Goal: Task Accomplishment & Management: Use online tool/utility

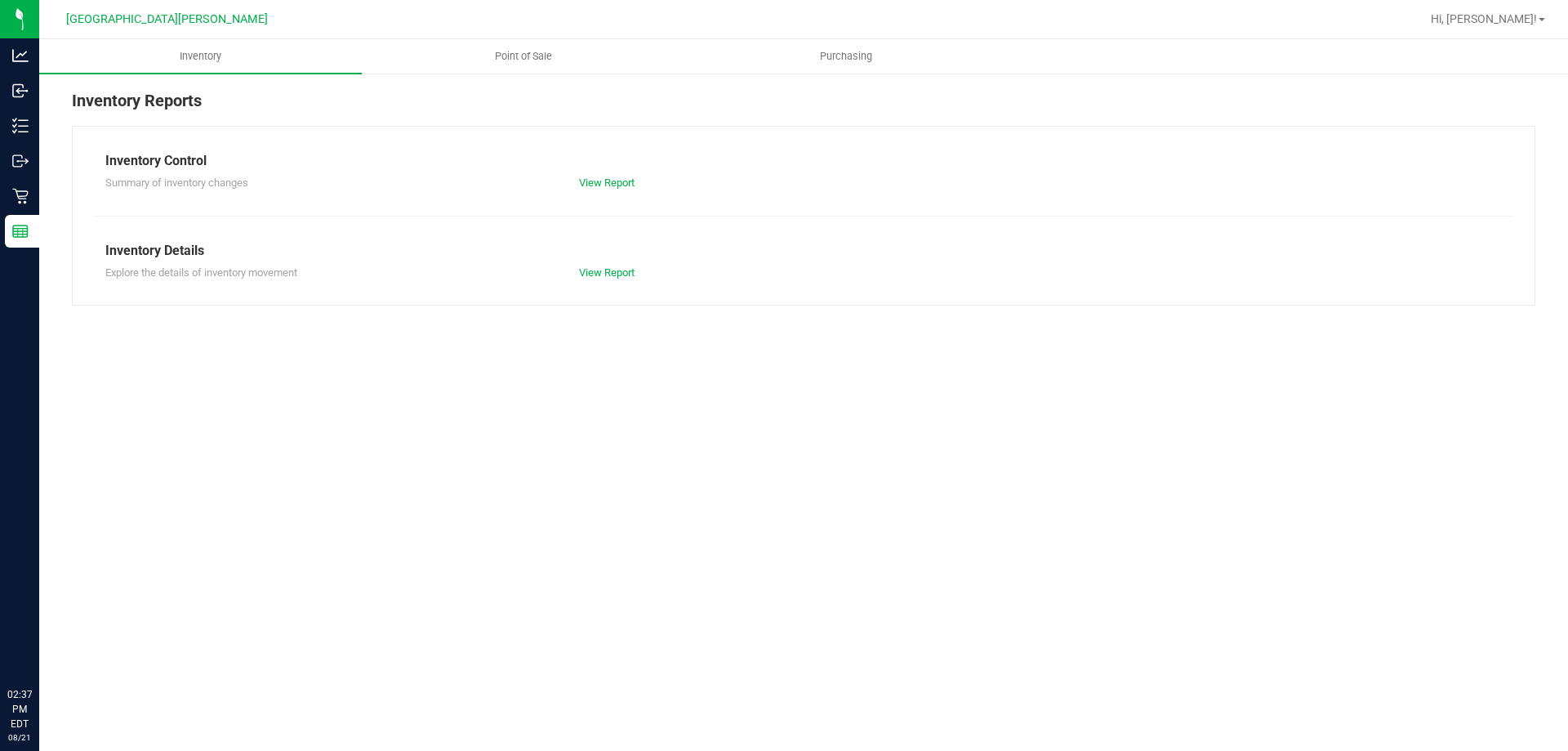
click at [25, 203] on icon at bounding box center [20, 197] width 15 height 15
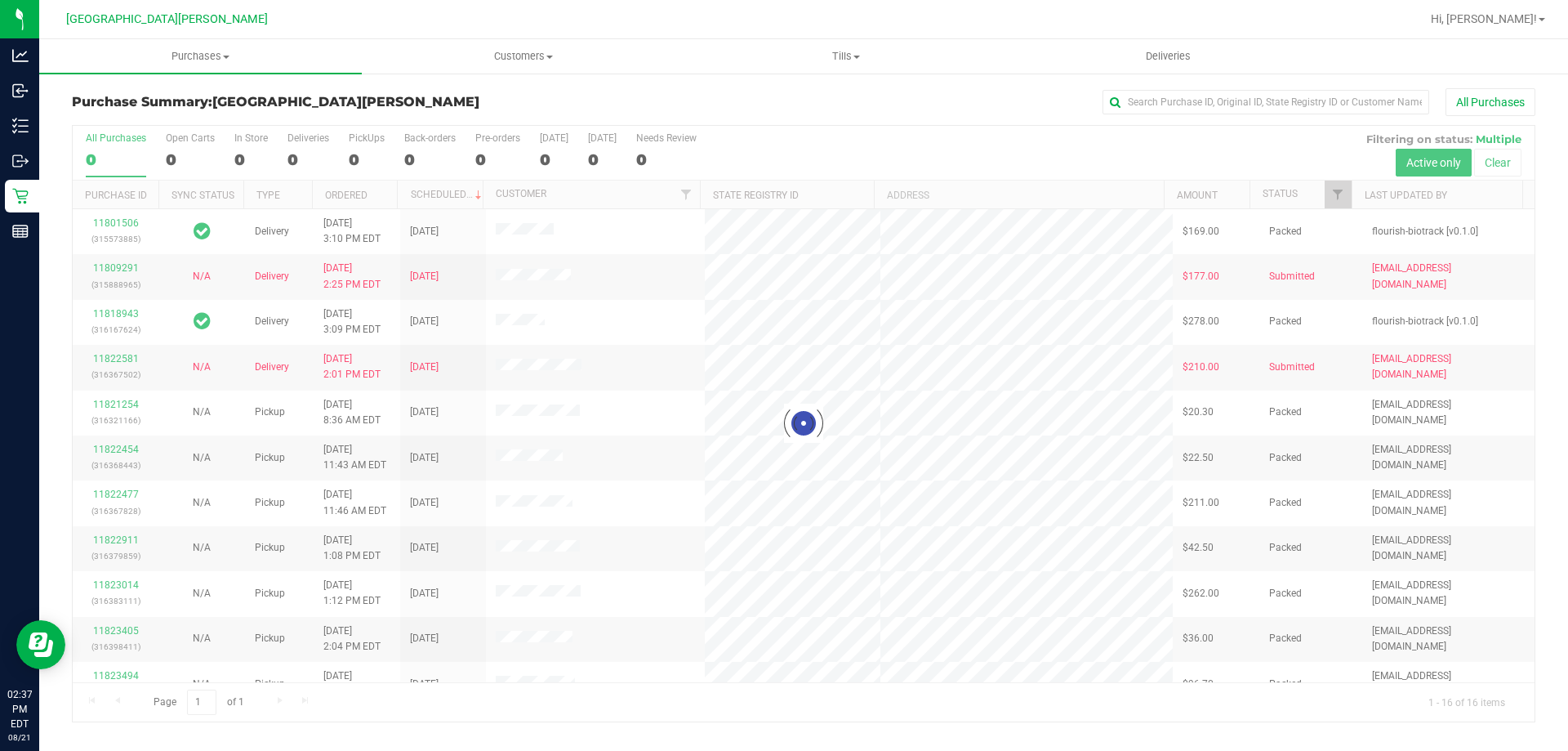
click at [362, 157] on div at bounding box center [803, 424] width 1462 height 596
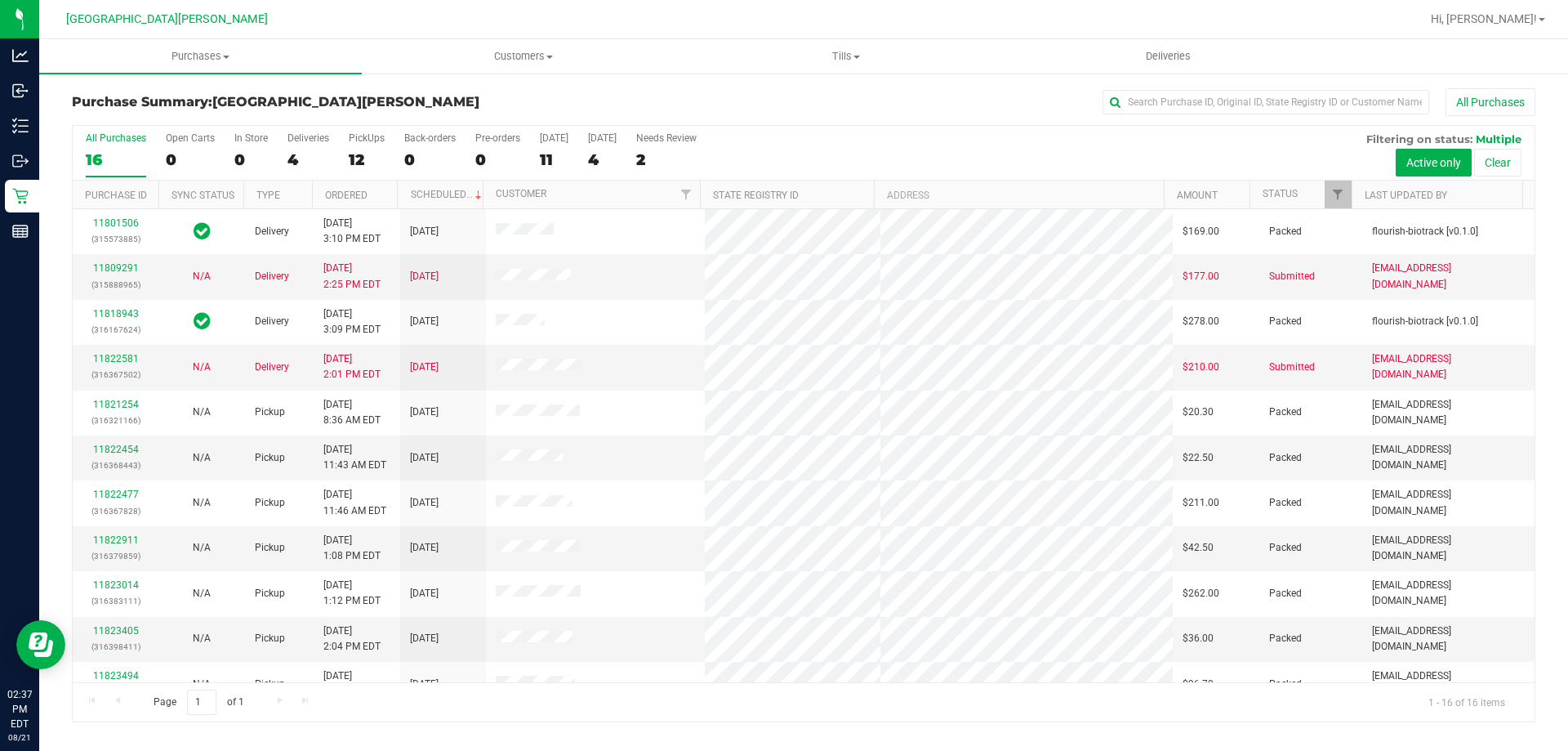
click at [362, 157] on div "12" at bounding box center [366, 159] width 36 height 19
click at [0, 0] on input "PickUps 12" at bounding box center [0, 0] width 0 height 0
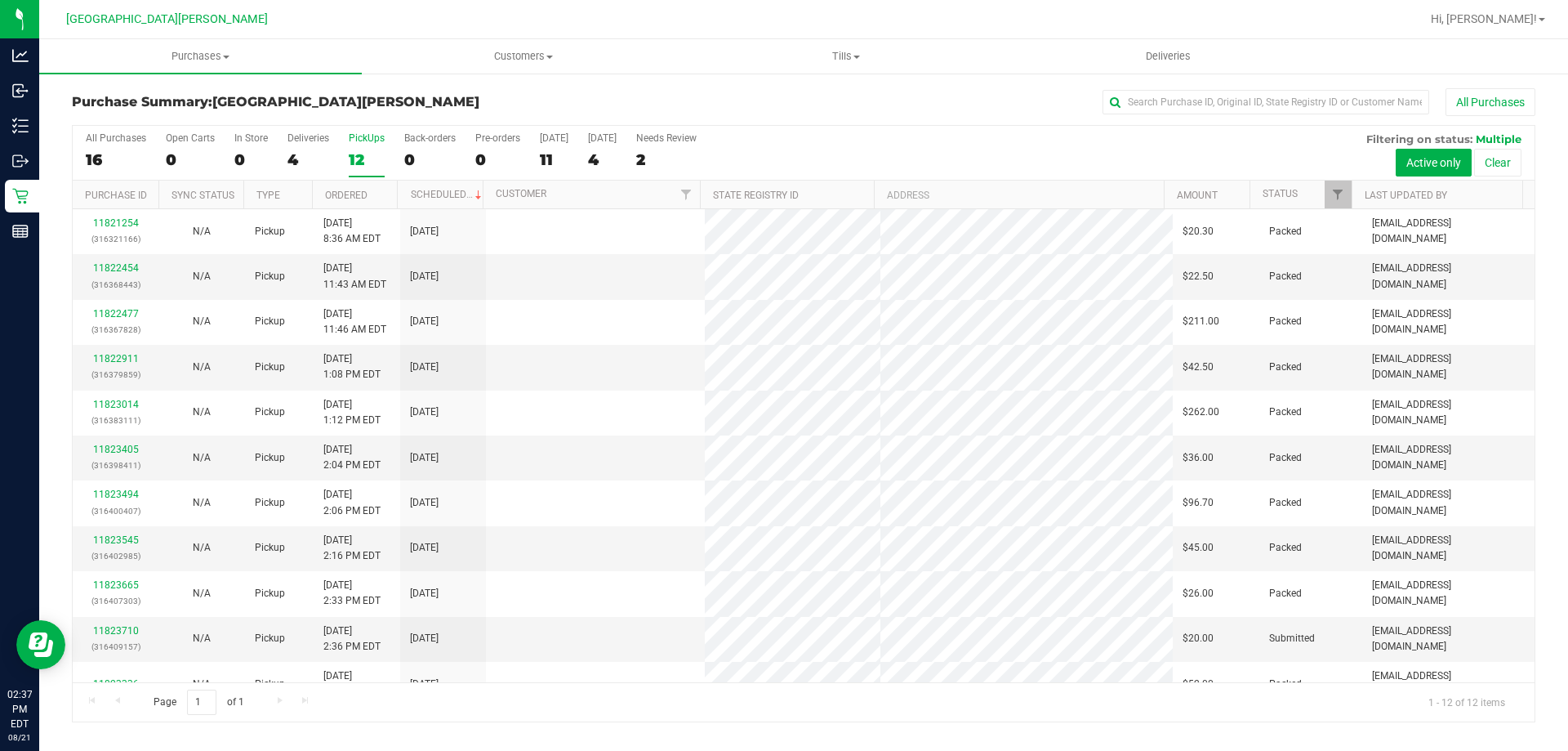
scroll to position [69, 0]
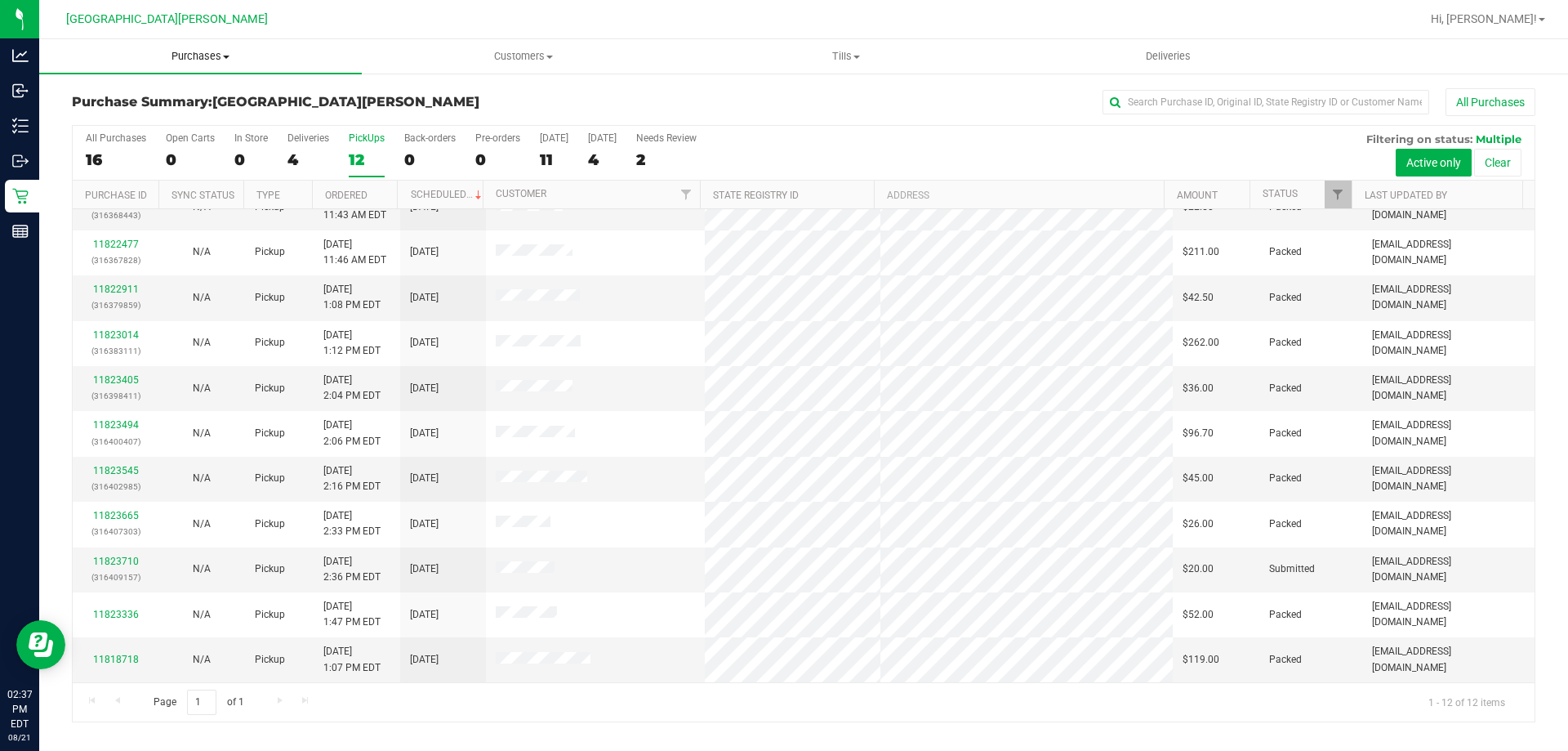
click at [209, 57] on span "Purchases" at bounding box center [200, 56] width 322 height 14
click at [132, 121] on span "Fulfillment" at bounding box center [89, 118] width 101 height 14
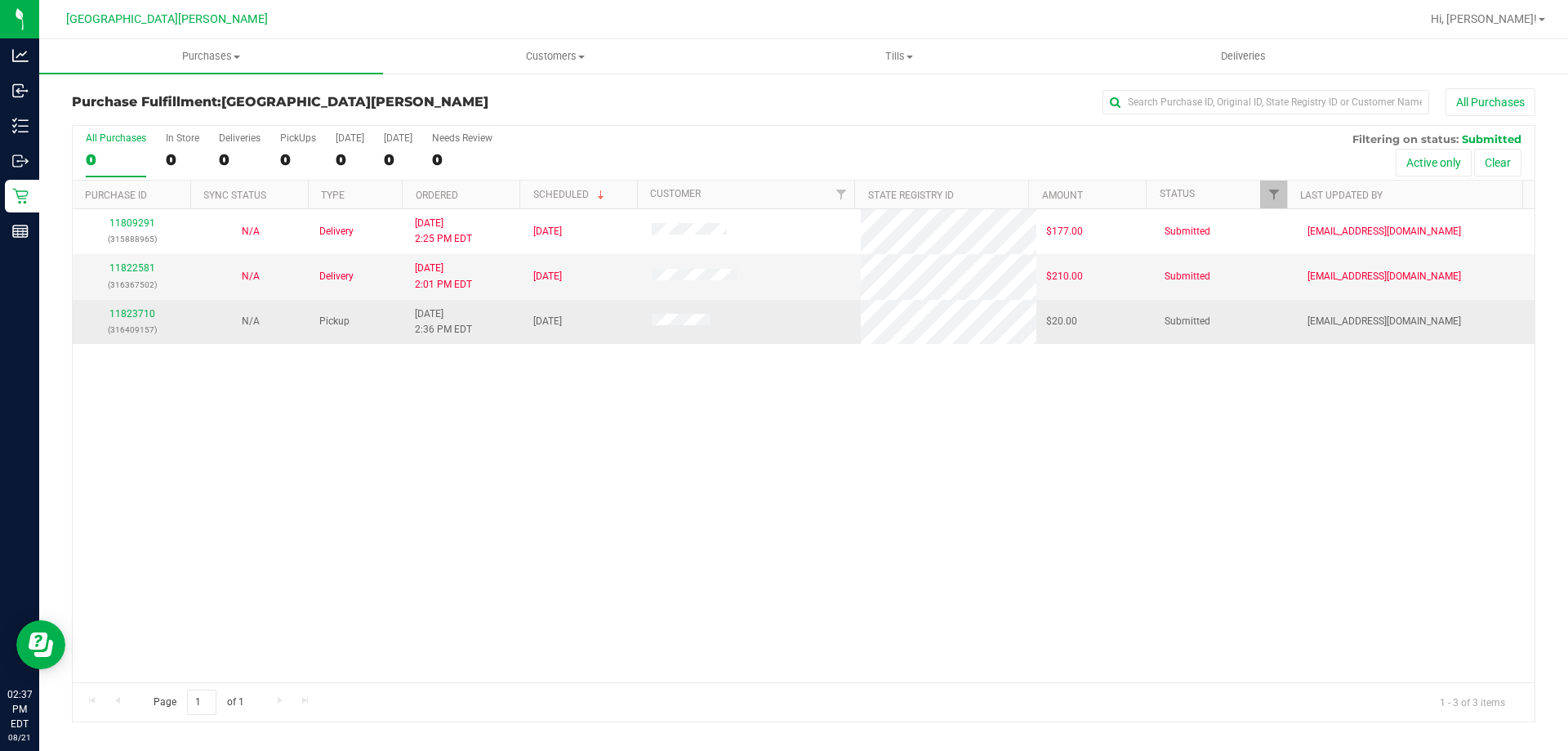
click at [124, 321] on div "11823710 (316409157)" at bounding box center [132, 321] width 99 height 31
click at [123, 317] on link "11823710" at bounding box center [132, 314] width 46 height 12
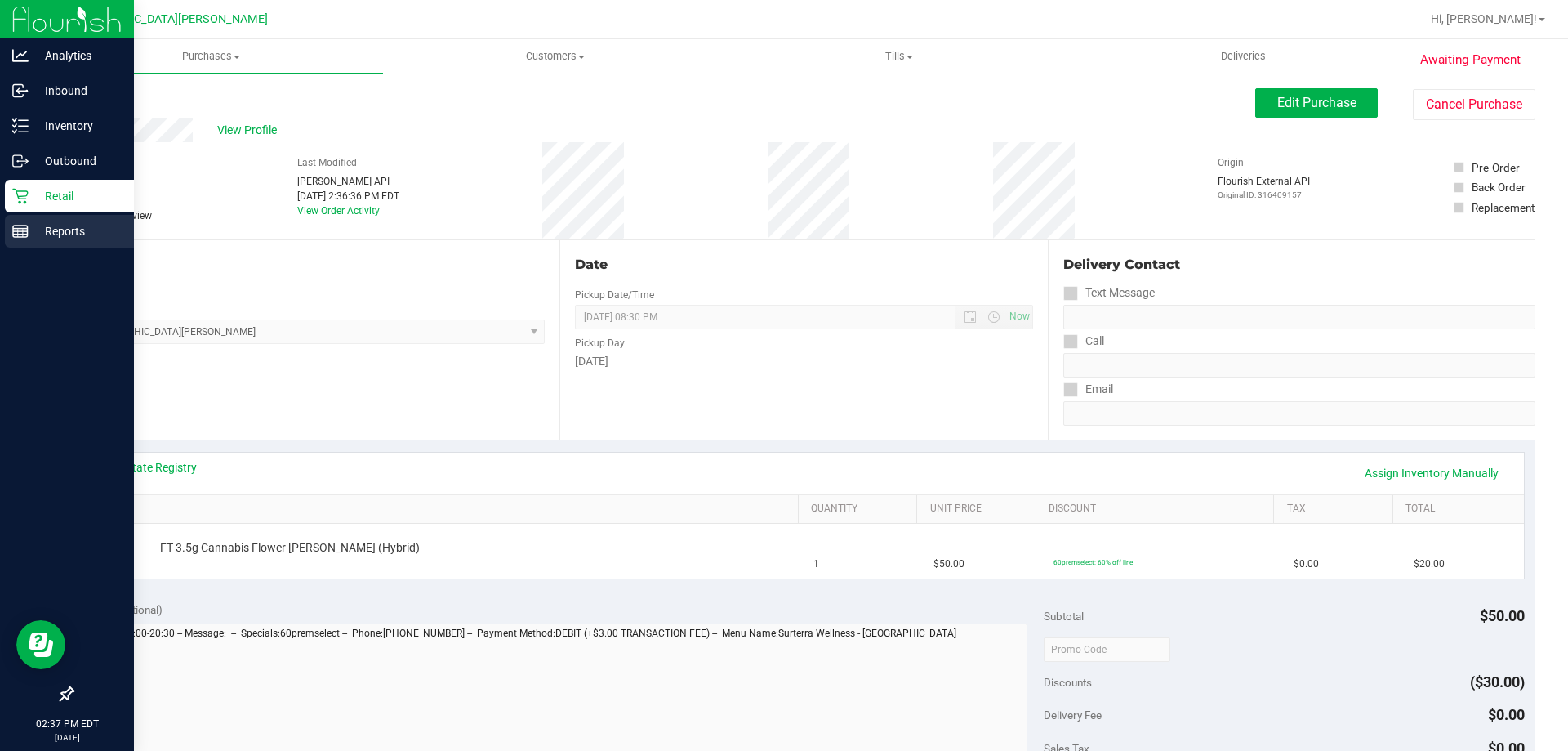
click at [18, 231] on line at bounding box center [19, 231] width 14 height 0
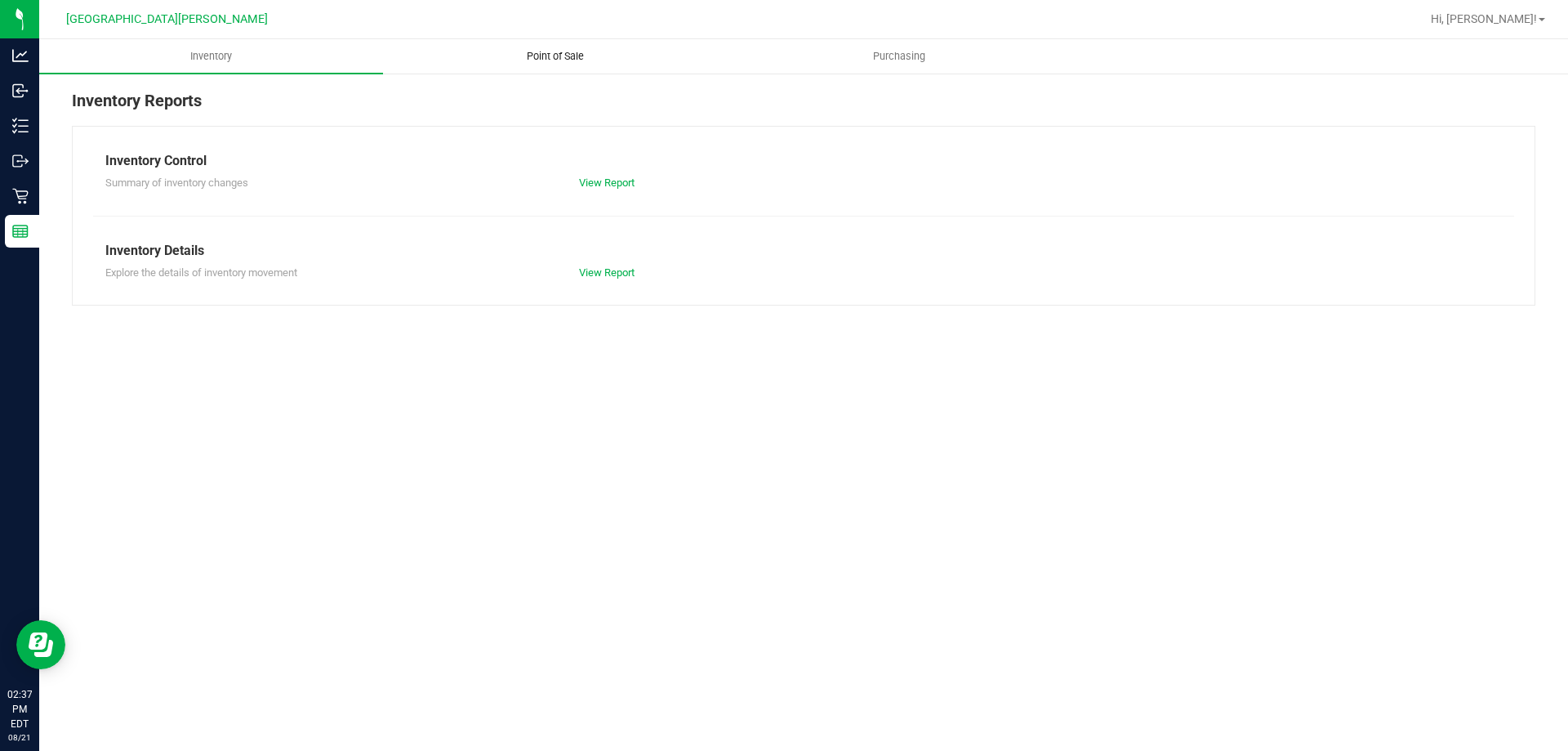
click at [560, 55] on span "Point of Sale" at bounding box center [555, 56] width 101 height 14
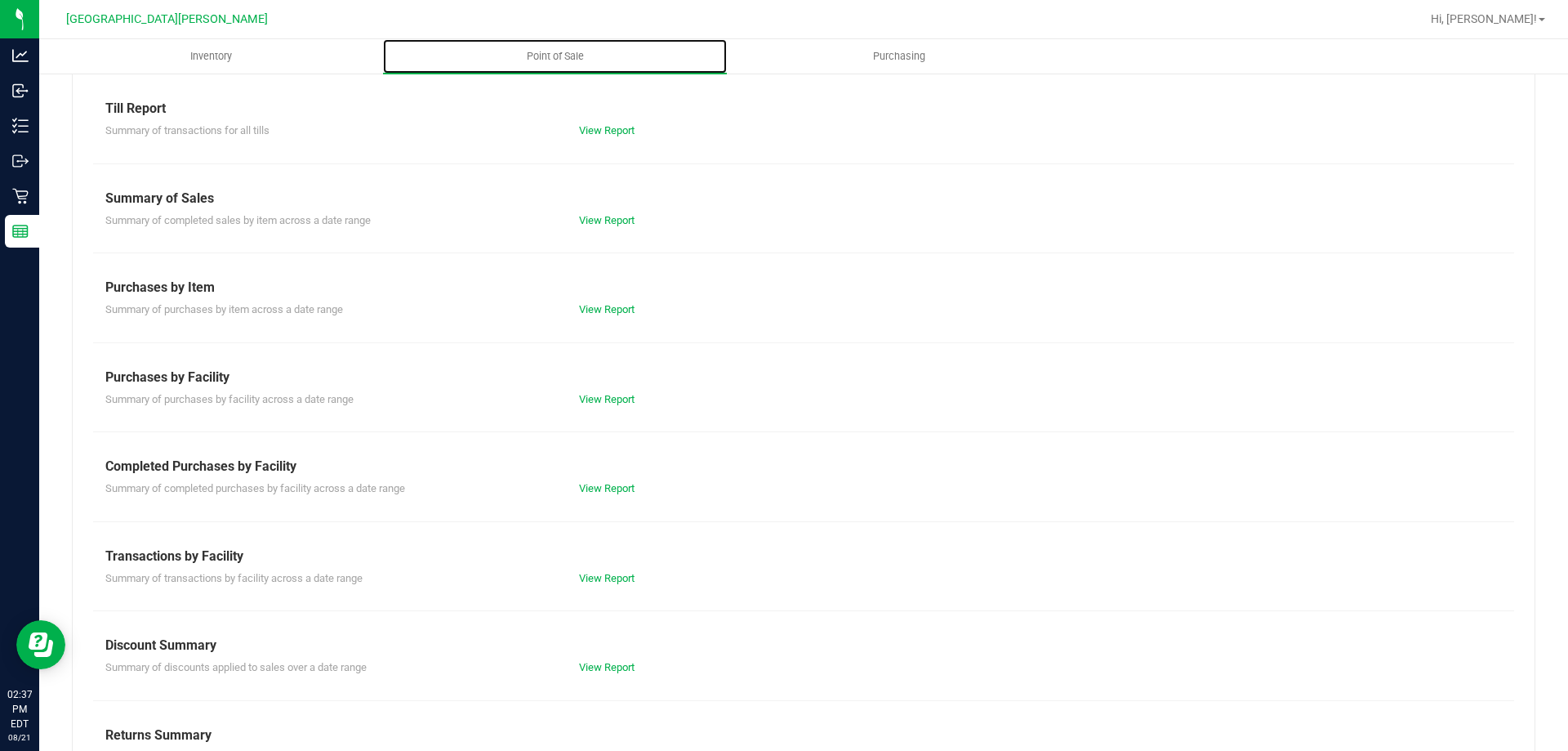
scroll to position [108, 0]
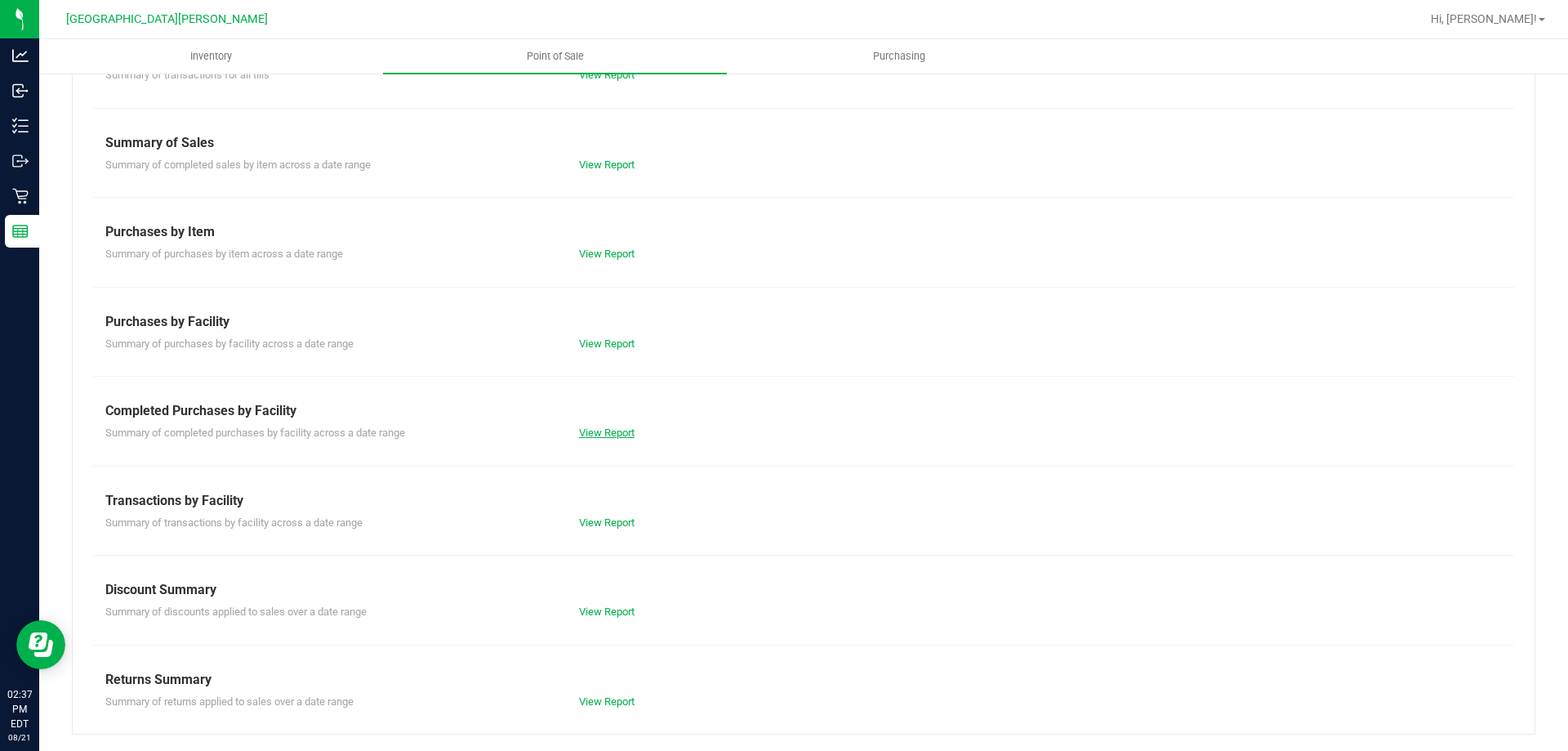
click at [628, 430] on link "View Report" at bounding box center [607, 432] width 56 height 13
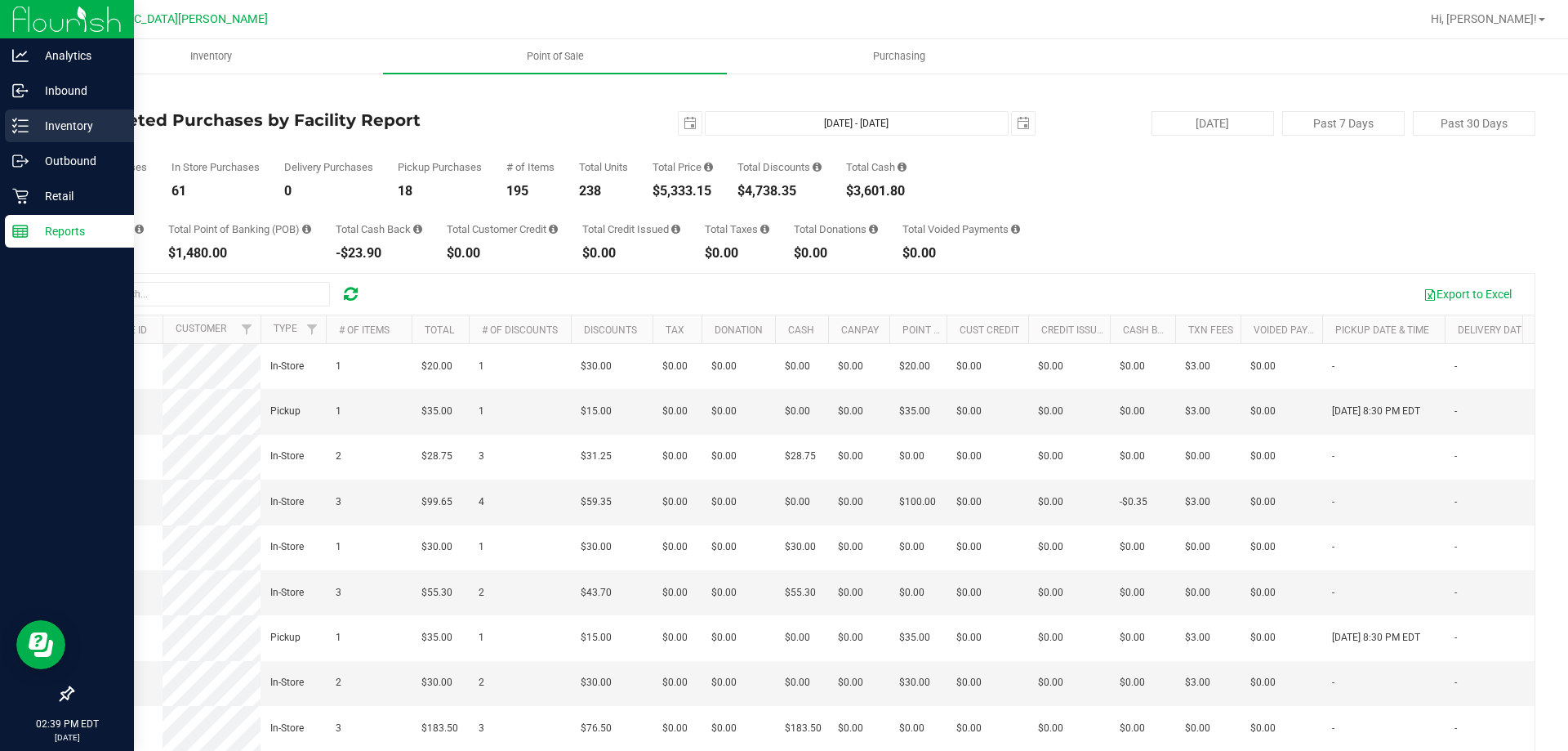
click at [11, 117] on div "Inventory" at bounding box center [69, 126] width 129 height 33
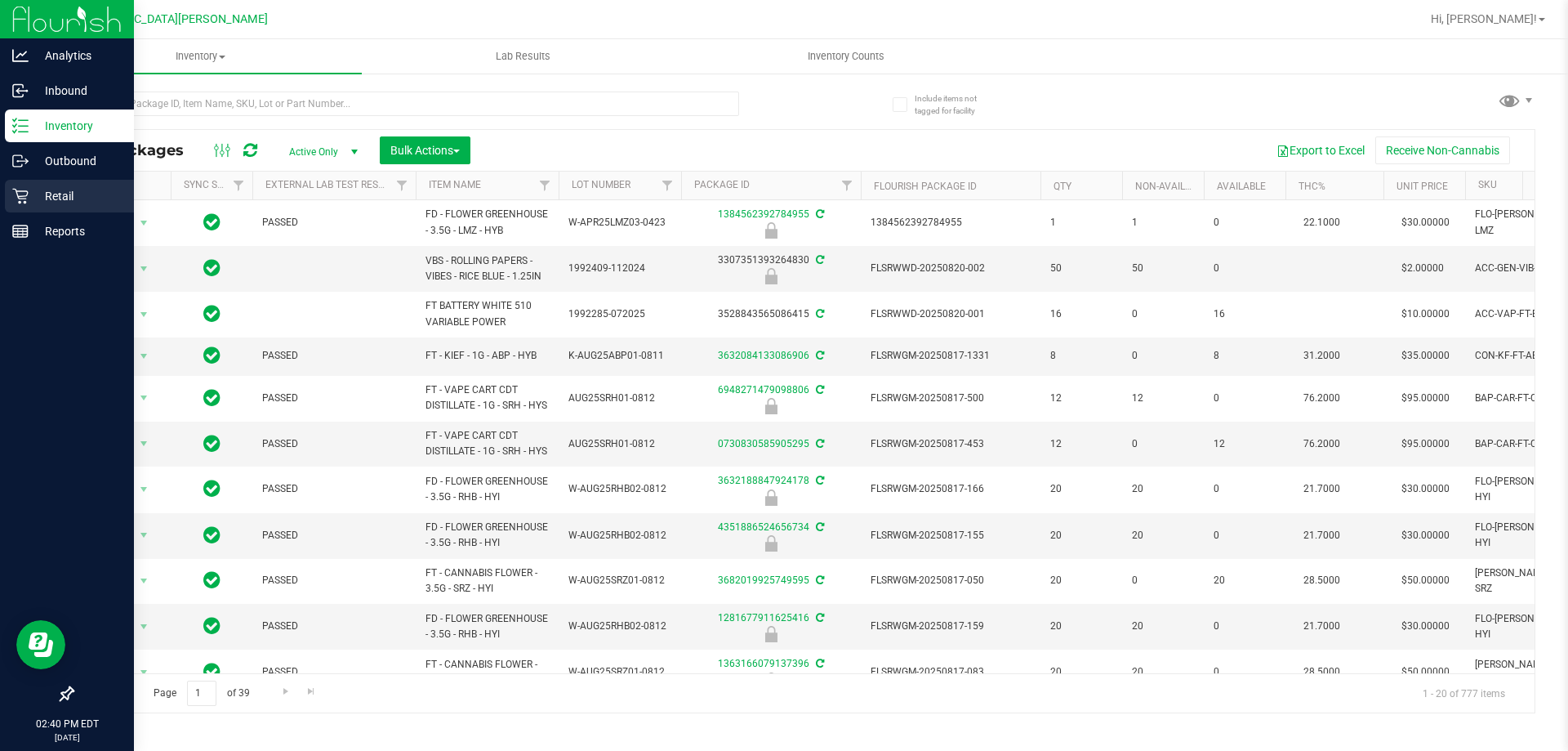
click at [70, 208] on div "Retail" at bounding box center [69, 196] width 129 height 33
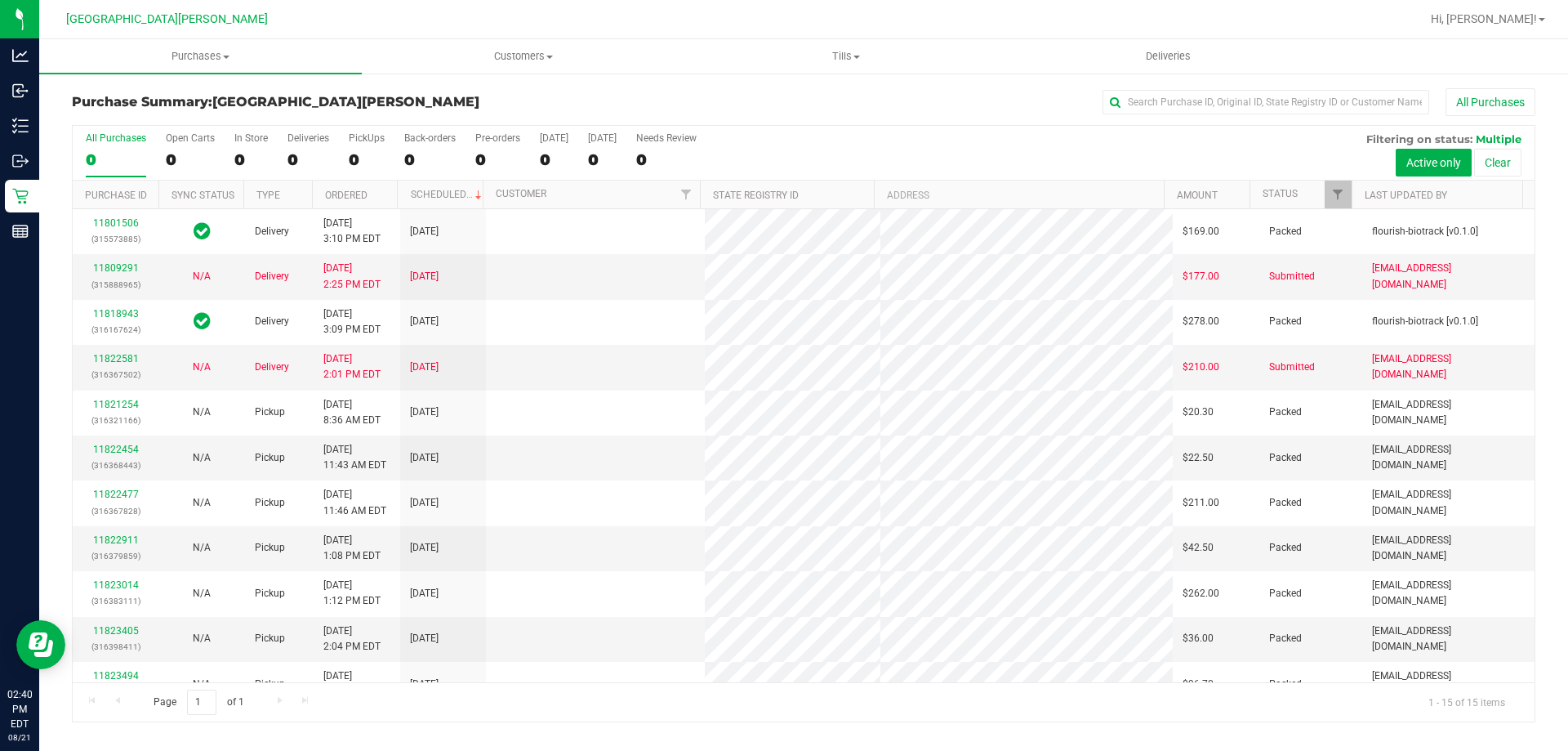
click at [299, 142] on div "Deliveries" at bounding box center [308, 138] width 41 height 12
click at [0, 0] on input "Deliveries 0" at bounding box center [0, 0] width 0 height 0
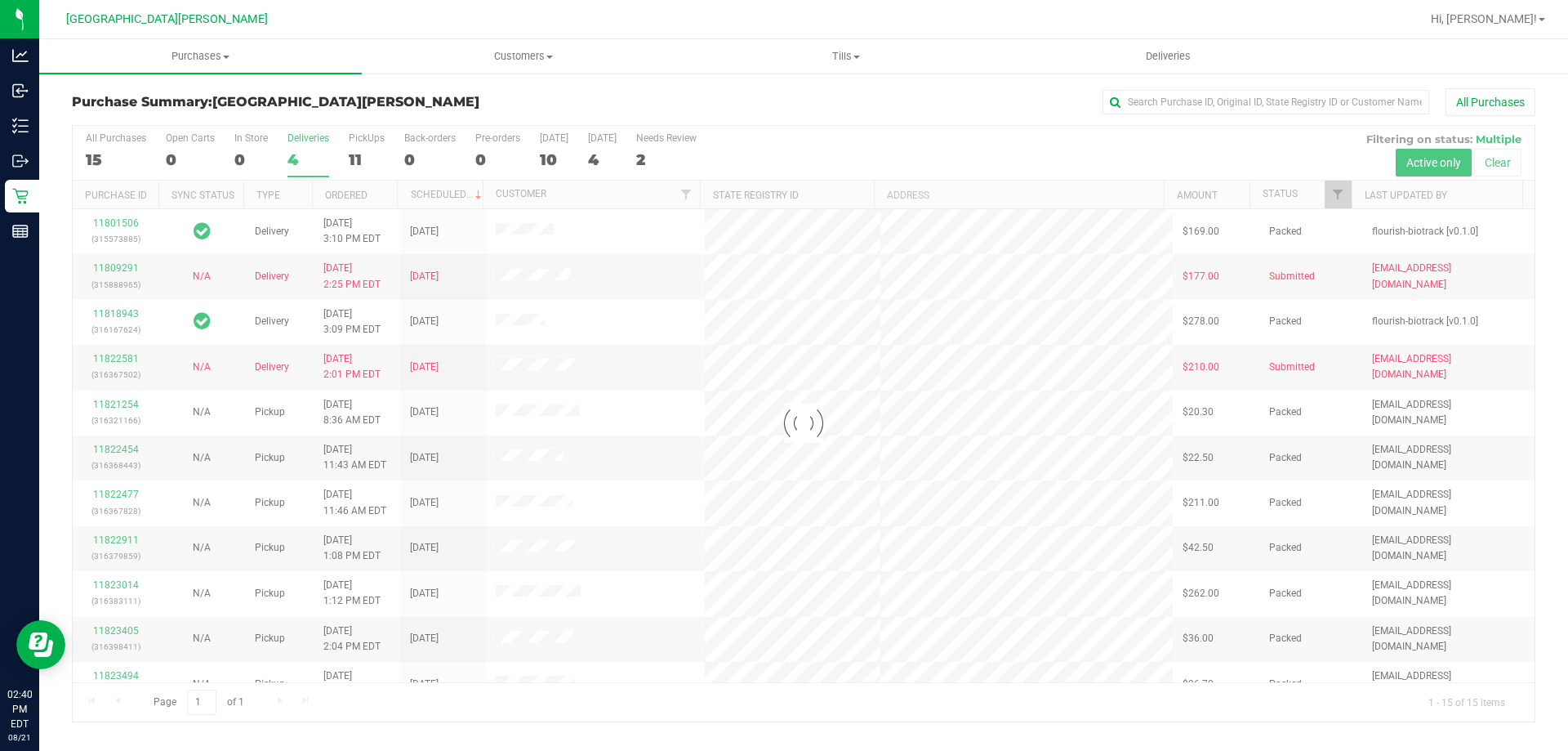
click at [299, 142] on div at bounding box center [803, 424] width 1462 height 596
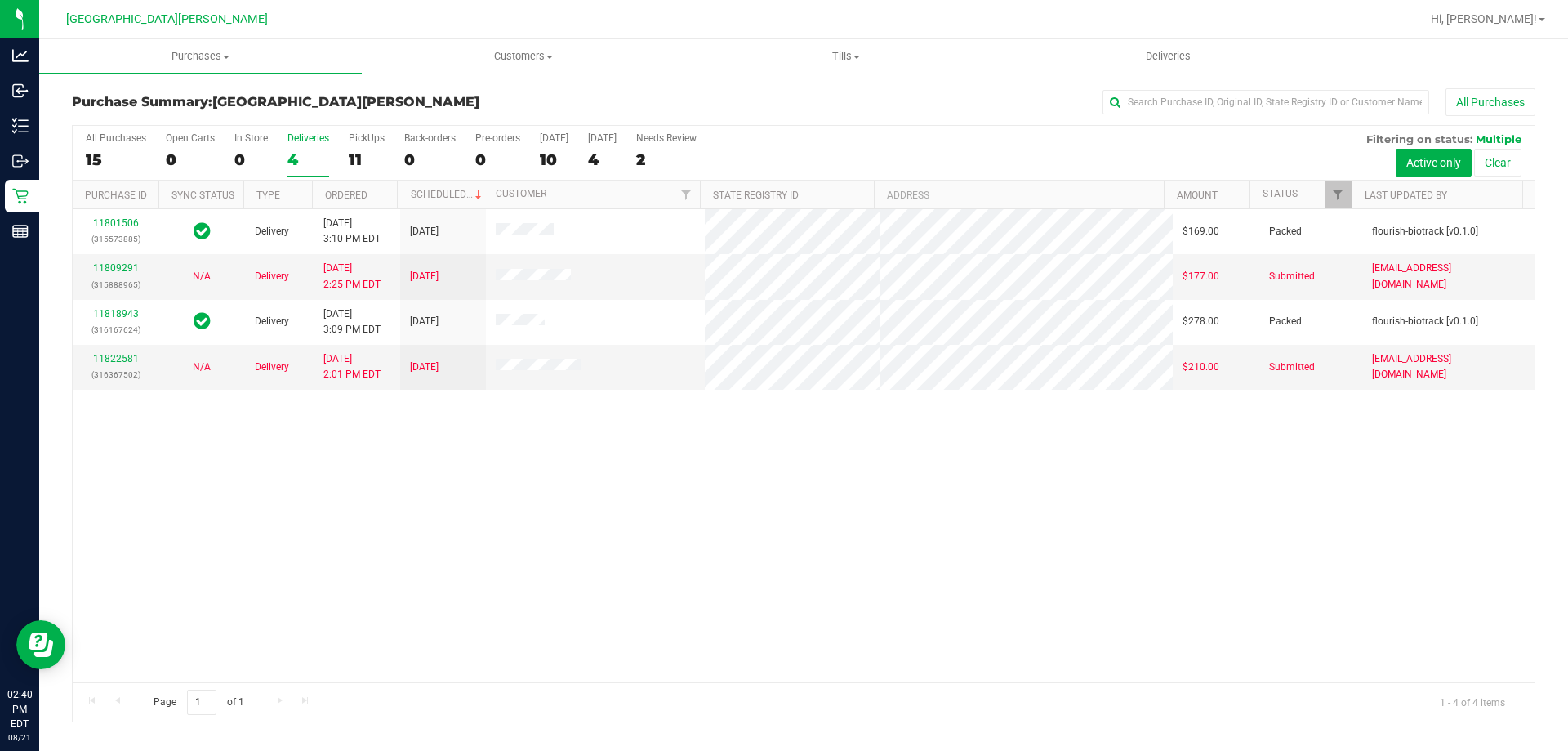
click at [299, 142] on div "Deliveries" at bounding box center [308, 138] width 41 height 12
click at [0, 0] on input "Deliveries 4" at bounding box center [0, 0] width 0 height 0
click at [118, 352] on div "11822581 (316367502)" at bounding box center [116, 366] width 66 height 31
click at [121, 363] on link "11822581" at bounding box center [116, 359] width 46 height 12
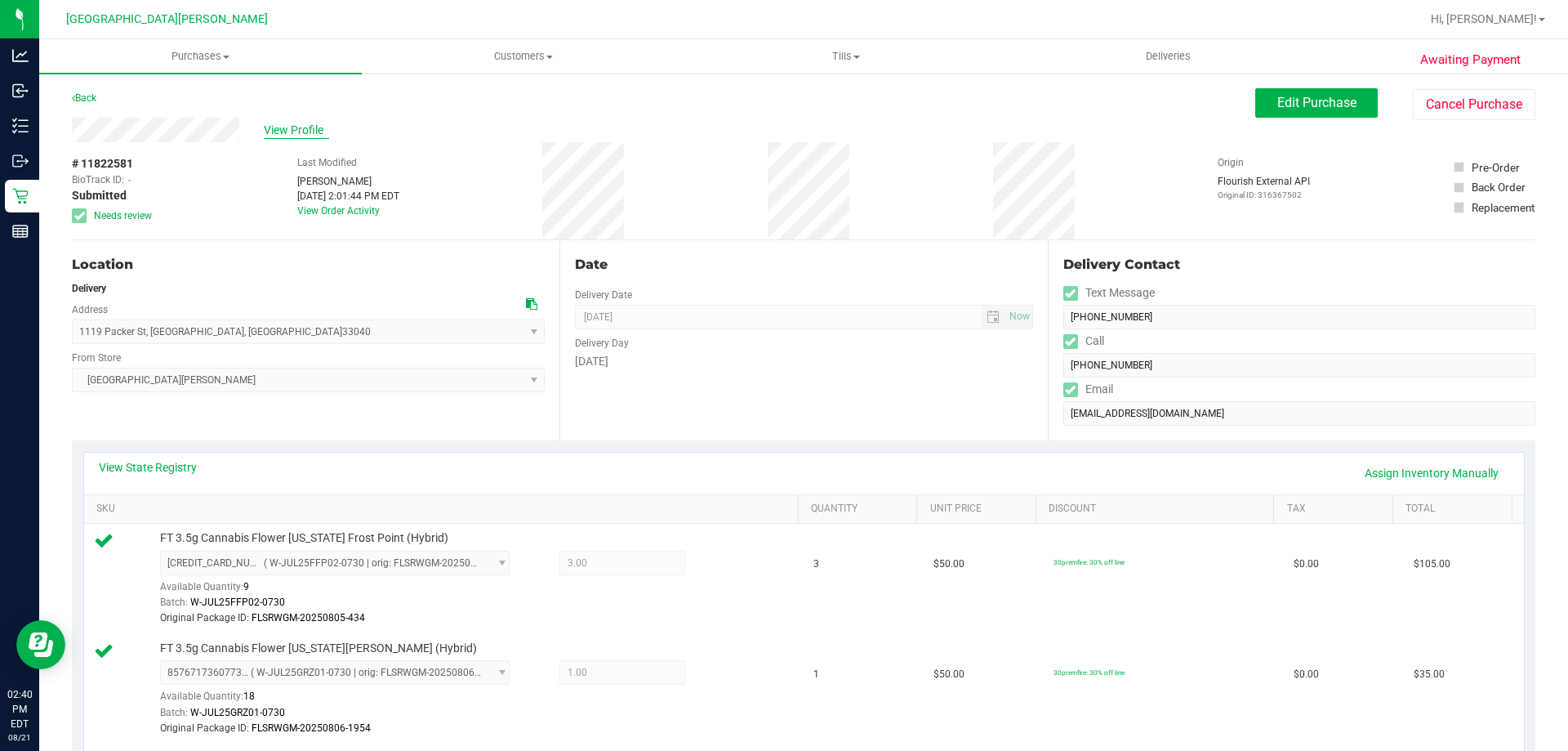
click at [294, 127] on span "View Profile" at bounding box center [296, 130] width 65 height 17
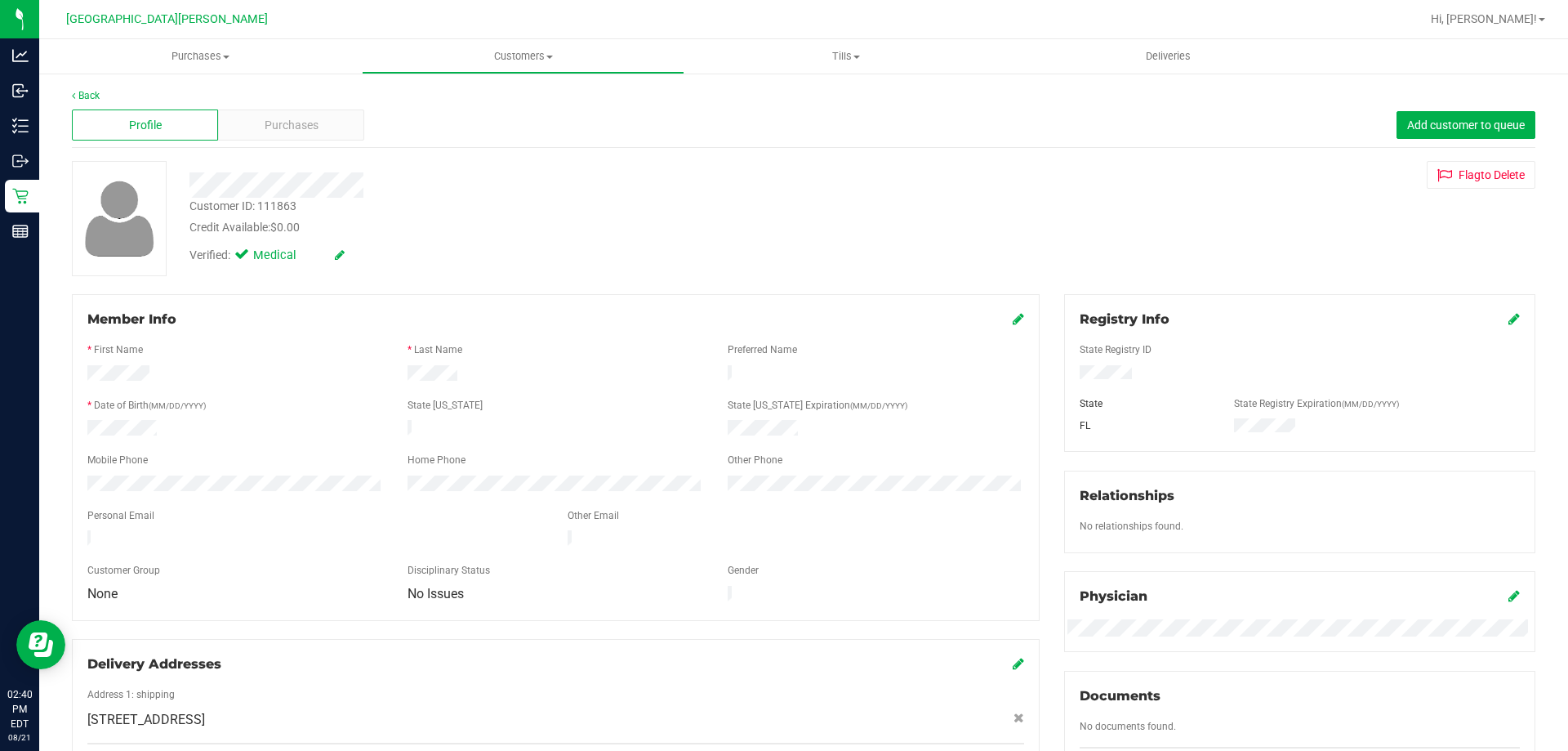
click at [285, 200] on div "Customer ID: 111863" at bounding box center [243, 206] width 107 height 17
copy div "111863"
click at [318, 103] on div "Profile Purchases Add customer to queue" at bounding box center [803, 125] width 1463 height 45
click at [315, 117] on span "Purchases" at bounding box center [292, 125] width 54 height 17
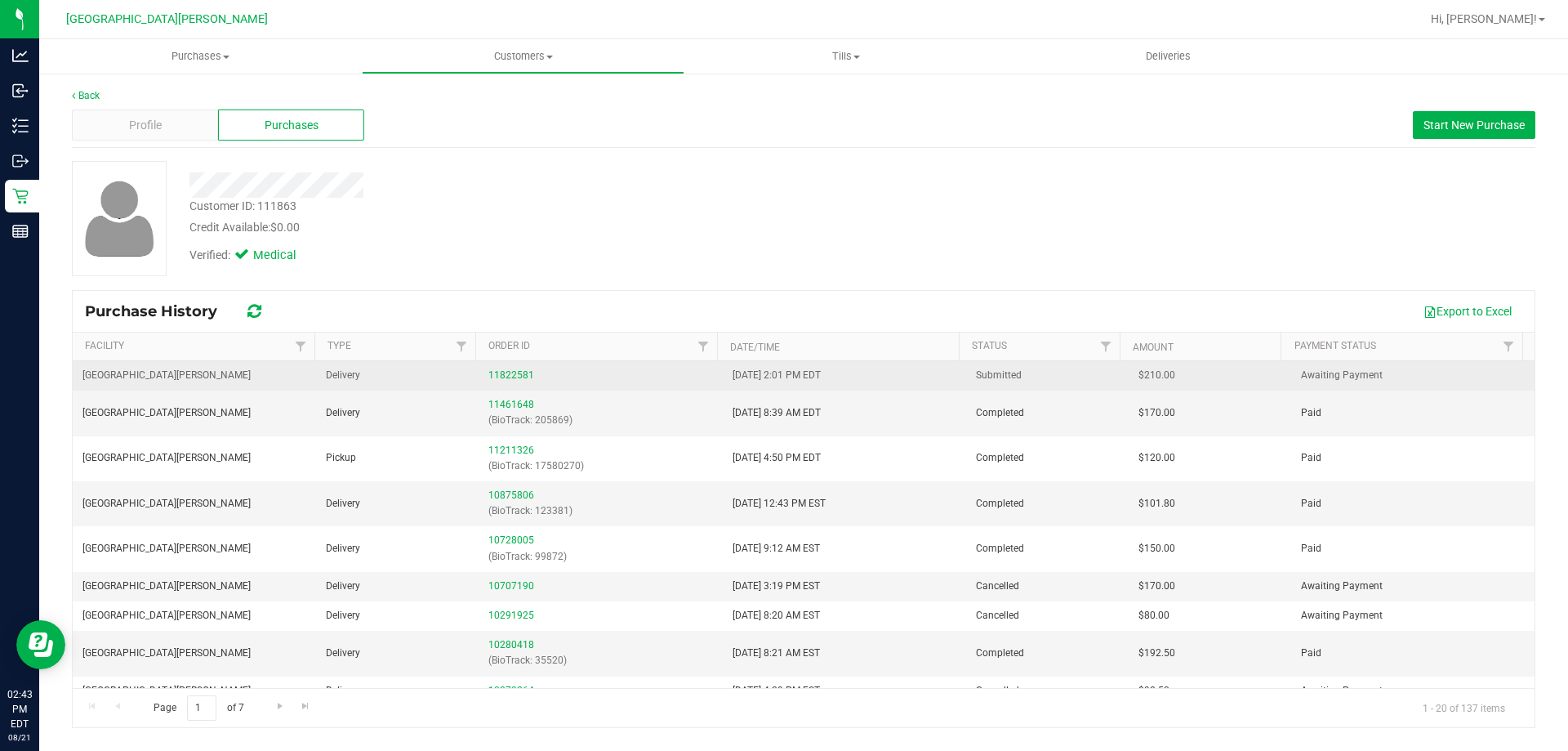
click at [482, 376] on td "11822581" at bounding box center [600, 376] width 244 height 30
click at [488, 374] on link "11822581" at bounding box center [511, 376] width 46 height 12
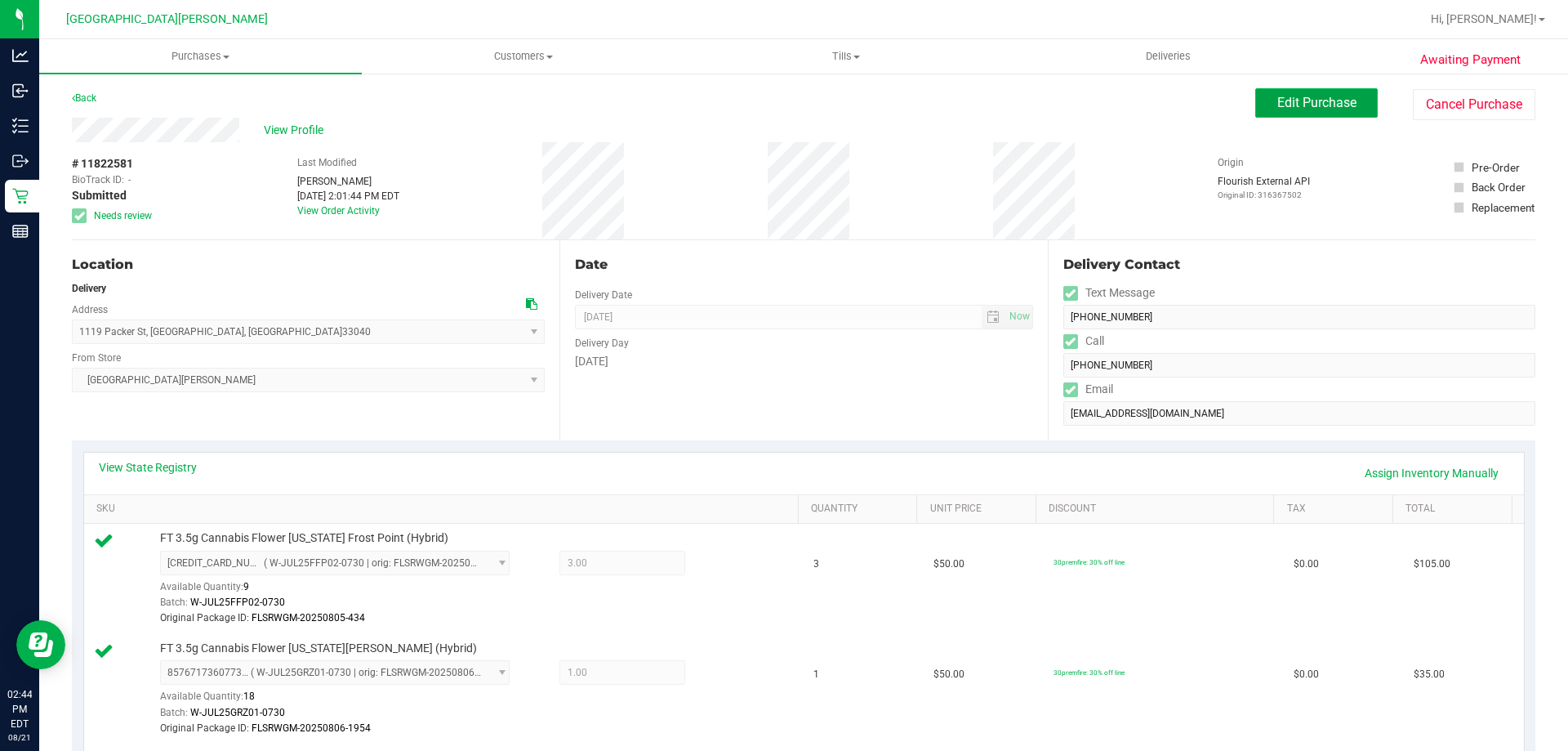
click at [1296, 101] on span "Edit Purchase" at bounding box center [1317, 102] width 79 height 15
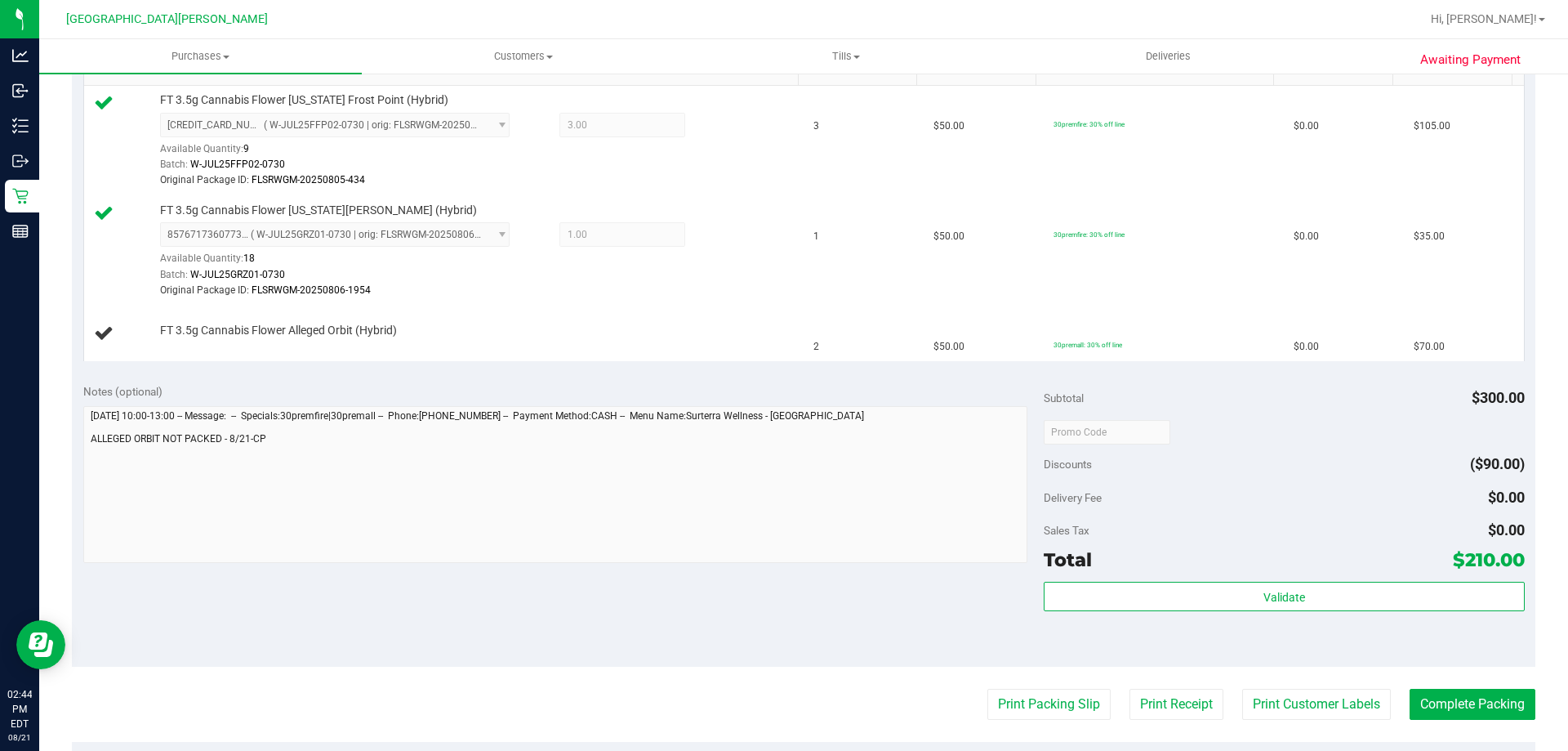
scroll to position [490, 0]
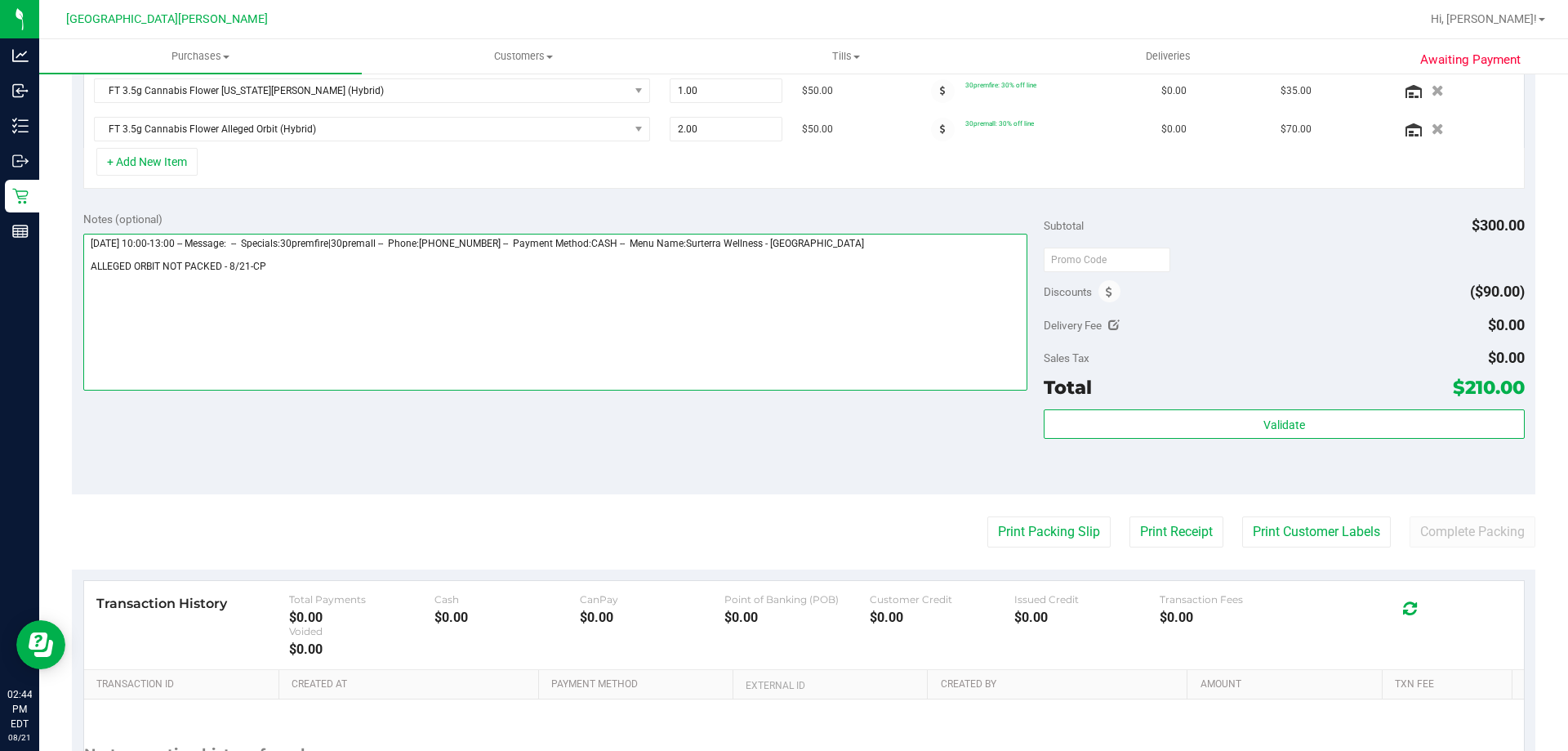
click at [313, 300] on textarea at bounding box center [556, 312] width 945 height 157
click at [475, 293] on textarea at bounding box center [556, 312] width 945 height 157
click at [475, 294] on textarea at bounding box center [556, 312] width 945 height 157
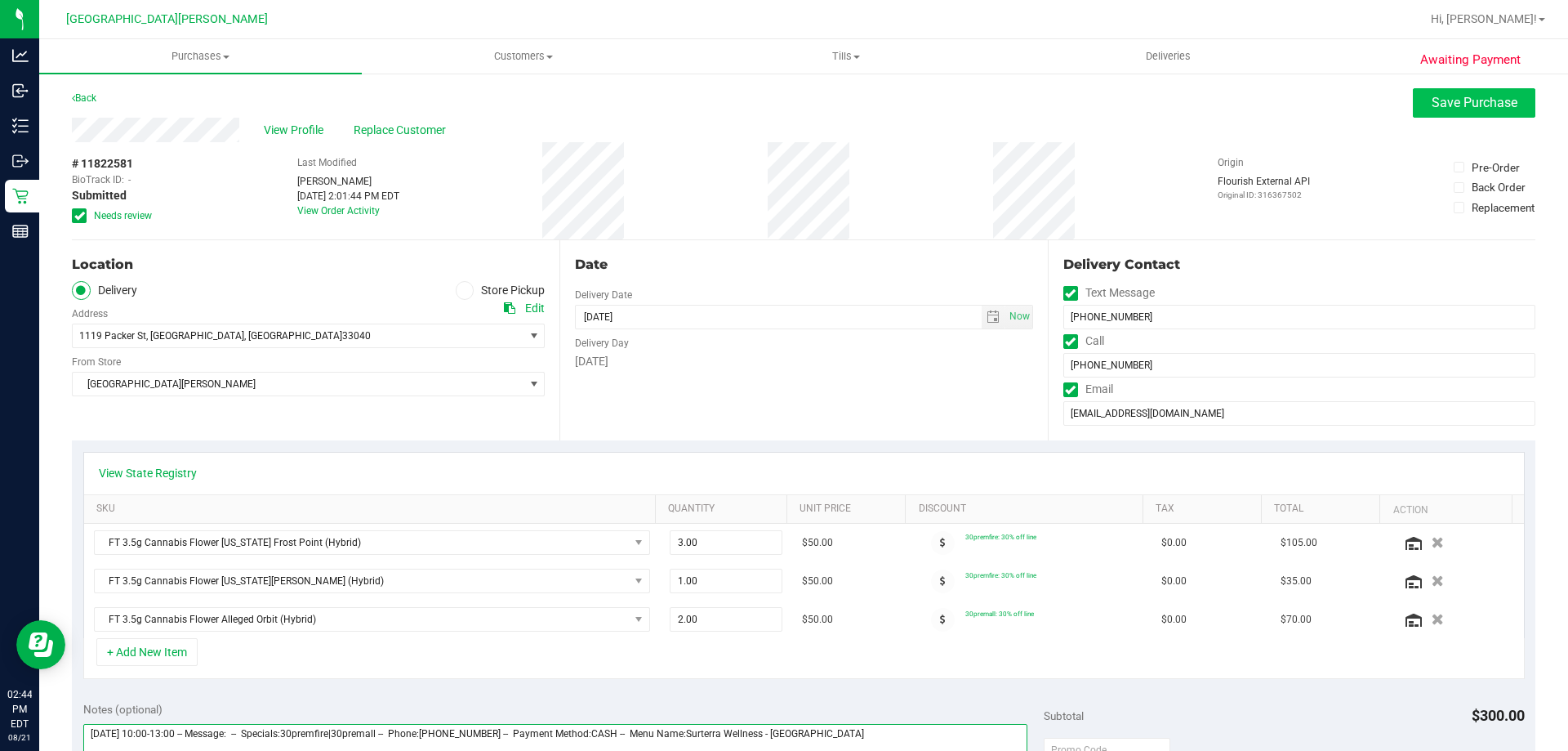
type textarea "[DATE] 10:00-13:00 -- Message: -- Specials:30premfire|30premall -- Phone:[PHONE…"
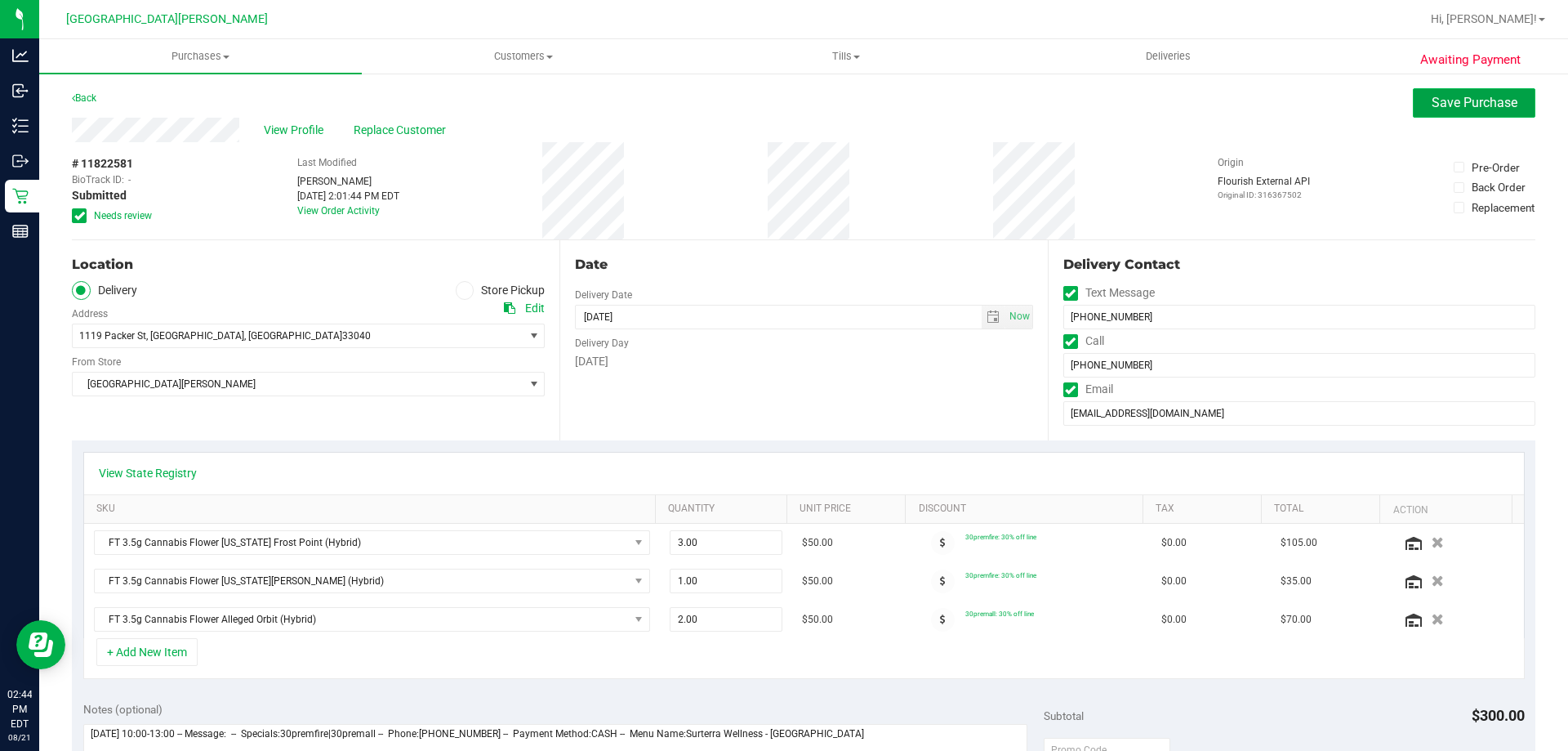
click at [1462, 100] on span "Save Purchase" at bounding box center [1474, 102] width 86 height 15
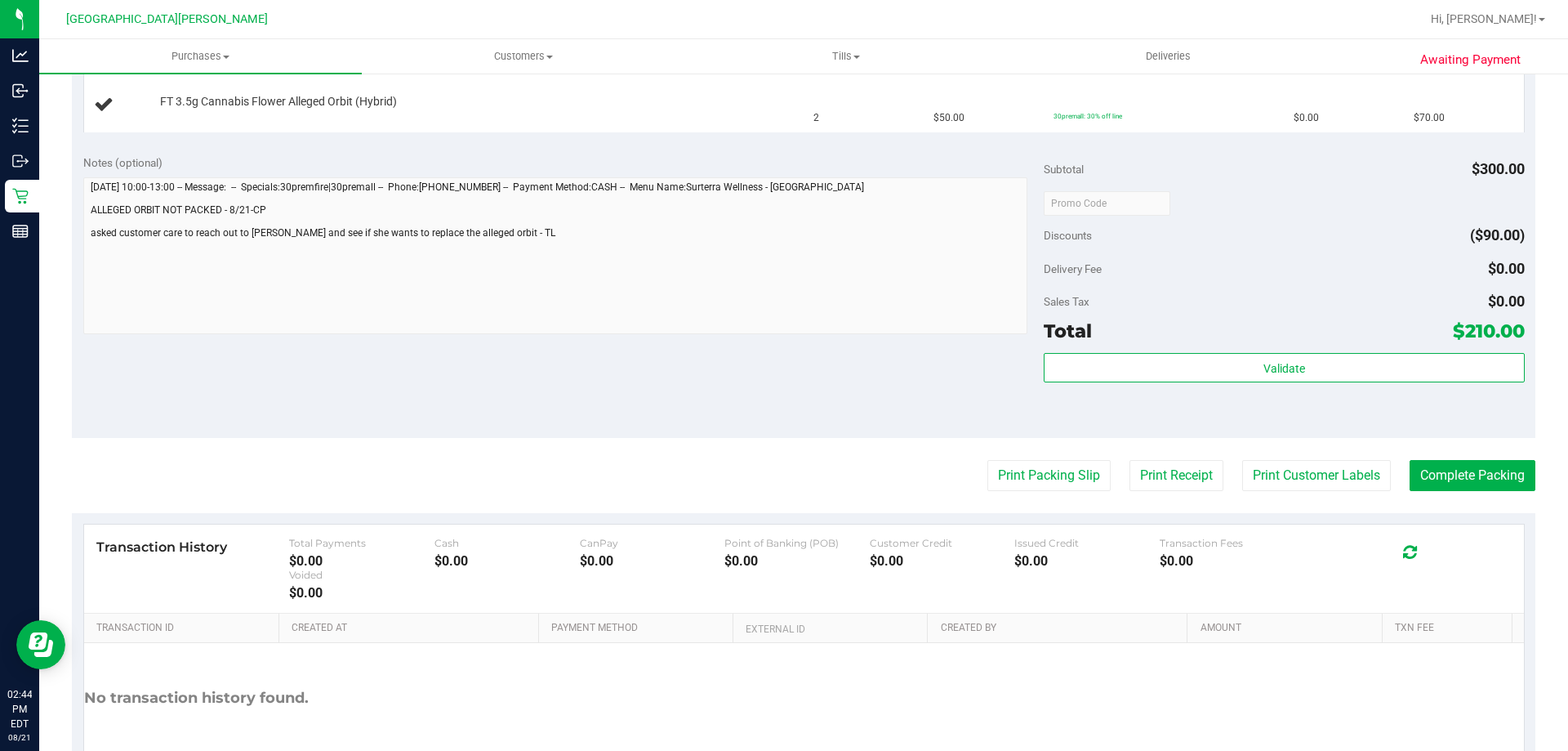
scroll to position [767, 0]
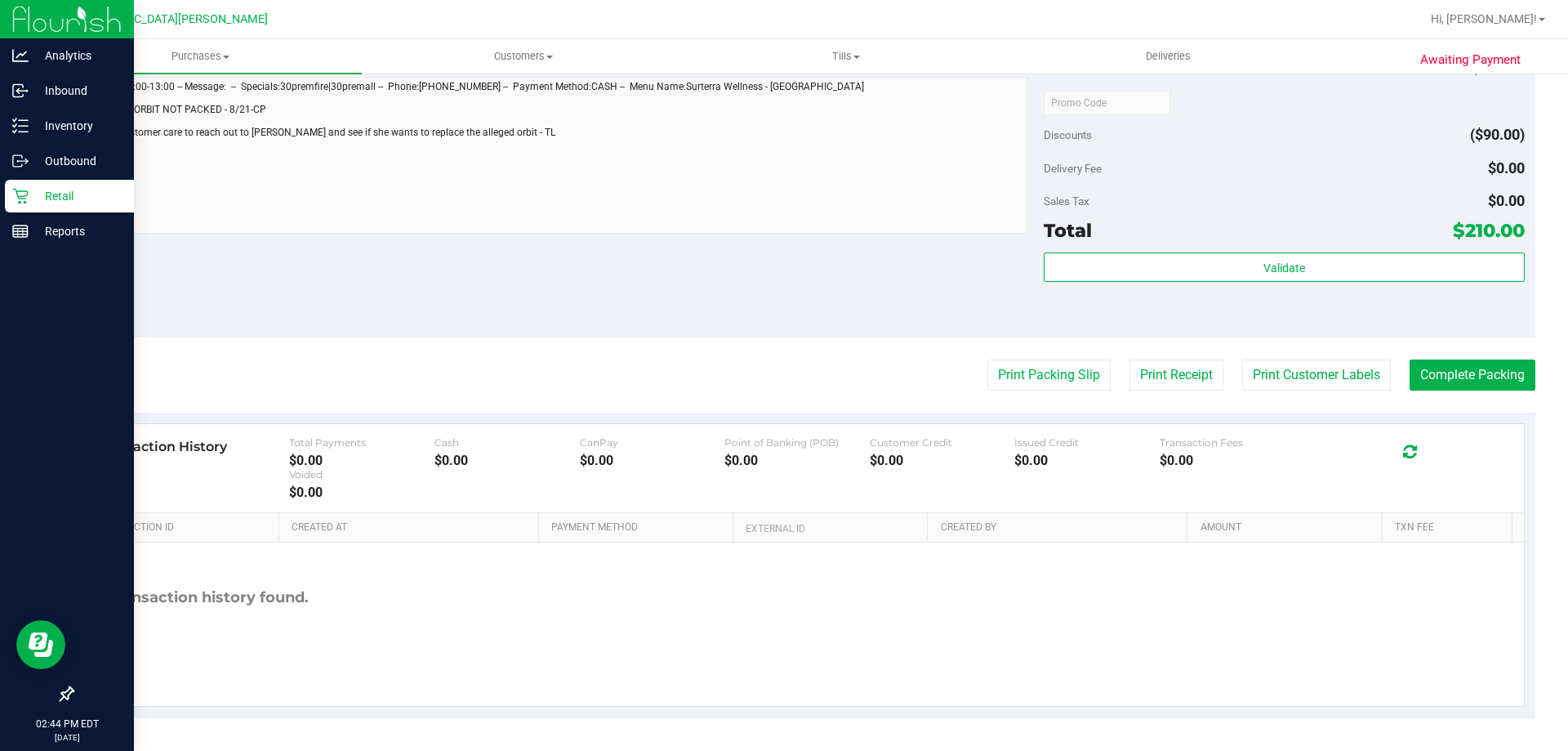
click at [33, 195] on p "Retail" at bounding box center [78, 196] width 98 height 19
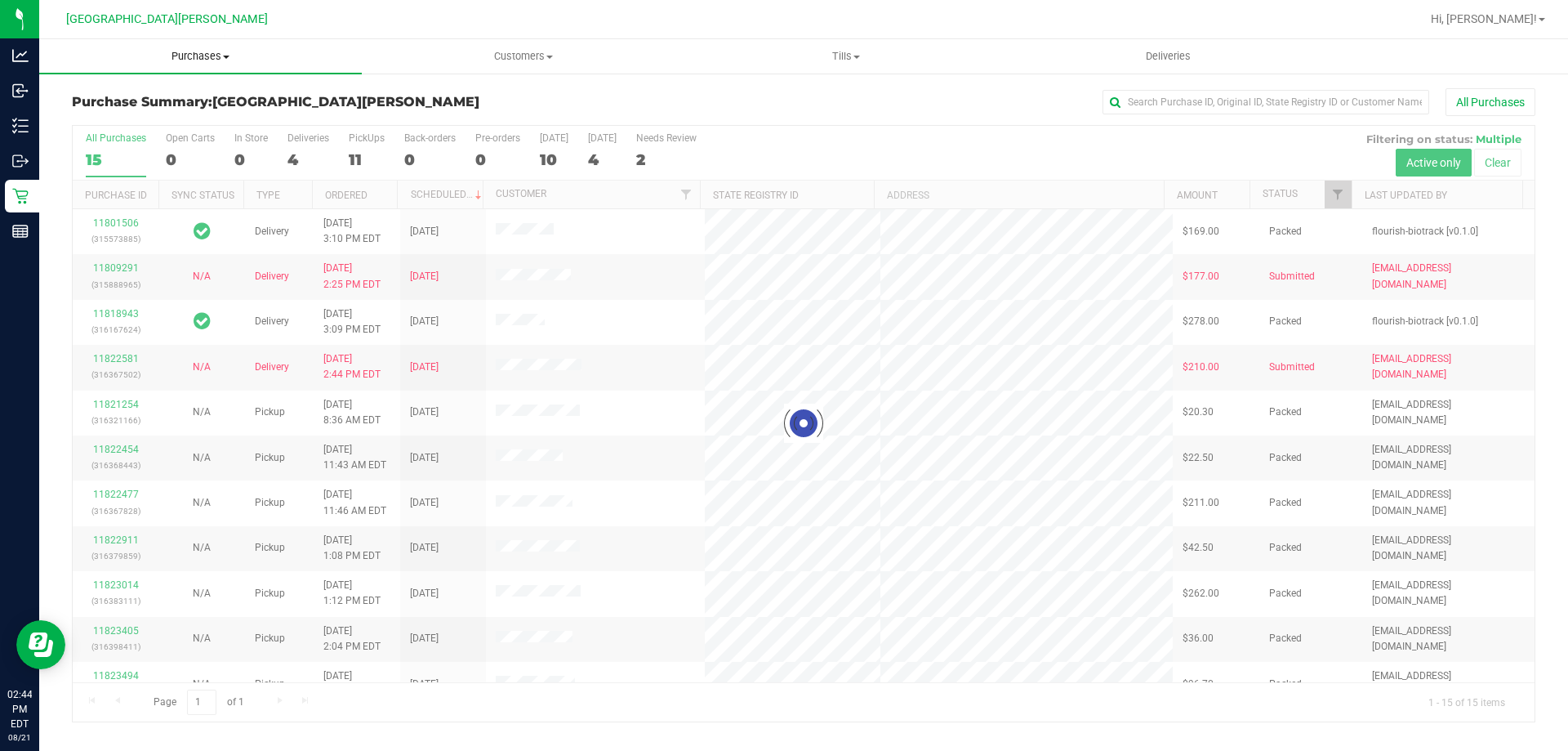
click at [193, 55] on span "Purchases" at bounding box center [200, 56] width 322 height 14
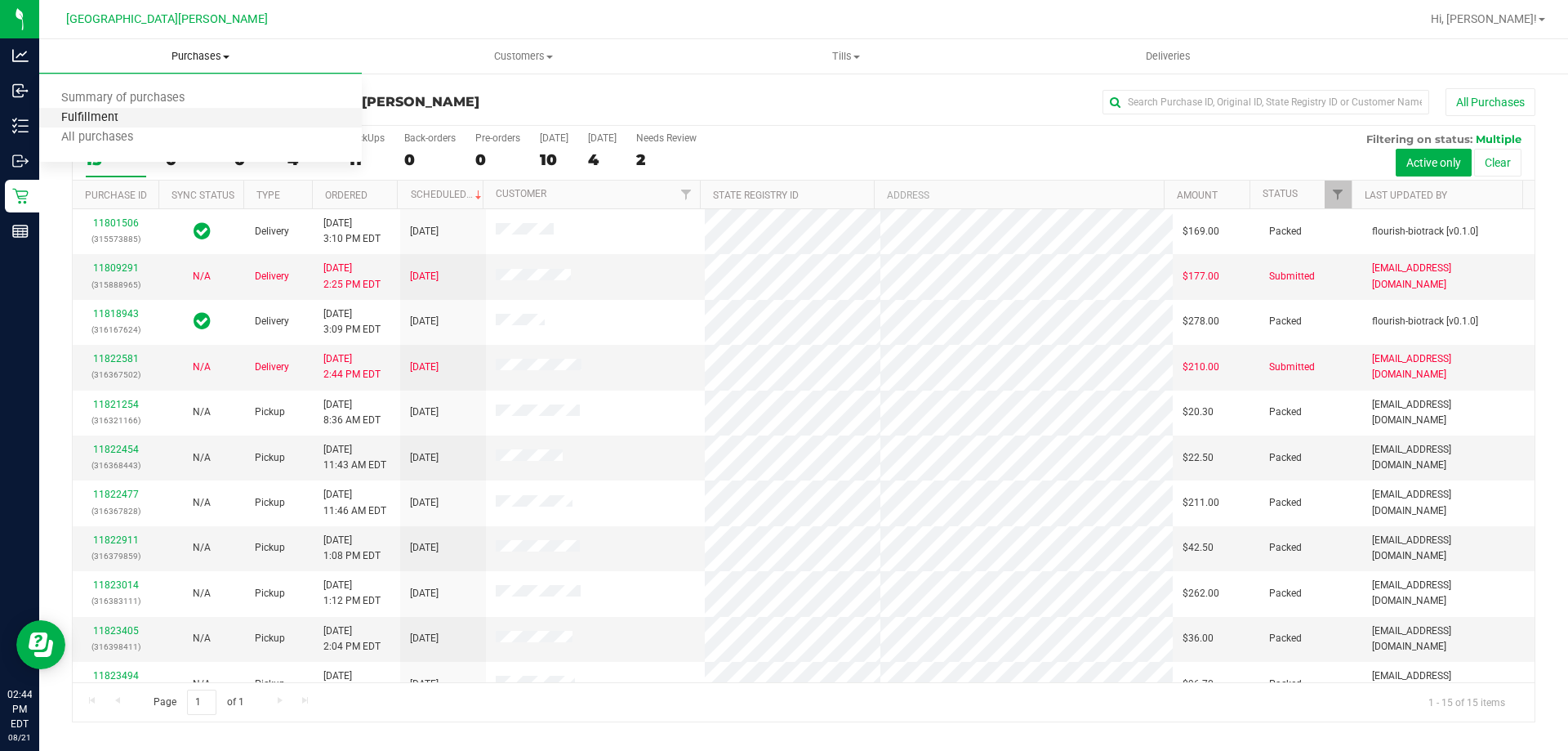
click at [117, 121] on span "Fulfillment" at bounding box center [89, 118] width 101 height 14
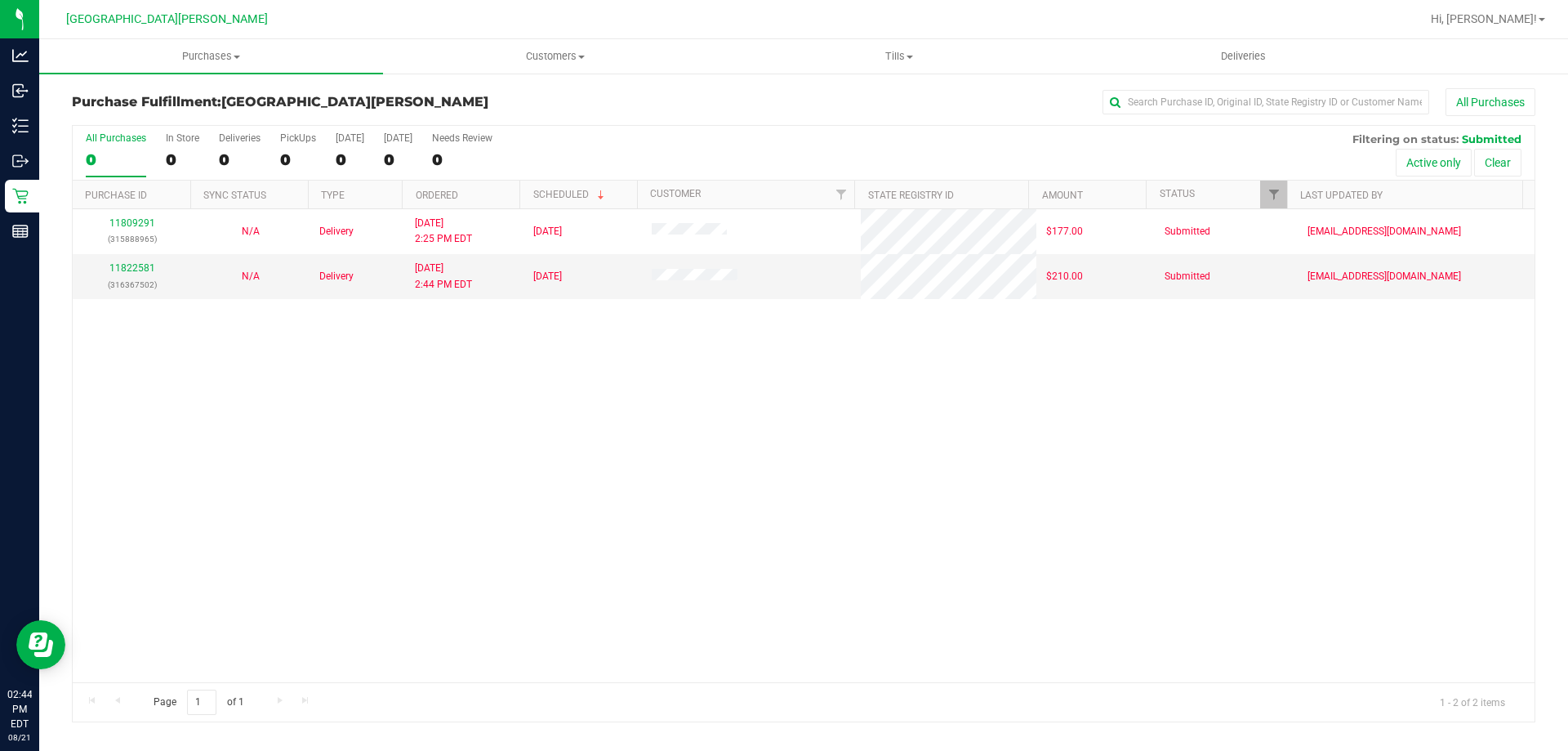
click at [595, 498] on div "11809291 (315888965) N/A Delivery [DATE] 2:25 PM EDT 8/22/2025 $177.00 Submitte…" at bounding box center [803, 446] width 1462 height 473
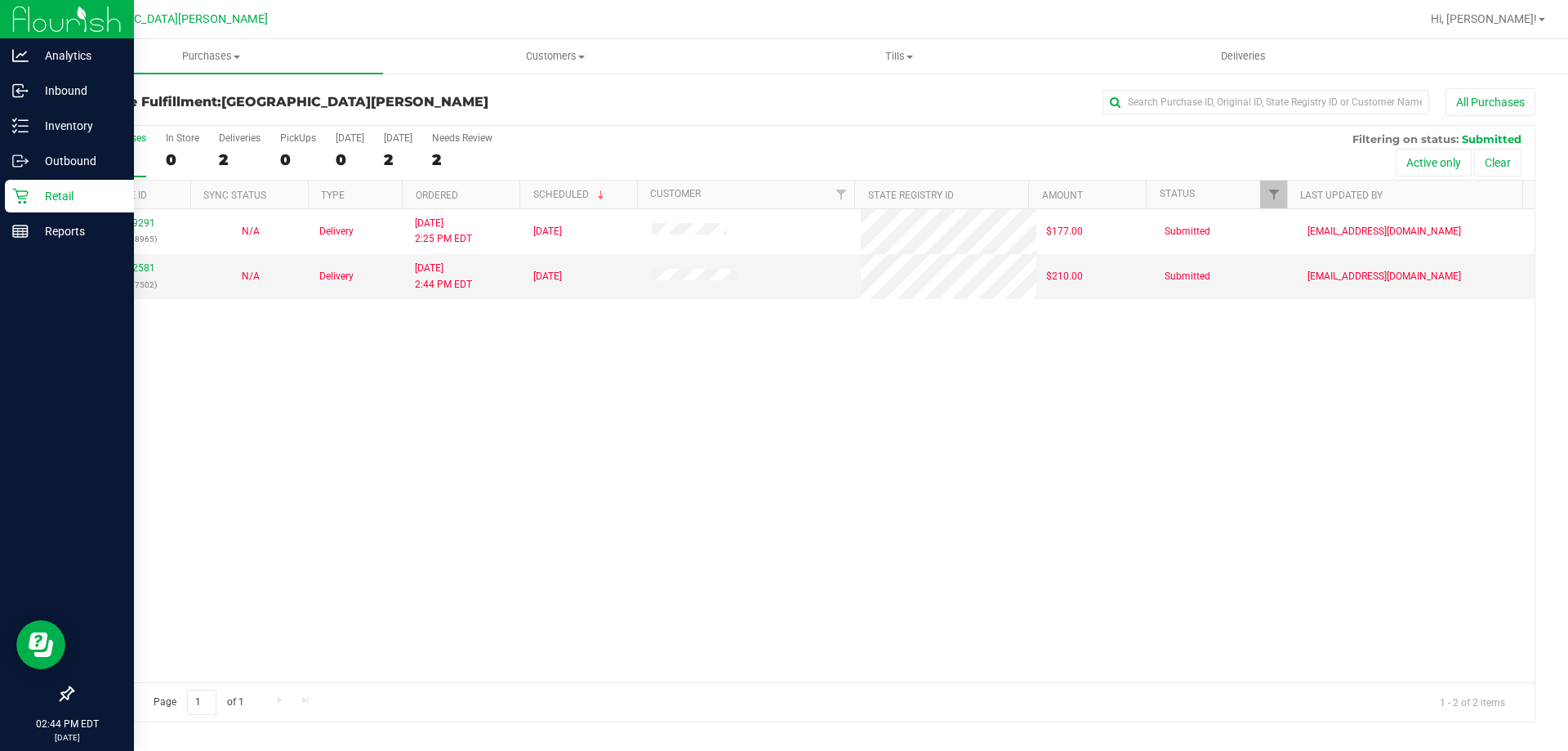
click at [8, 191] on div "Retail" at bounding box center [69, 196] width 129 height 33
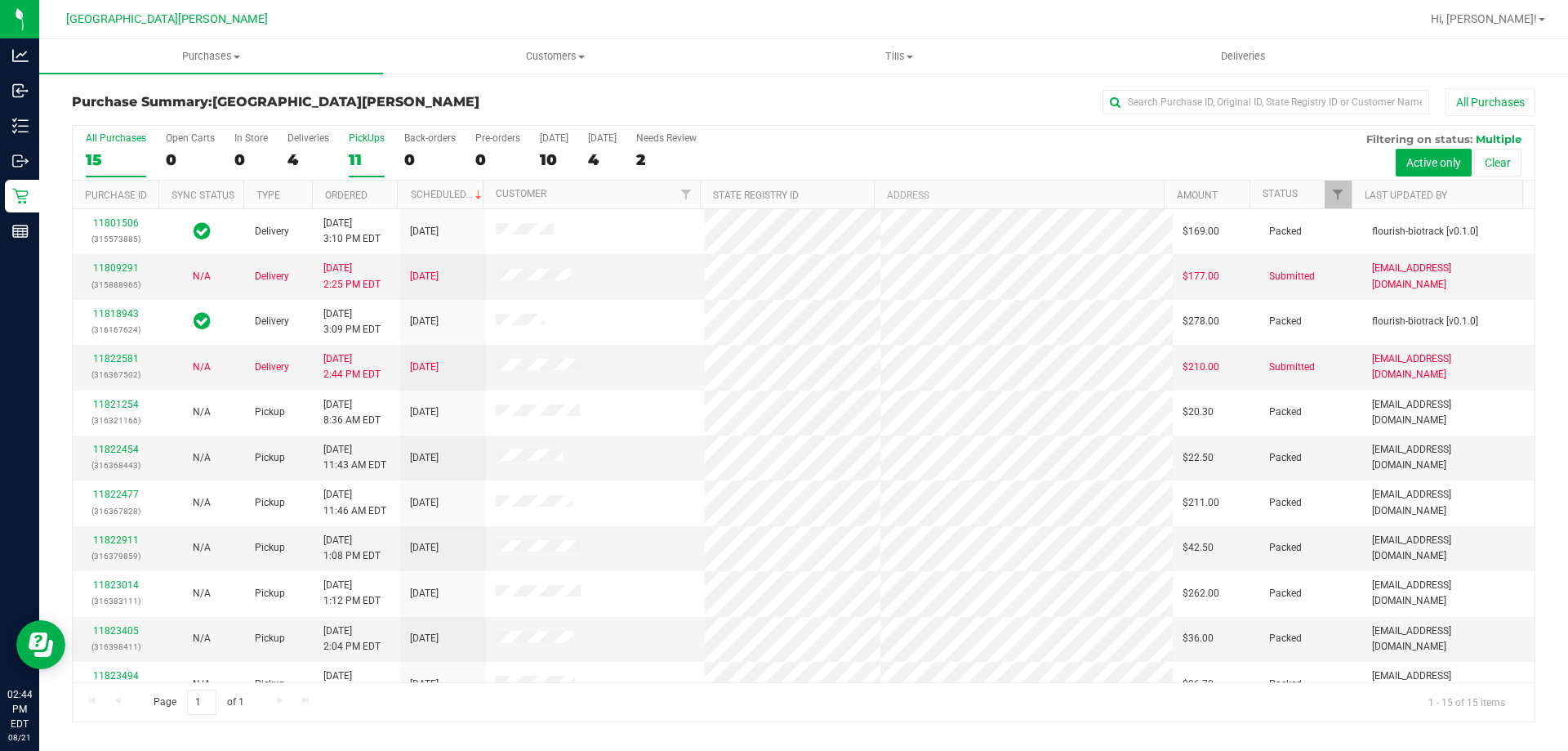
click at [357, 159] on div "11" at bounding box center [366, 159] width 36 height 19
click at [0, 0] on input "PickUps 11" at bounding box center [0, 0] width 0 height 0
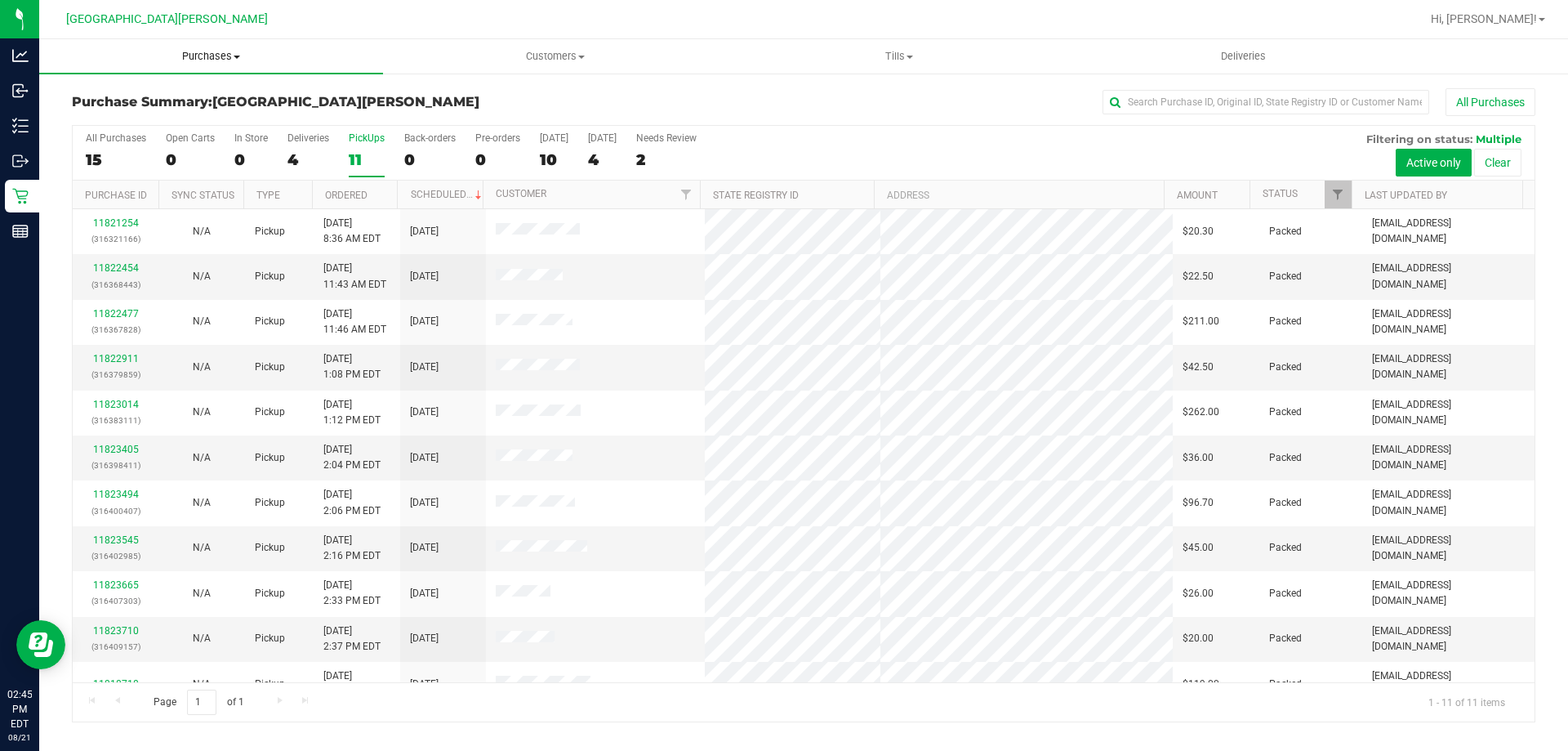
drag, startPoint x: 229, startPoint y: 58, endPoint x: 209, endPoint y: 62, distance: 20.4
click at [228, 57] on span "Purchases" at bounding box center [211, 56] width 344 height 14
click at [140, 106] on li "Summary of purchases" at bounding box center [211, 99] width 344 height 19
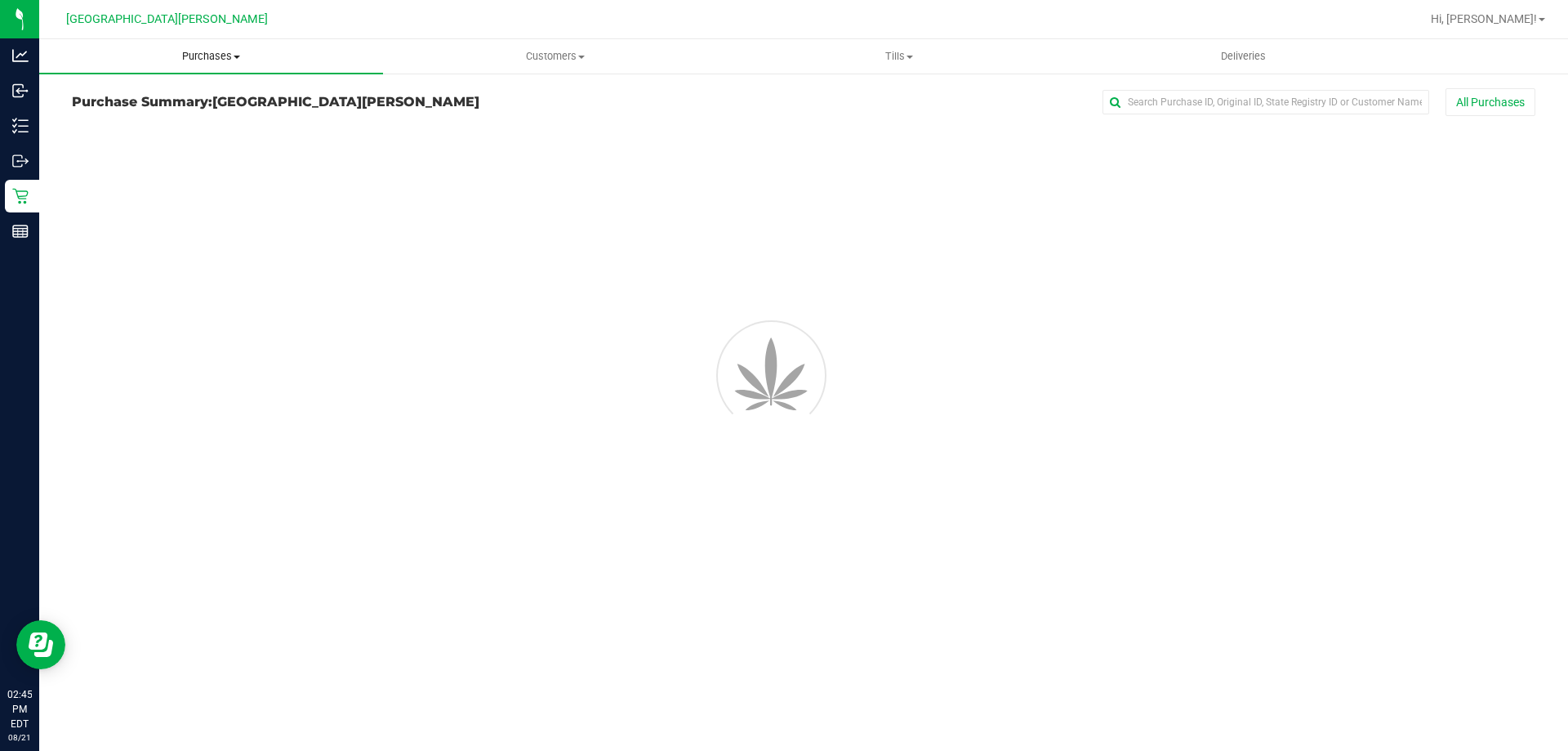
click at [207, 62] on span "Purchases" at bounding box center [211, 56] width 344 height 14
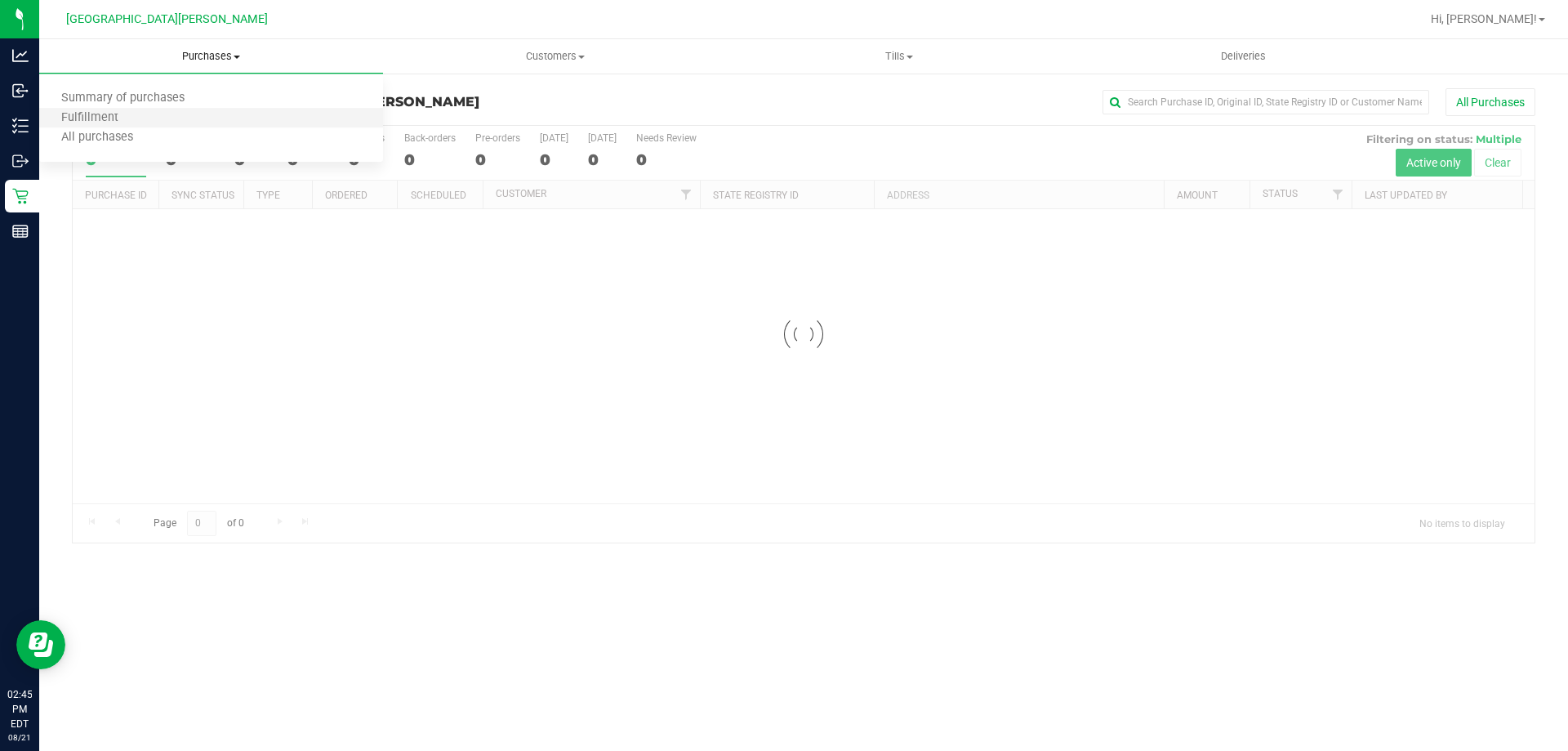
click at [135, 126] on li "Fulfillment" at bounding box center [211, 118] width 344 height 19
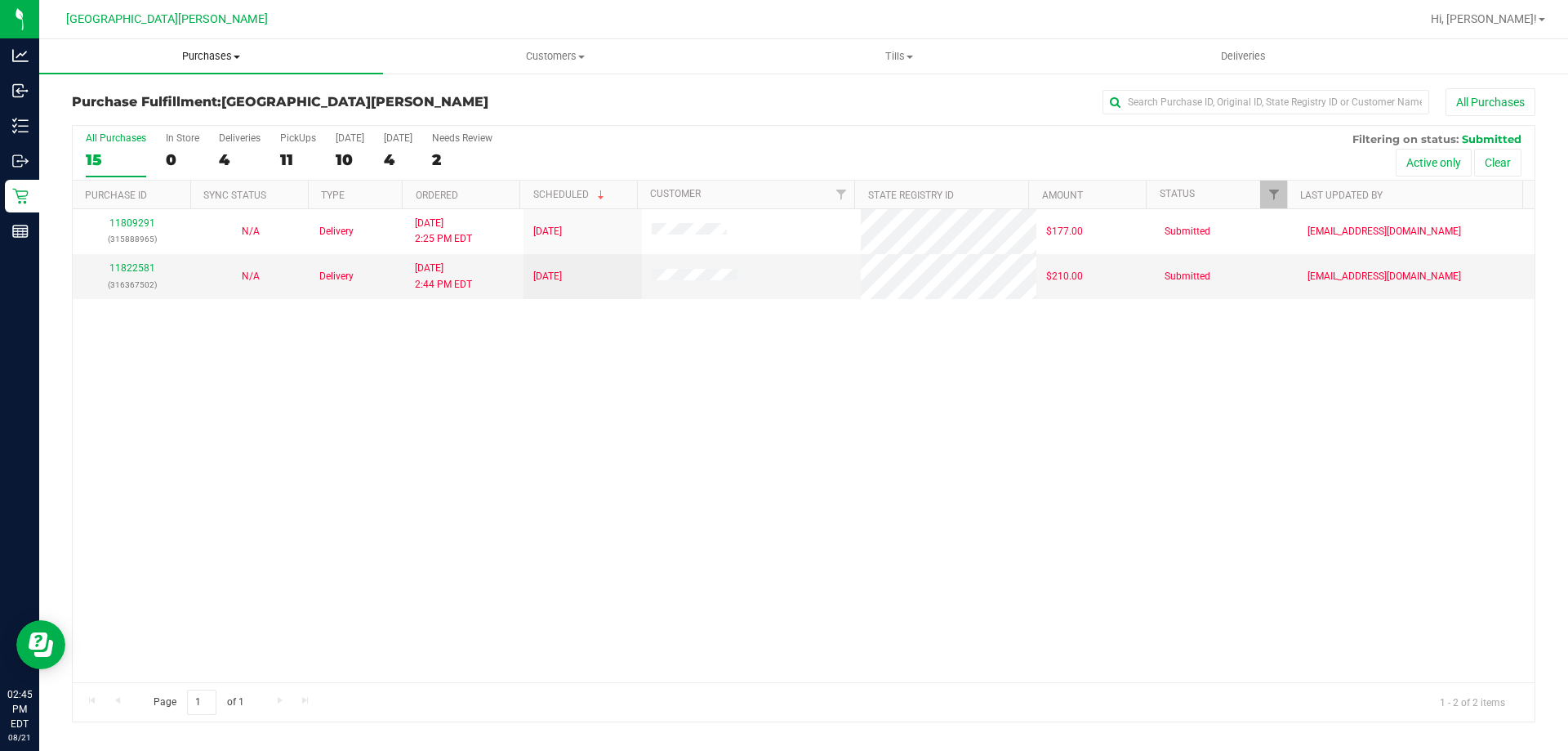
click at [208, 52] on span "Purchases" at bounding box center [211, 56] width 344 height 14
click at [130, 119] on span "Fulfillment" at bounding box center [89, 118] width 101 height 14
click at [425, 452] on div "11809291 (315888965) N/A Delivery [DATE] 2:25 PM EDT 8/22/2025 $177.00 Submitte…" at bounding box center [803, 446] width 1462 height 473
click at [235, 146] on label "Deliveries 2" at bounding box center [240, 154] width 41 height 45
click at [0, 0] on input "Deliveries 2" at bounding box center [0, 0] width 0 height 0
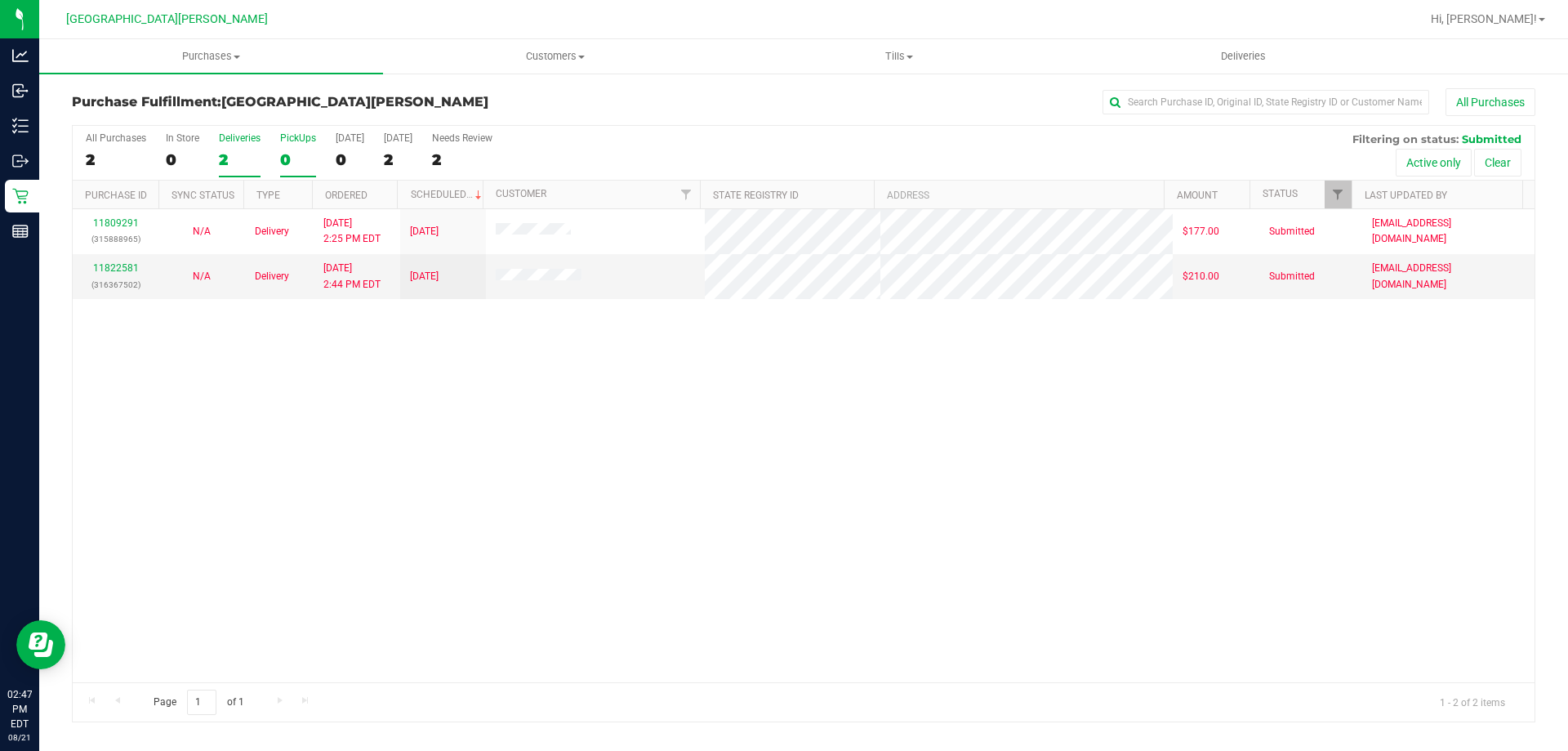
click at [300, 147] on label "PickUps 0" at bounding box center [298, 154] width 36 height 45
click at [0, 0] on input "PickUps 0" at bounding box center [0, 0] width 0 height 0
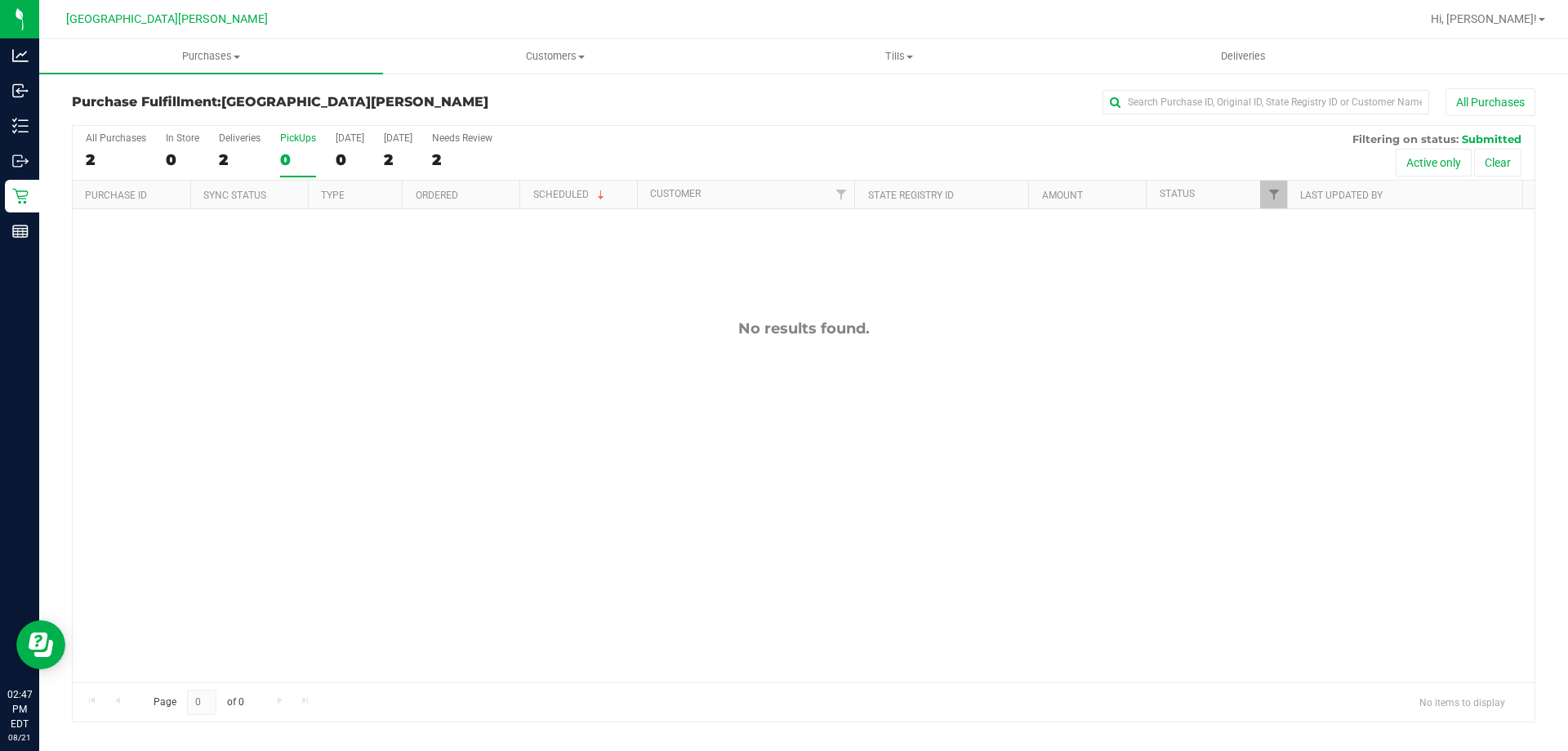
click at [307, 143] on label "PickUps 0" at bounding box center [298, 154] width 36 height 45
click at [0, 0] on input "PickUps 0" at bounding box center [0, 0] width 0 height 0
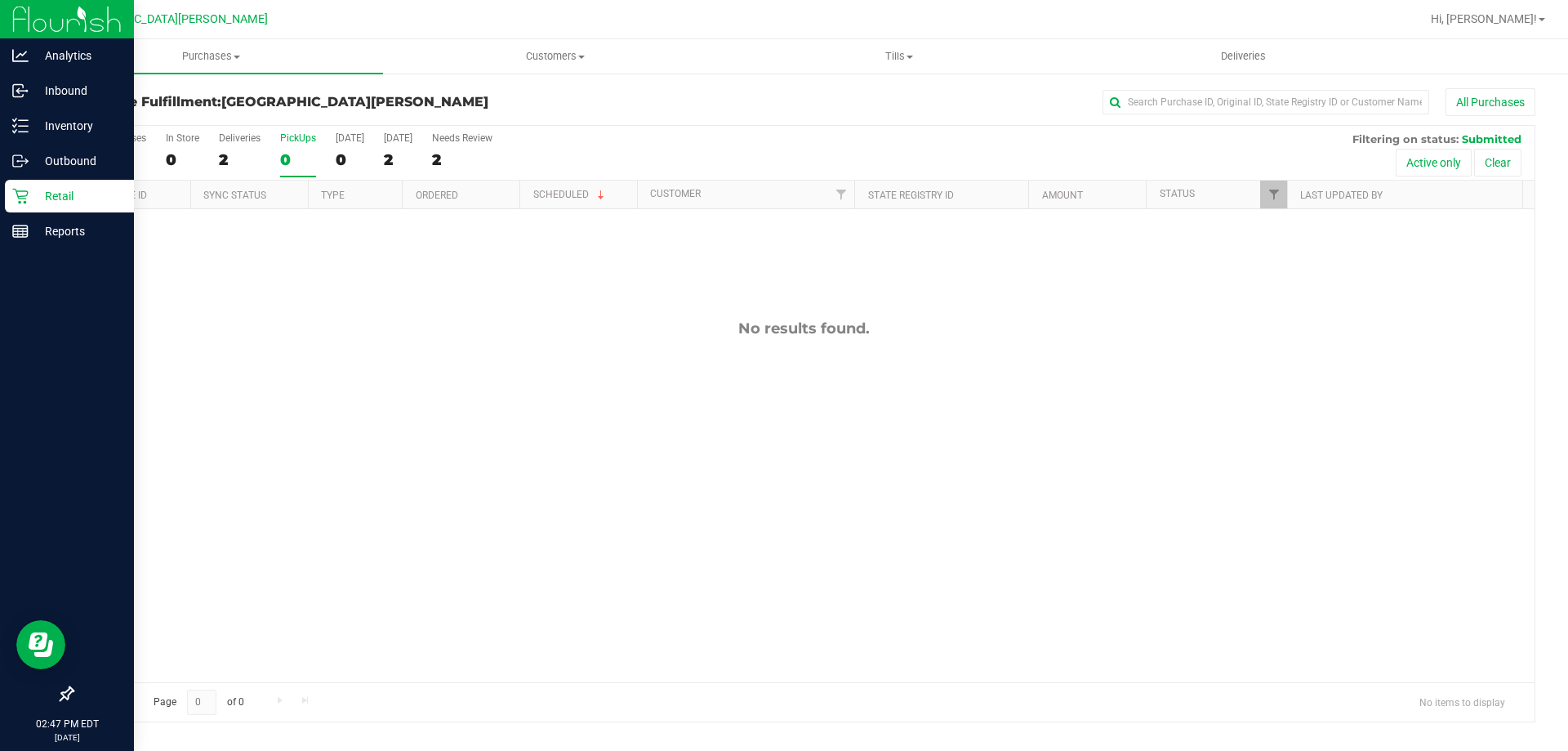
click at [2, 210] on link "Retail" at bounding box center [67, 197] width 134 height 35
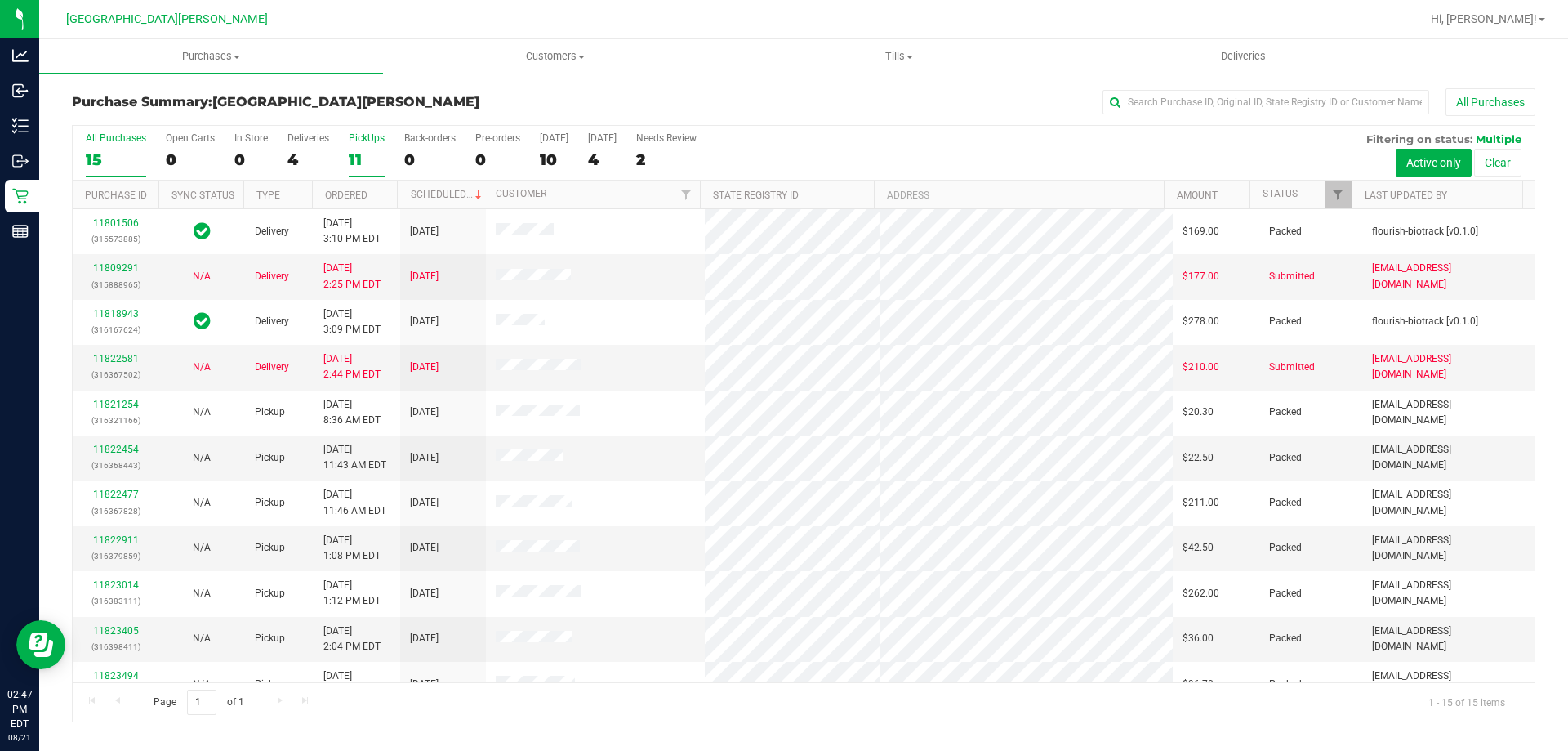
click at [365, 142] on div "PickUps" at bounding box center [366, 138] width 36 height 12
click at [0, 0] on input "PickUps 11" at bounding box center [0, 0] width 0 height 0
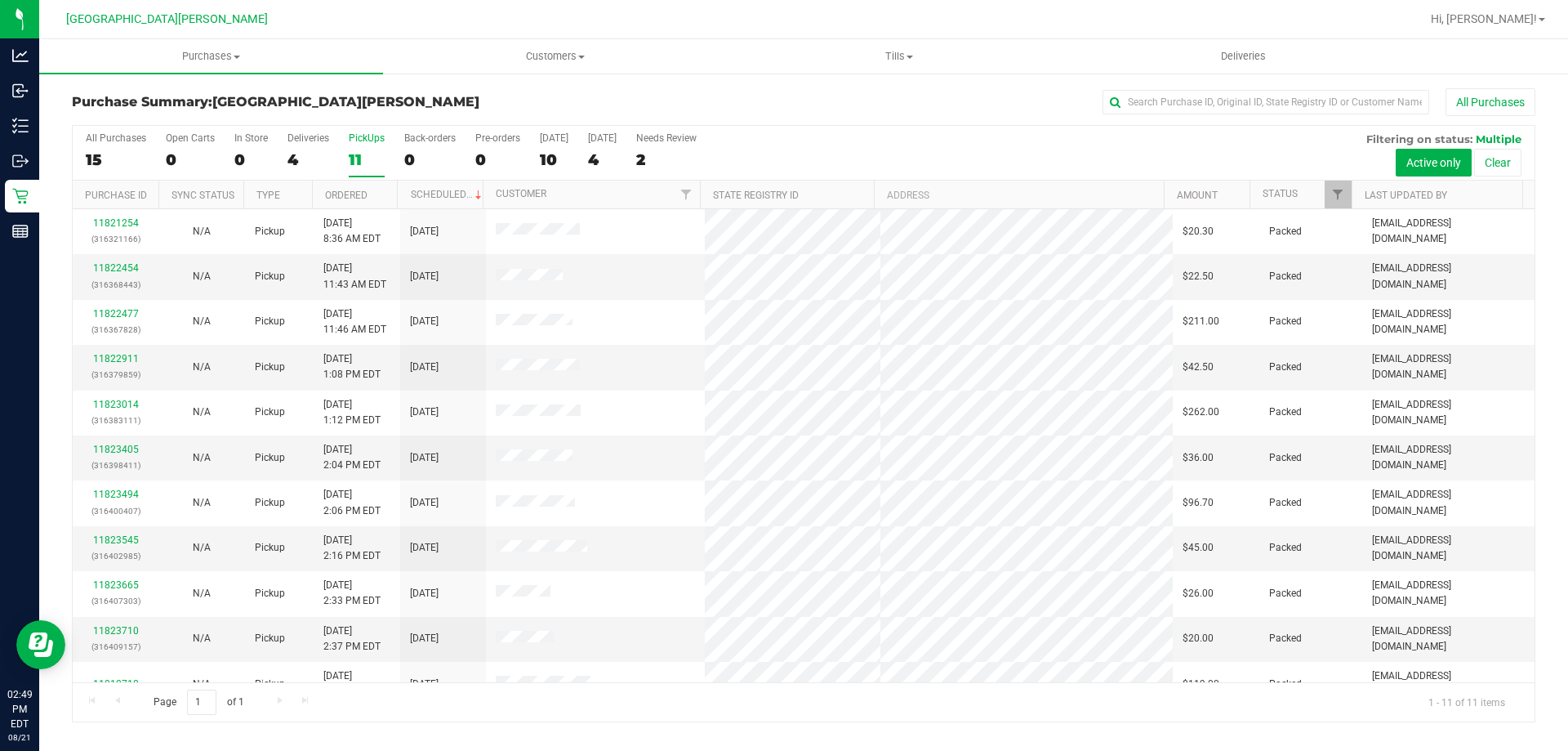
click at [354, 150] on div "11" at bounding box center [366, 159] width 36 height 19
click at [0, 0] on input "PickUps 11" at bounding box center [0, 0] width 0 height 0
click at [373, 165] on div "11" at bounding box center [366, 159] width 36 height 19
click at [0, 0] on input "PickUps 11" at bounding box center [0, 0] width 0 height 0
click at [363, 154] on div "11" at bounding box center [366, 159] width 36 height 19
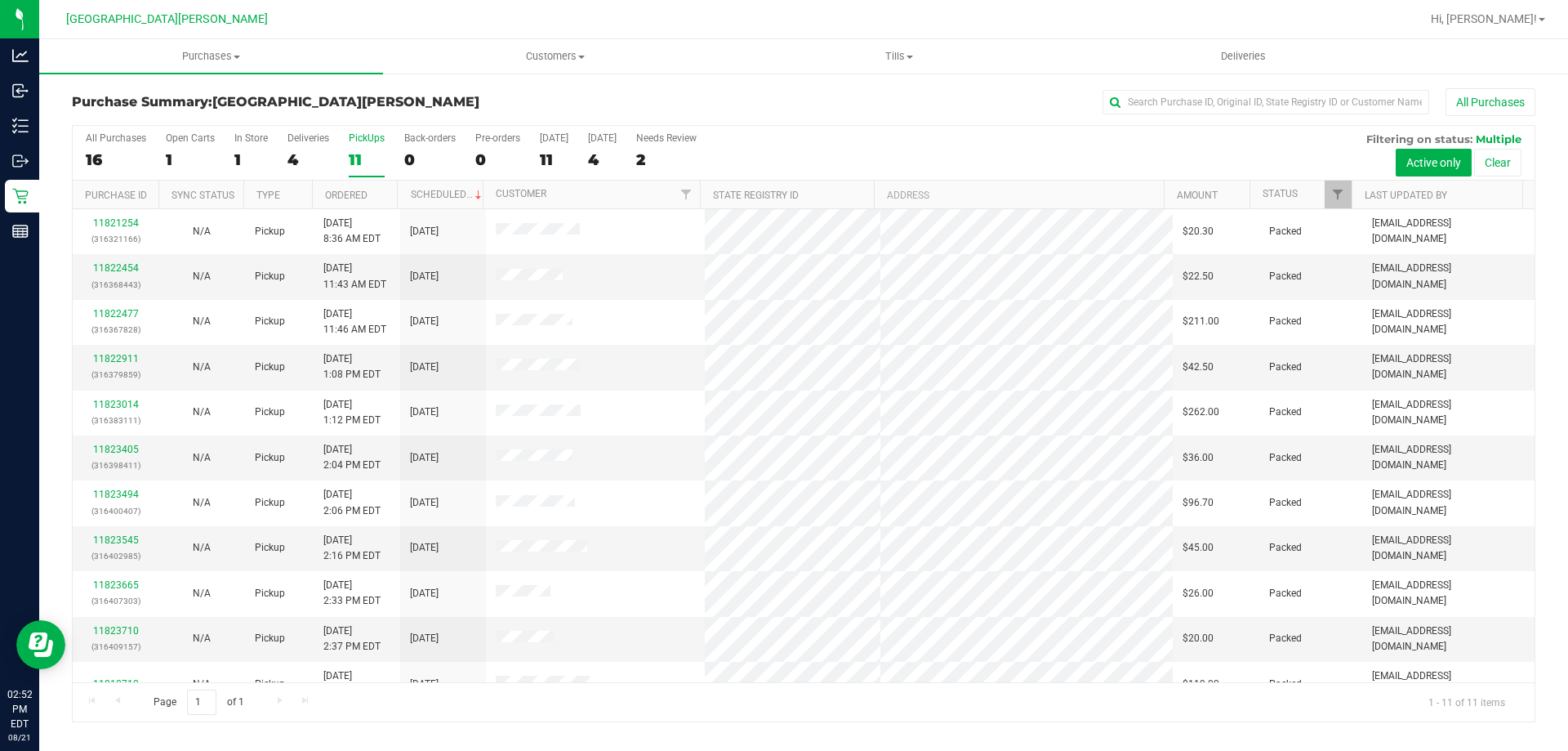
click at [0, 0] on input "PickUps 11" at bounding box center [0, 0] width 0 height 0
click at [353, 147] on label "PickUps 11" at bounding box center [366, 154] width 36 height 45
click at [0, 0] on input "PickUps 11" at bounding box center [0, 0] width 0 height 0
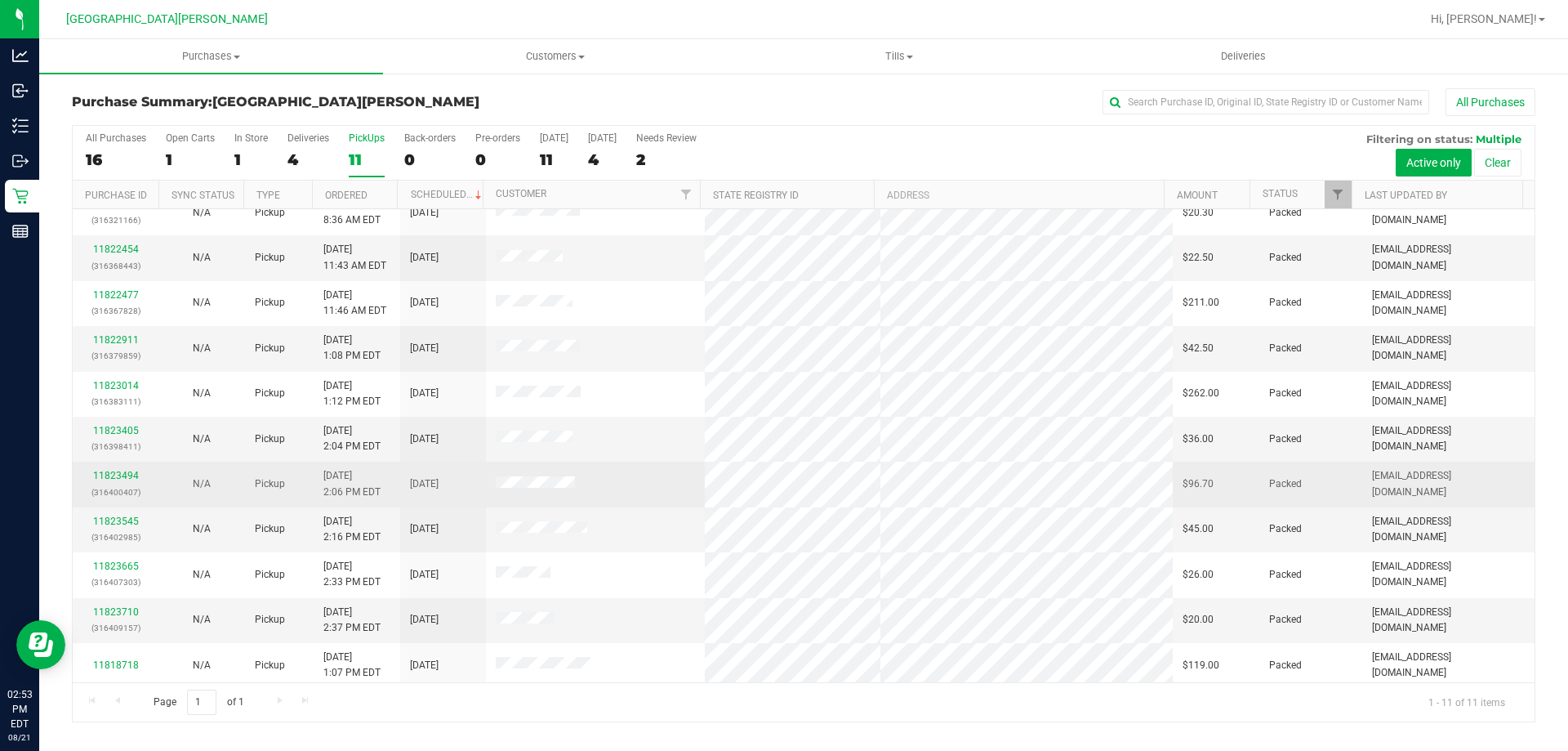
scroll to position [24, 0]
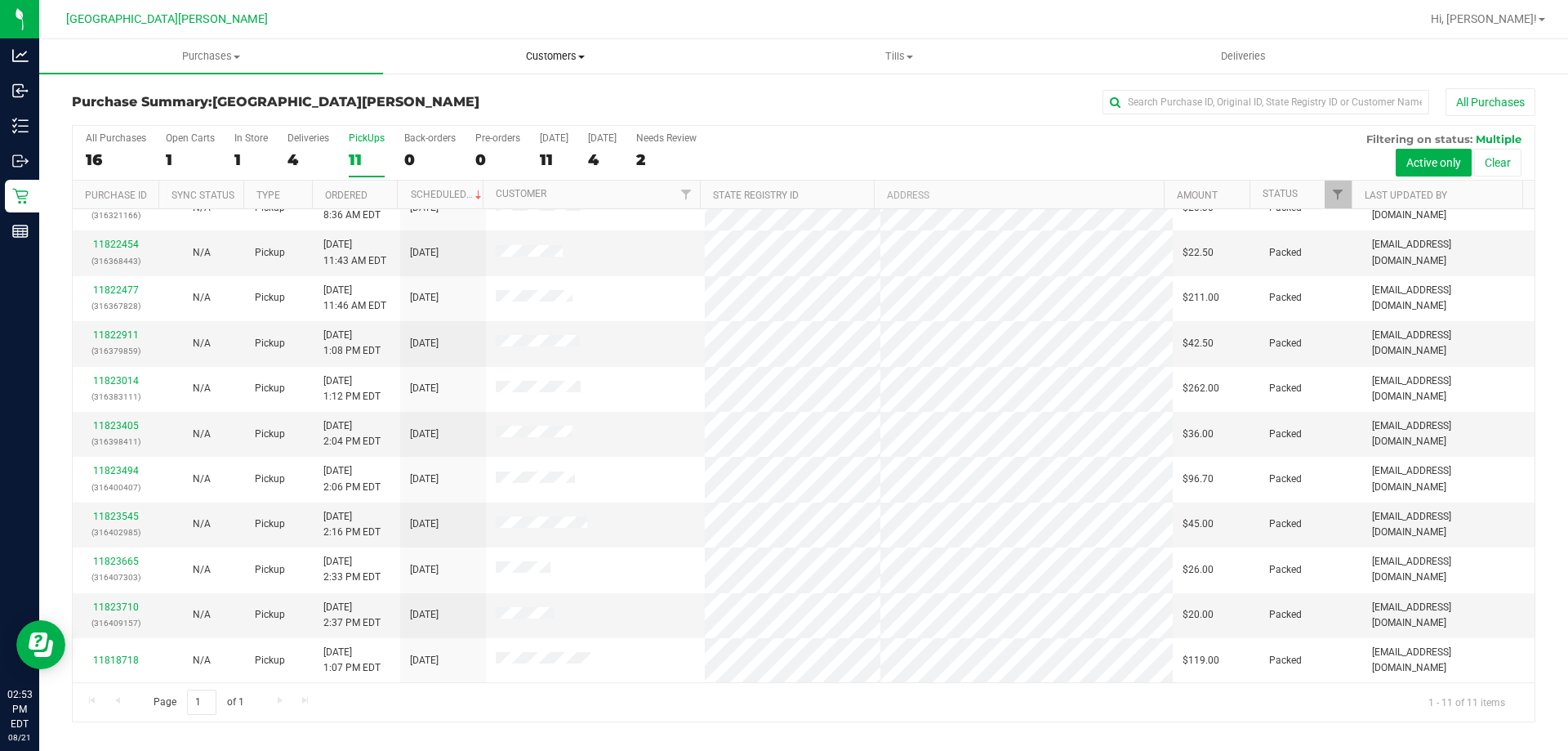
click at [548, 49] on span "Customers" at bounding box center [555, 56] width 342 height 14
click at [532, 98] on li "All customers" at bounding box center [555, 99] width 344 height 19
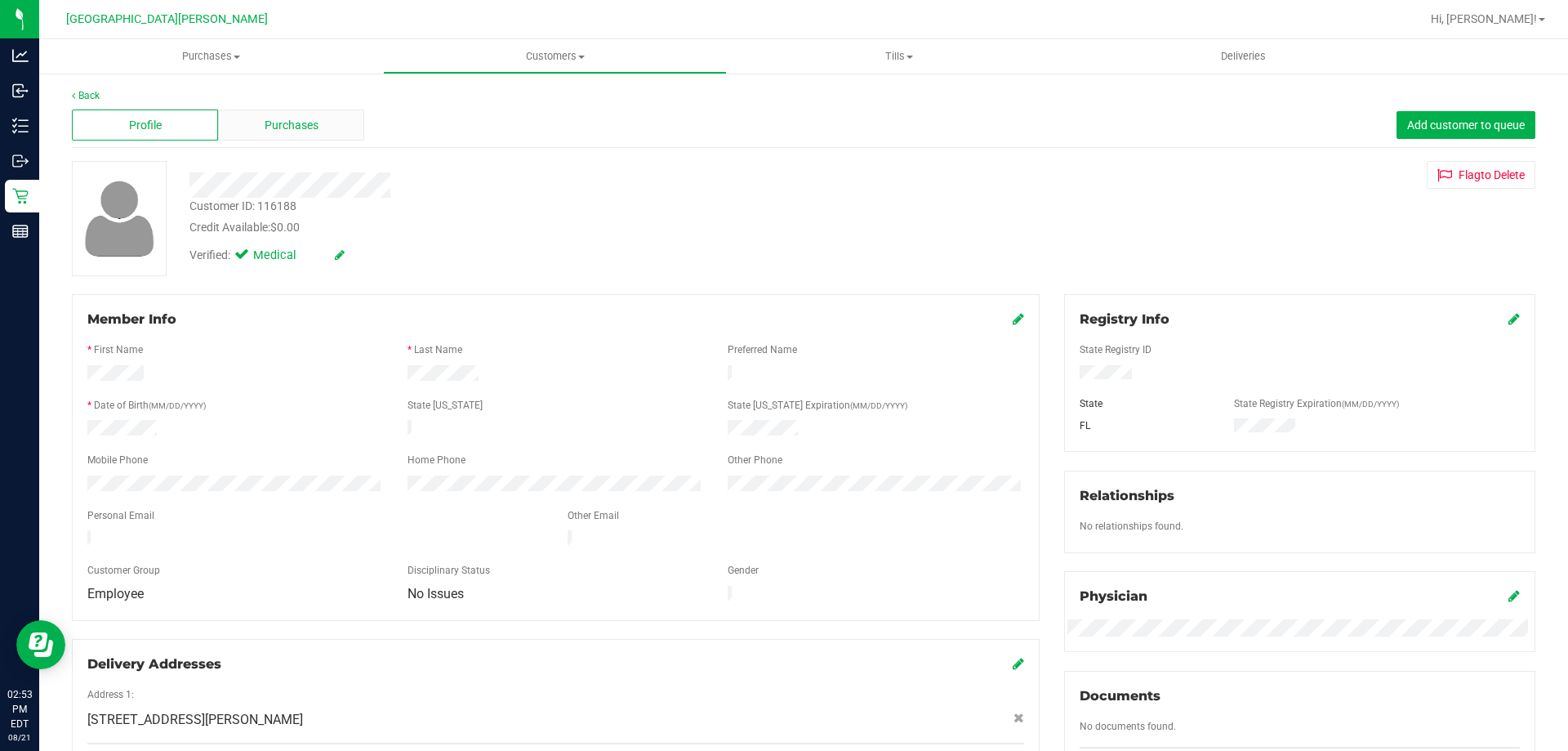
click at [299, 118] on span "Purchases" at bounding box center [292, 125] width 54 height 17
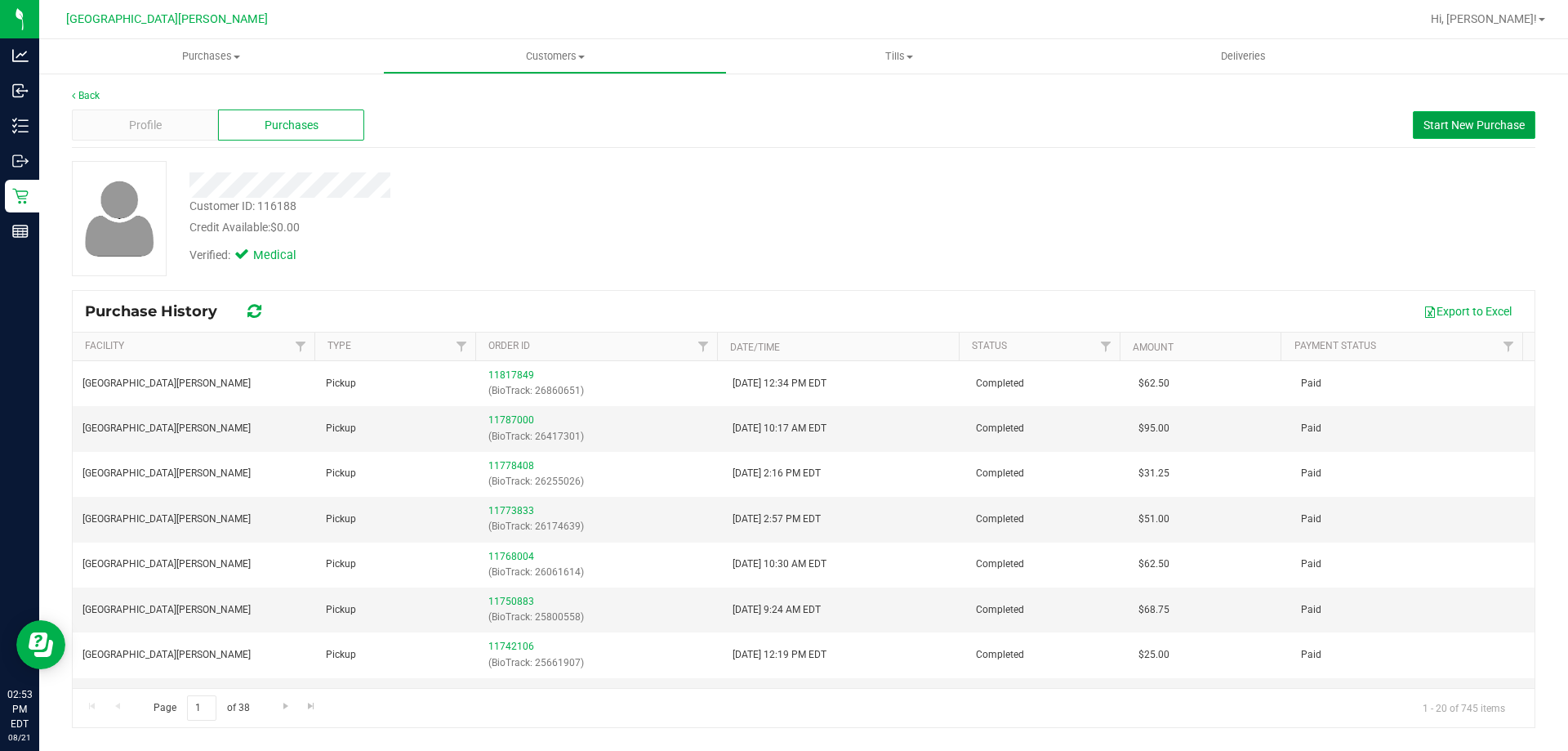
click at [1483, 126] on span "Start New Purchase" at bounding box center [1474, 124] width 101 height 13
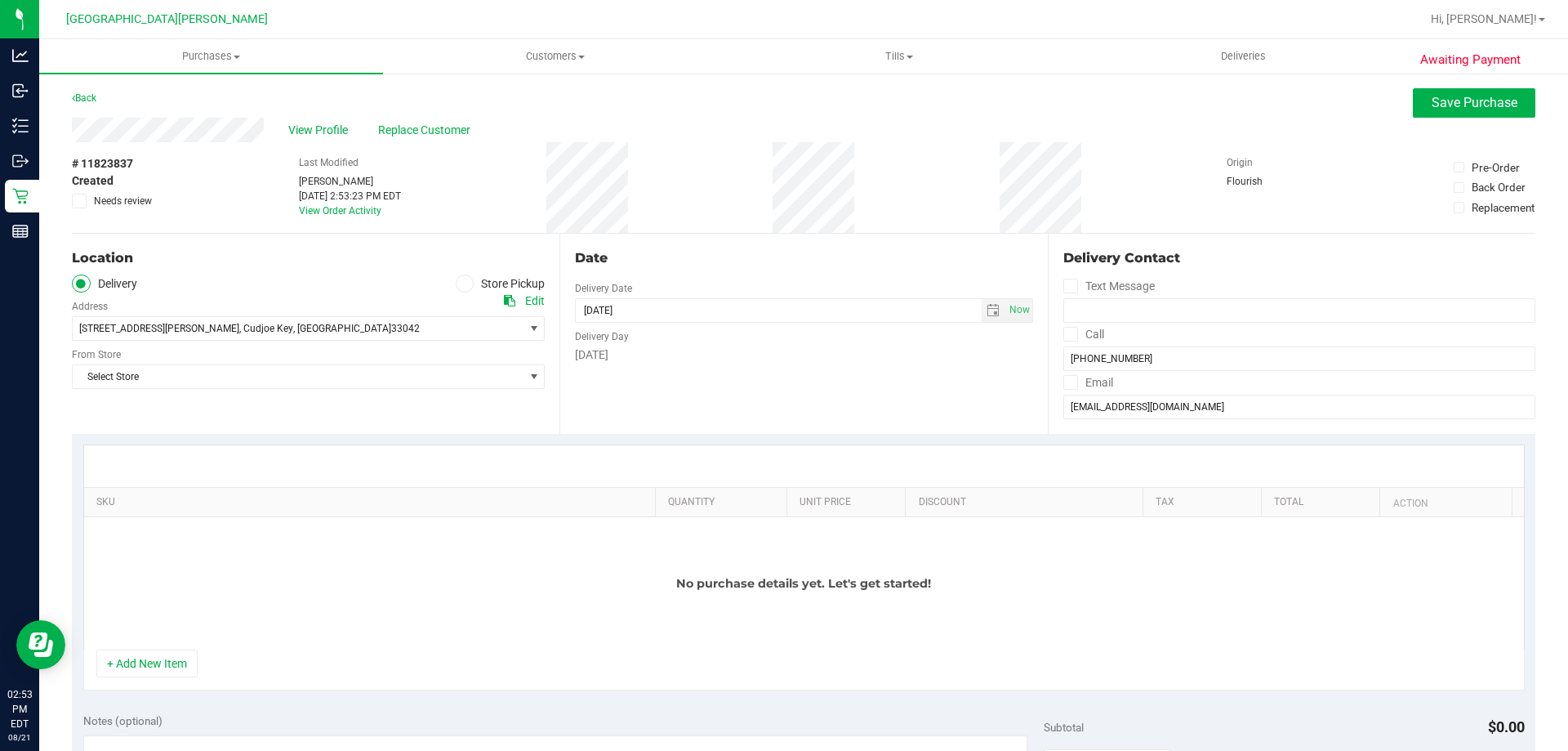
click at [460, 284] on icon at bounding box center [465, 284] width 10 height 0
click at [0, 0] on input "Store Pickup" at bounding box center [0, 0] width 0 height 0
click at [254, 323] on span "Select Store" at bounding box center [298, 328] width 451 height 23
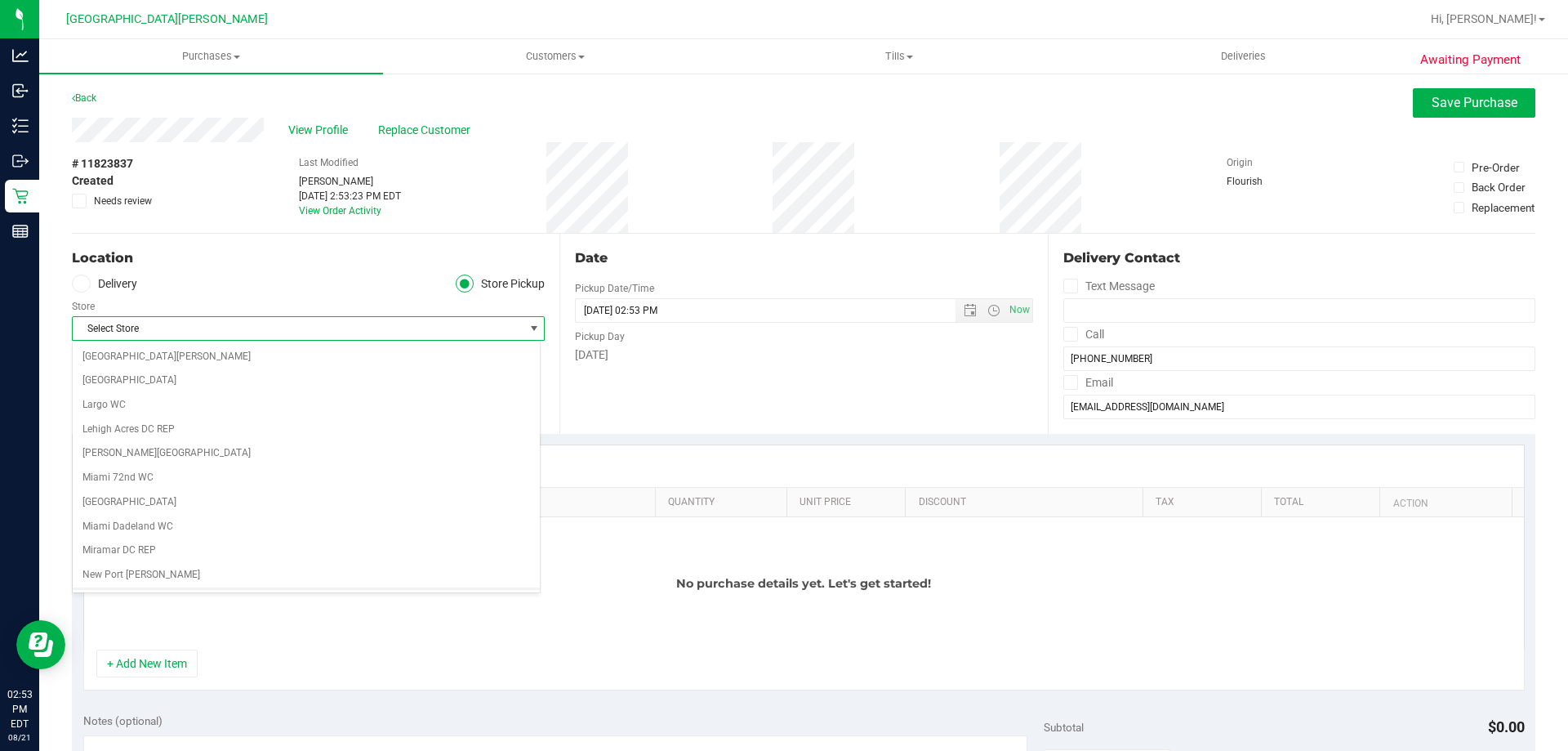
scroll to position [408, 0]
click at [132, 382] on li "[GEOGRAPHIC_DATA][PERSON_NAME]" at bounding box center [306, 386] width 467 height 24
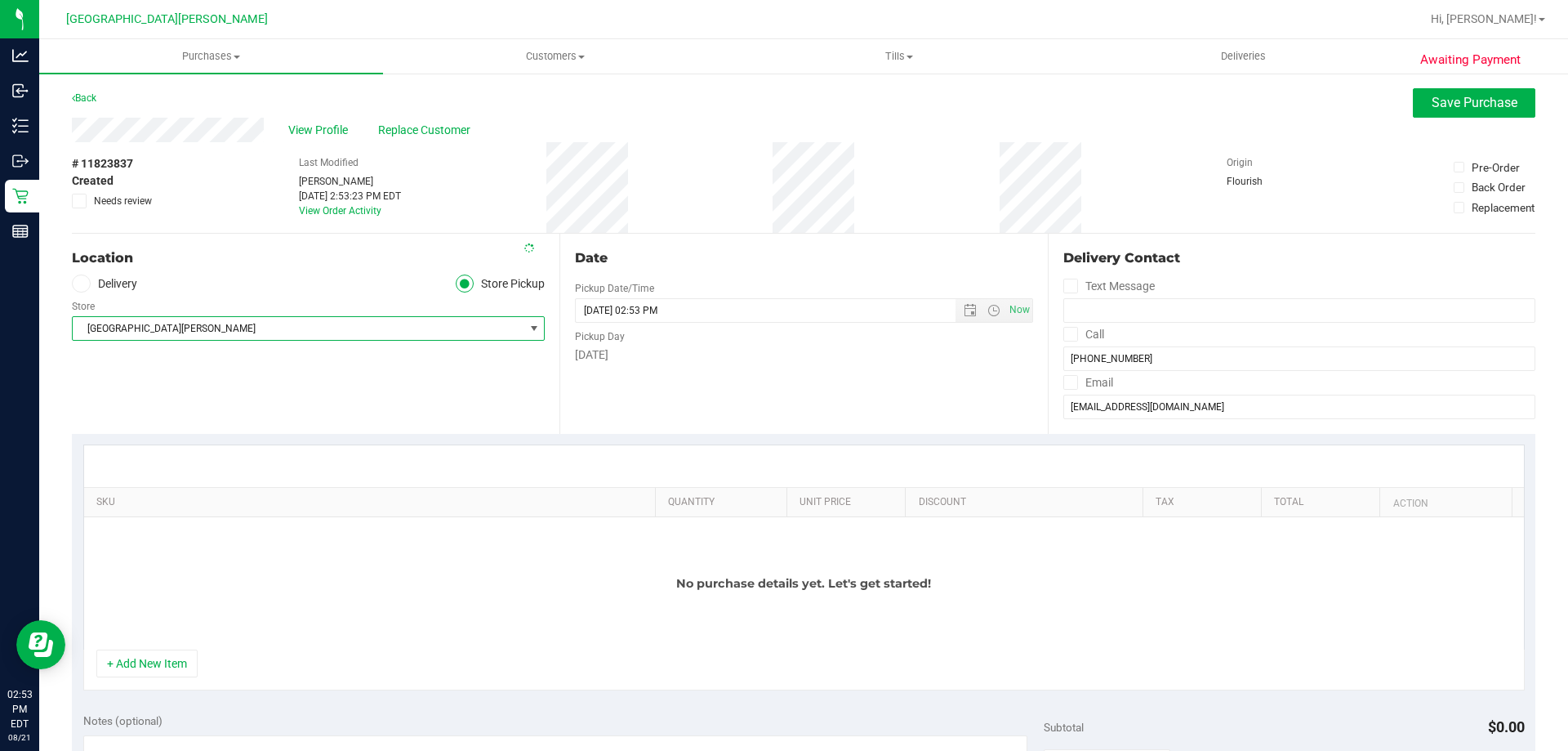
click at [264, 395] on div "Location Delivery Store Pickup Store [GEOGRAPHIC_DATA][PERSON_NAME] Select Stor…" at bounding box center [315, 333] width 488 height 200
click at [164, 658] on button "+ Add New Item" at bounding box center [147, 663] width 101 height 28
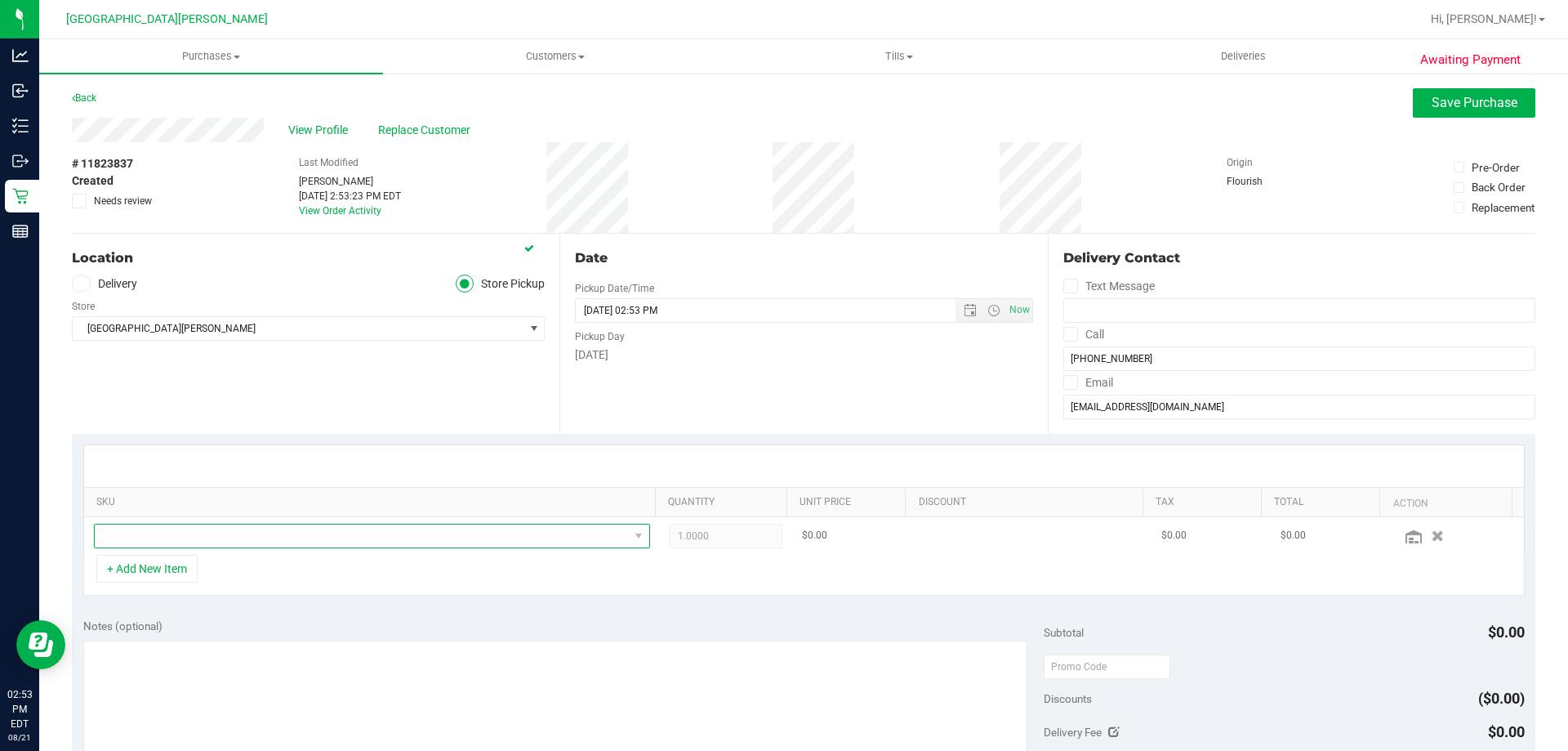
click at [202, 530] on span "NO DATA FOUND" at bounding box center [361, 536] width 534 height 23
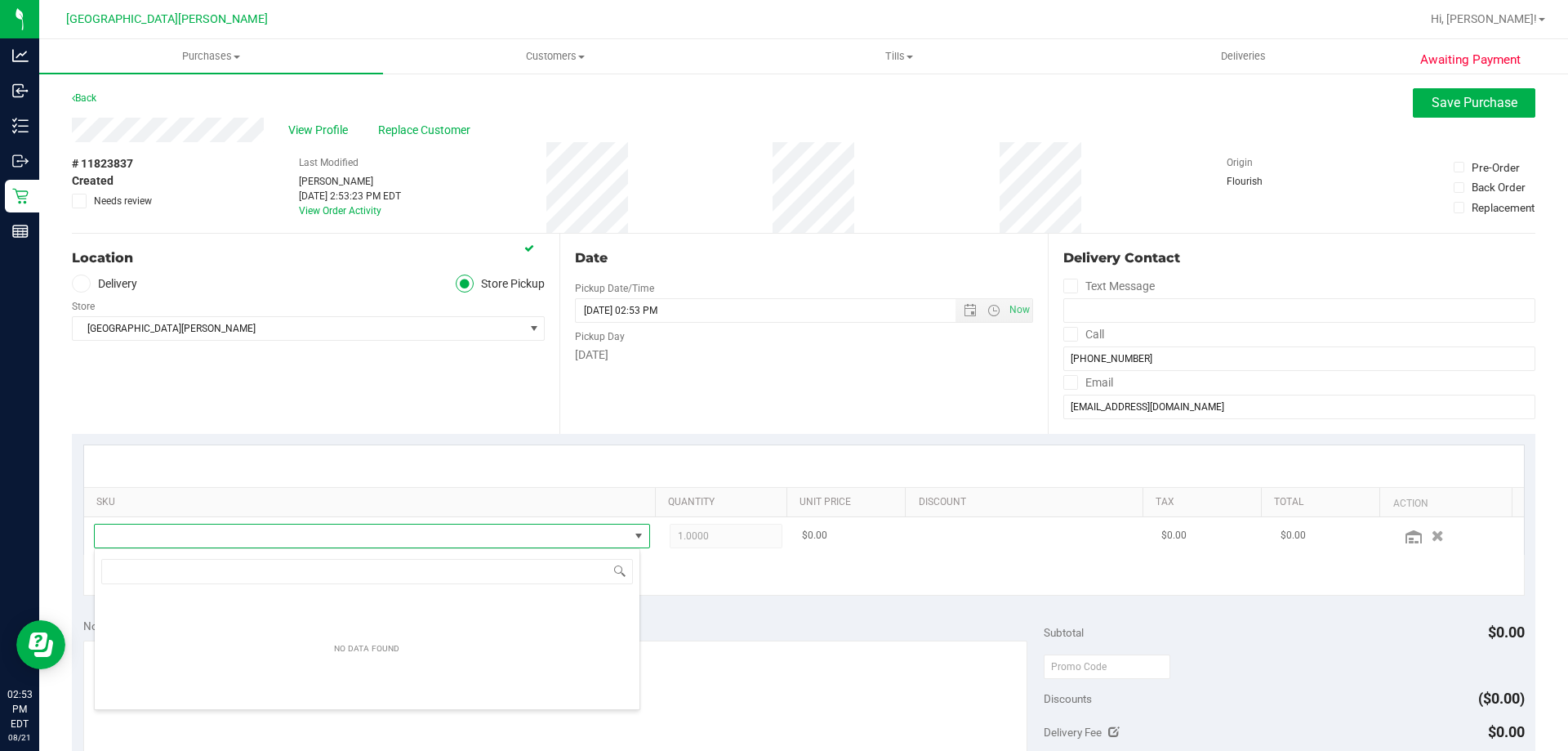
scroll to position [24, 542]
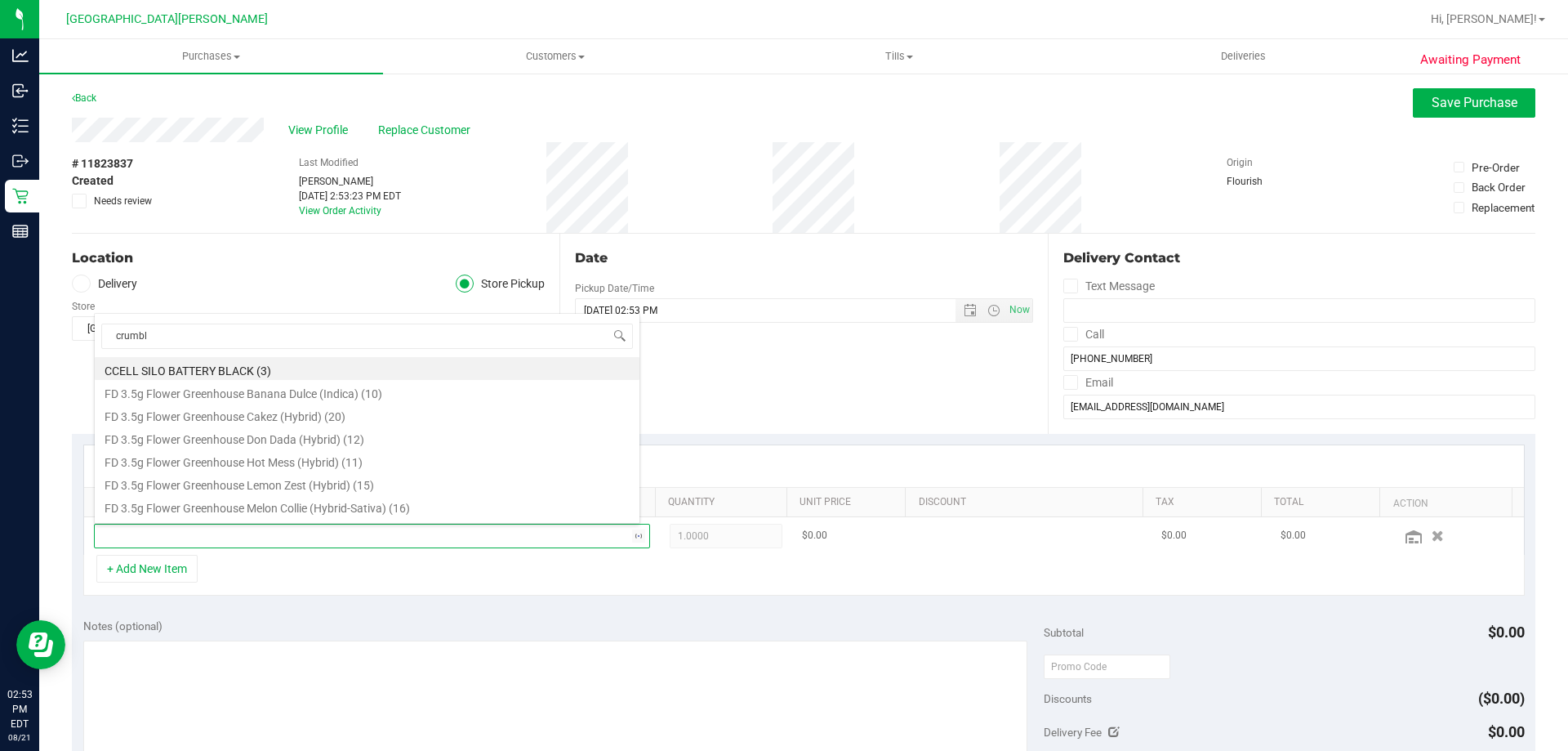
type input "crumble"
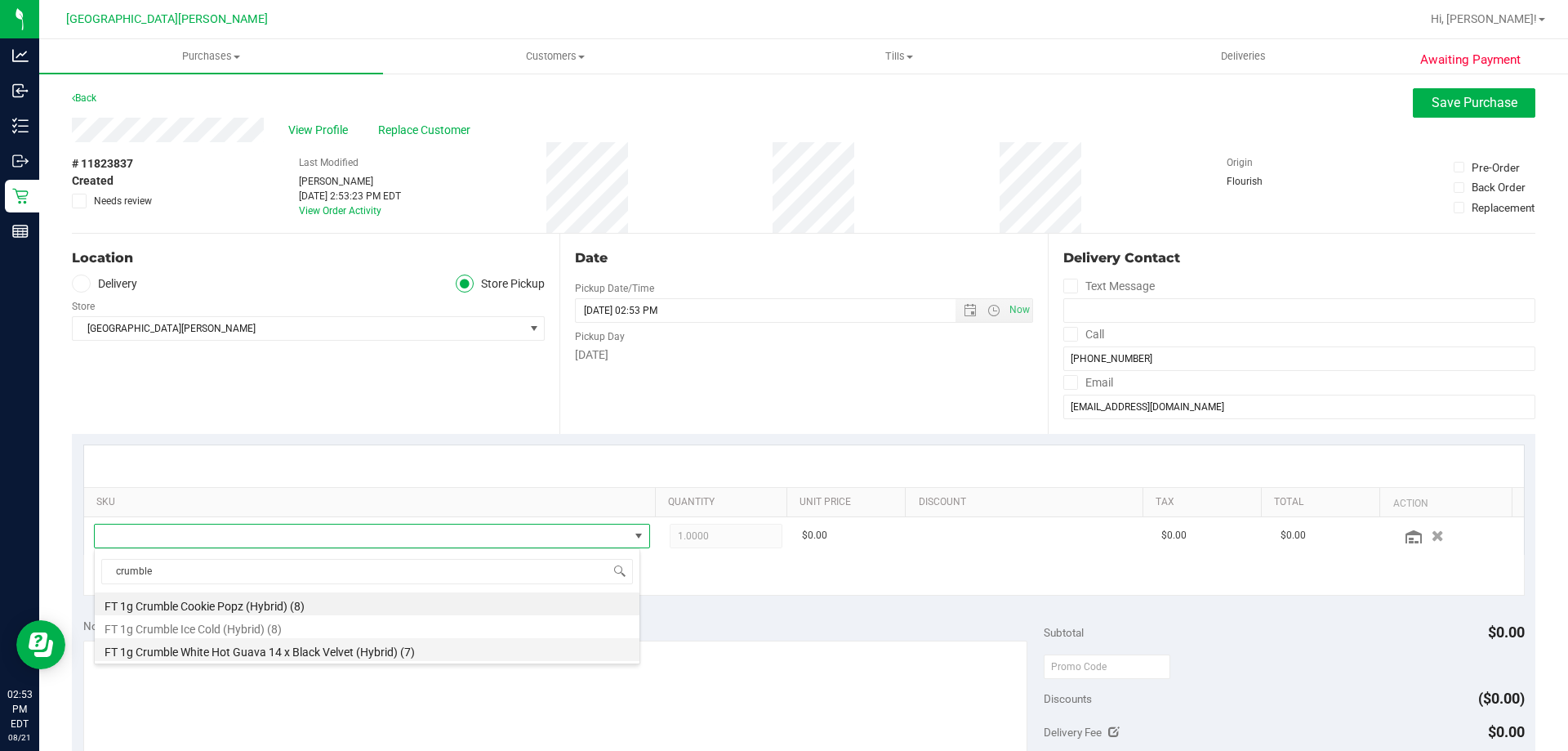
click at [278, 657] on li "FT 1g Crumble White Hot Guava 14 x Black Velvet (Hybrid) (7)" at bounding box center [367, 649] width 545 height 23
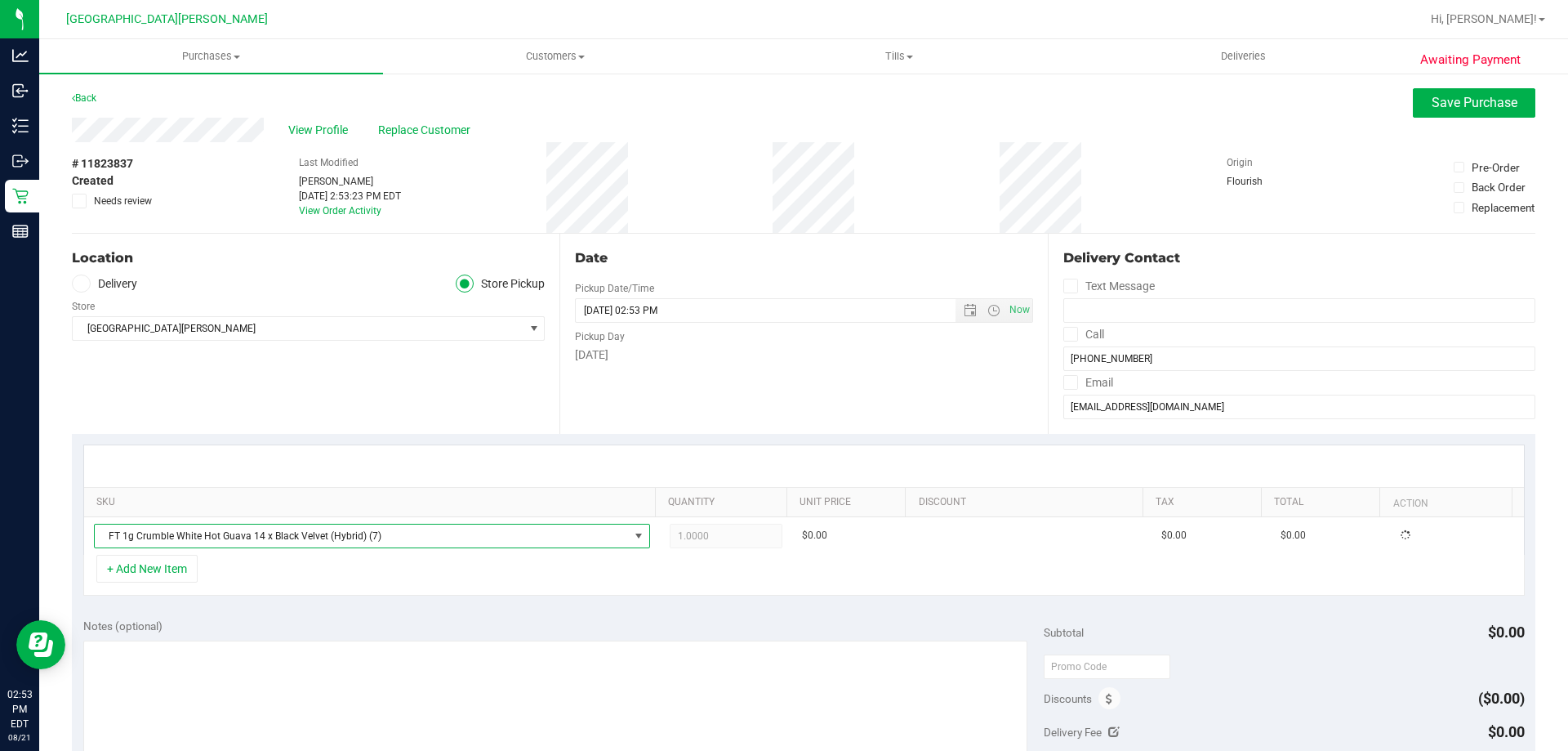
click at [348, 448] on div at bounding box center [804, 466] width 1440 height 41
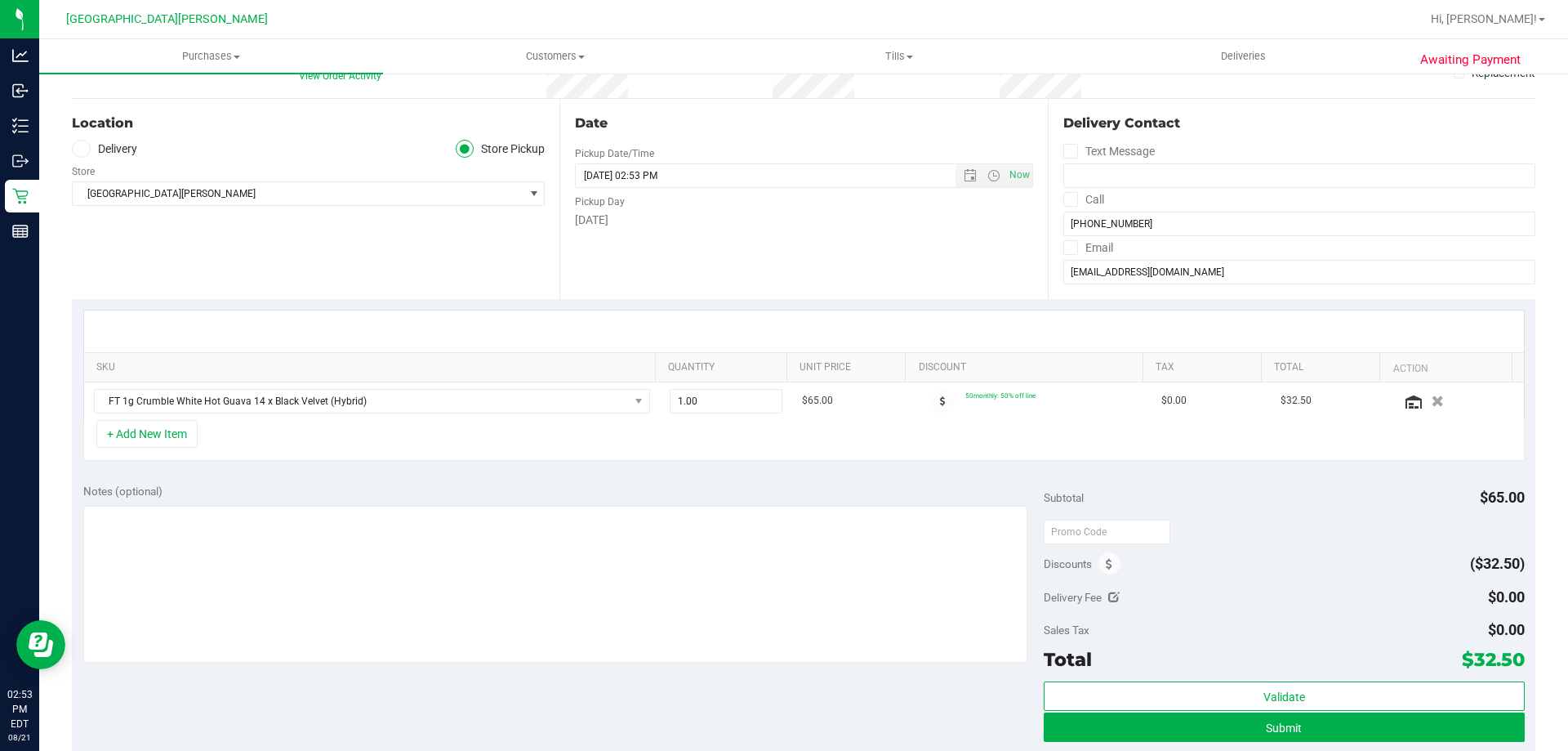
scroll to position [408, 0]
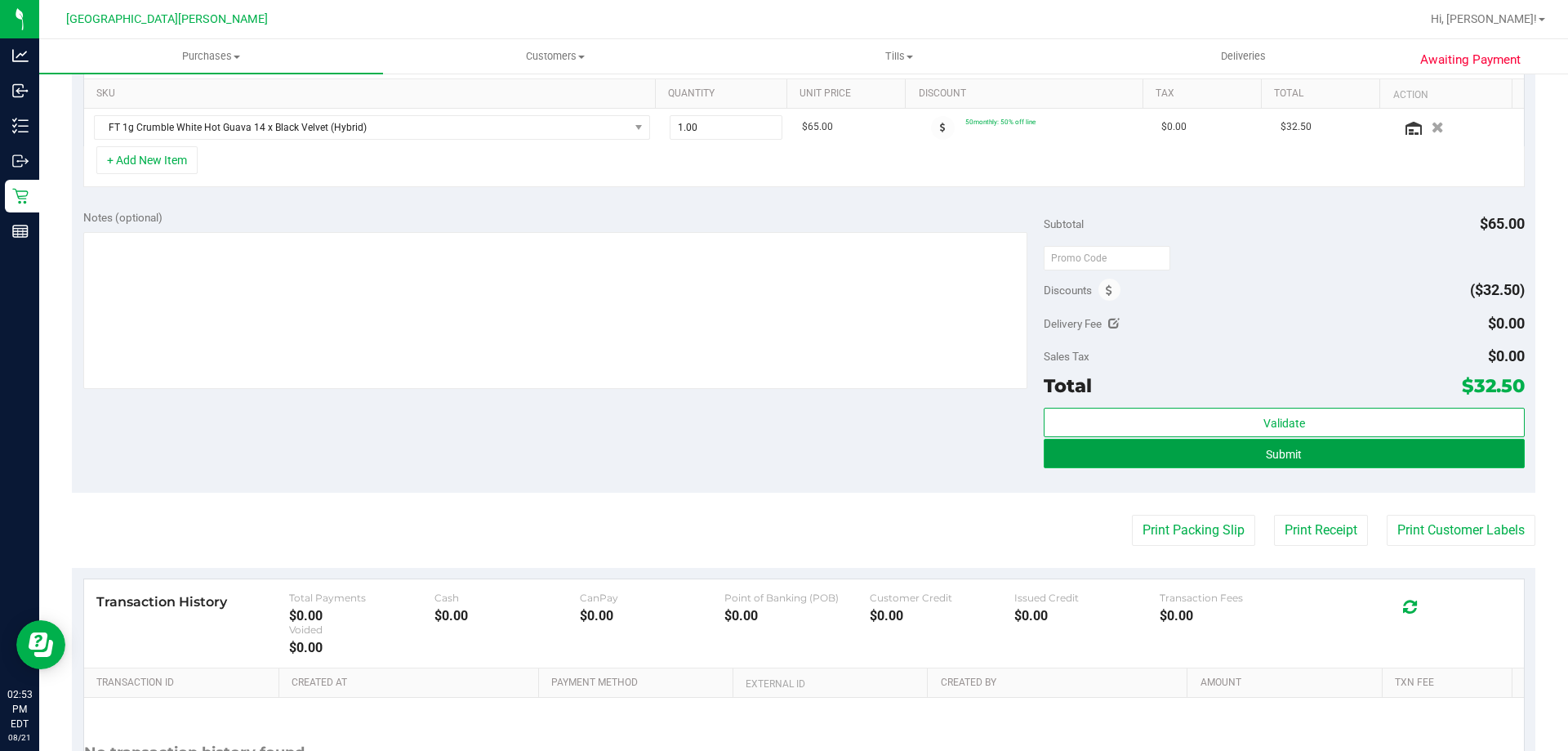
click at [1274, 455] on span "Submit" at bounding box center [1284, 454] width 36 height 13
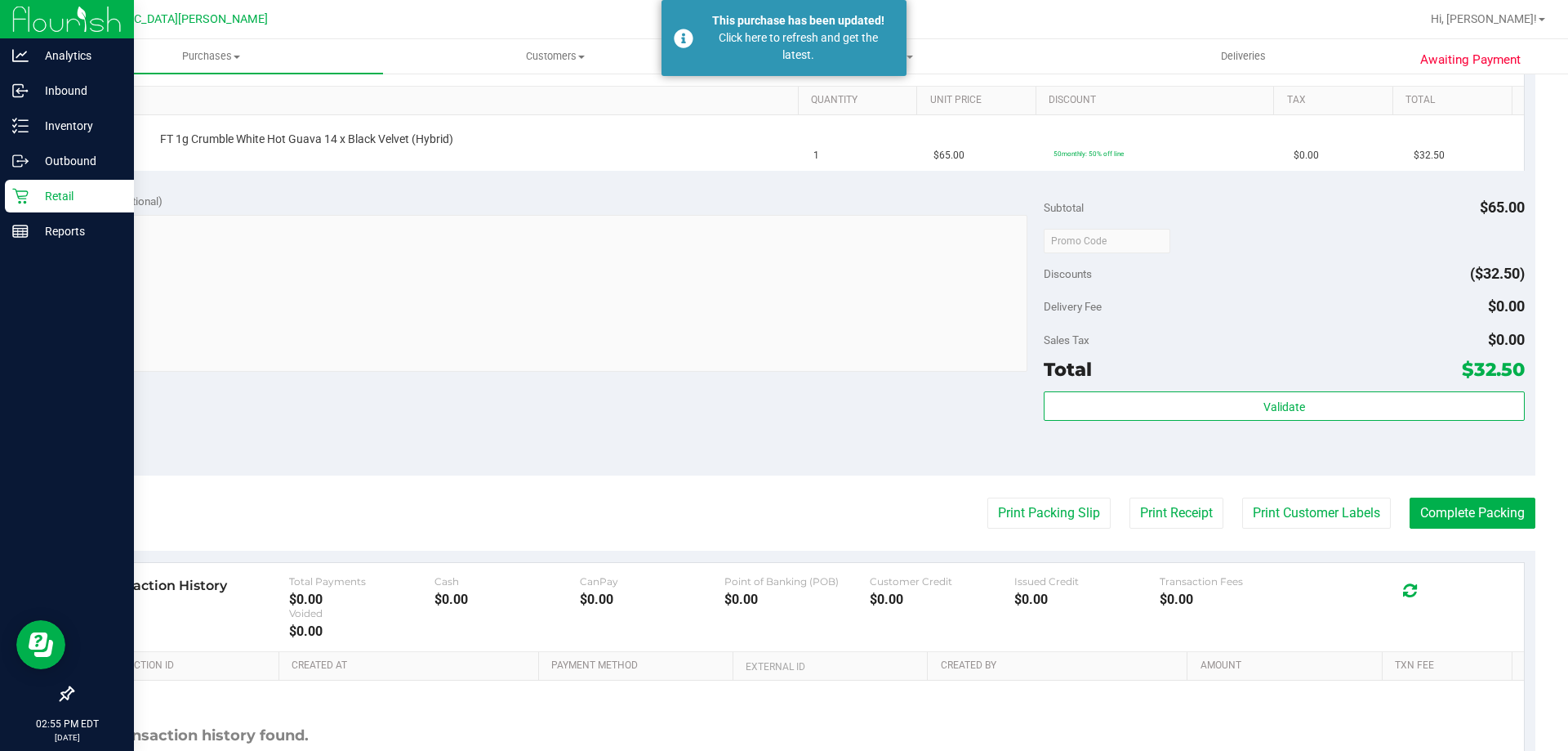
click at [19, 195] on icon at bounding box center [20, 196] width 16 height 16
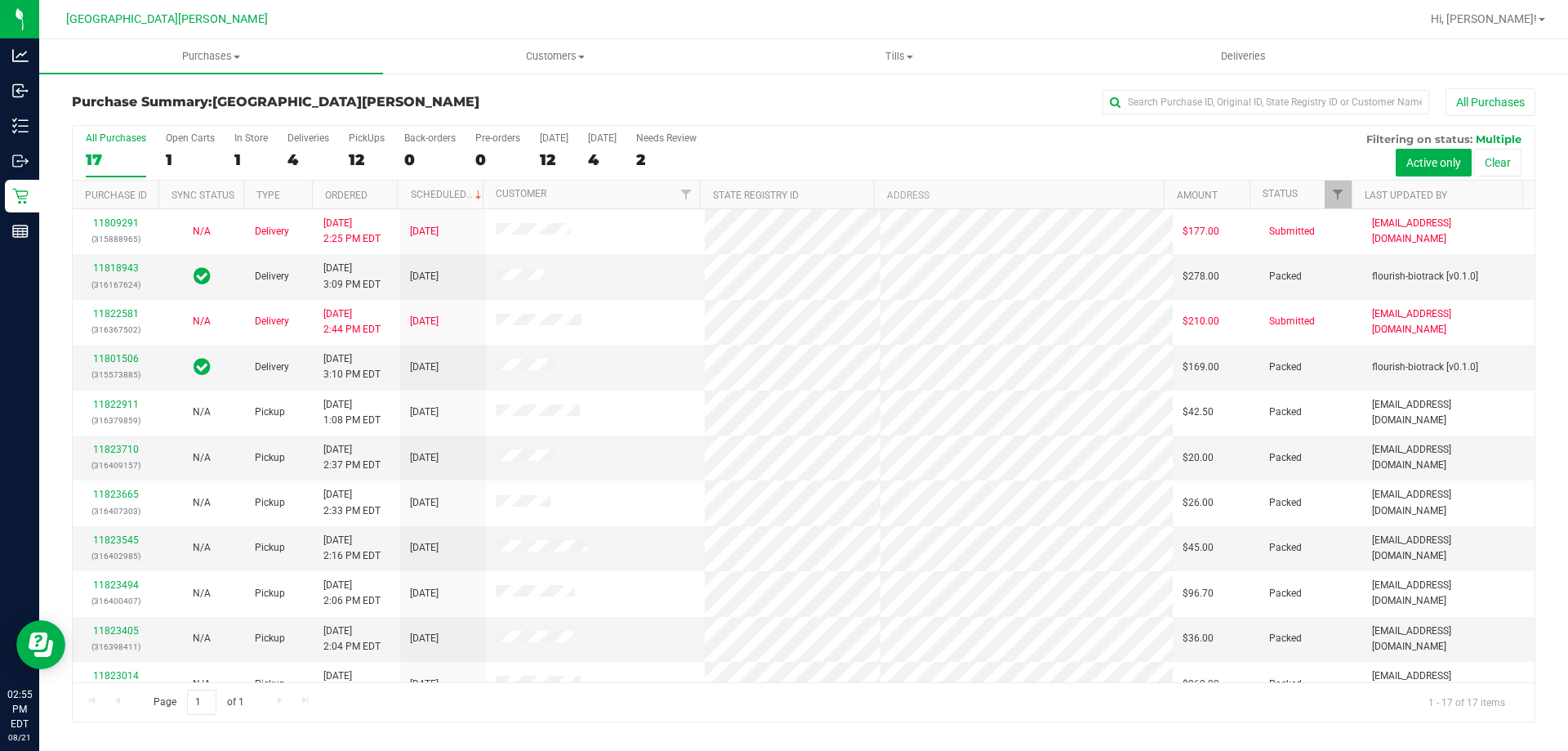
click at [368, 164] on div "12" at bounding box center [366, 159] width 36 height 19
click at [0, 0] on input "PickUps 12" at bounding box center [0, 0] width 0 height 0
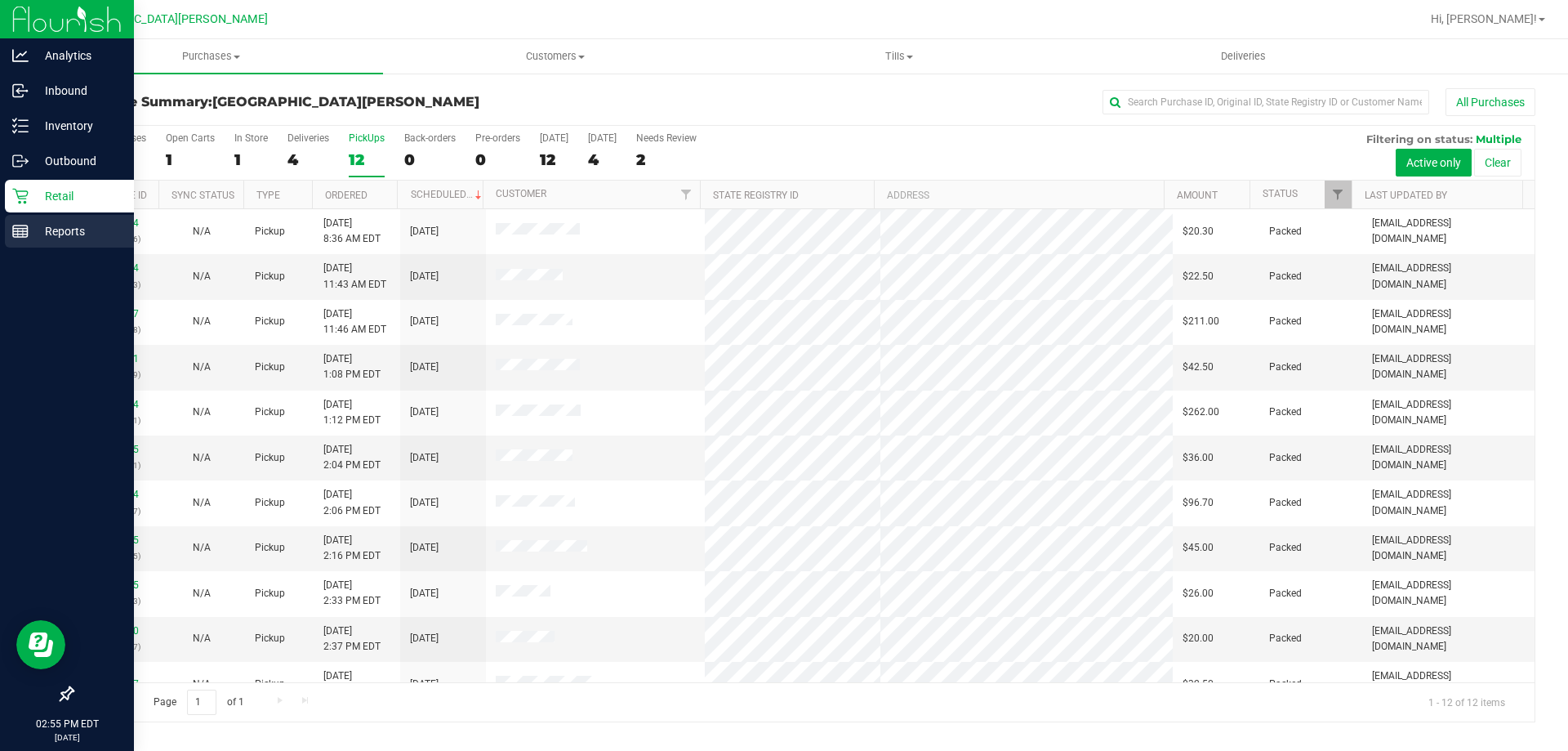
click at [39, 228] on p "Reports" at bounding box center [78, 230] width 98 height 19
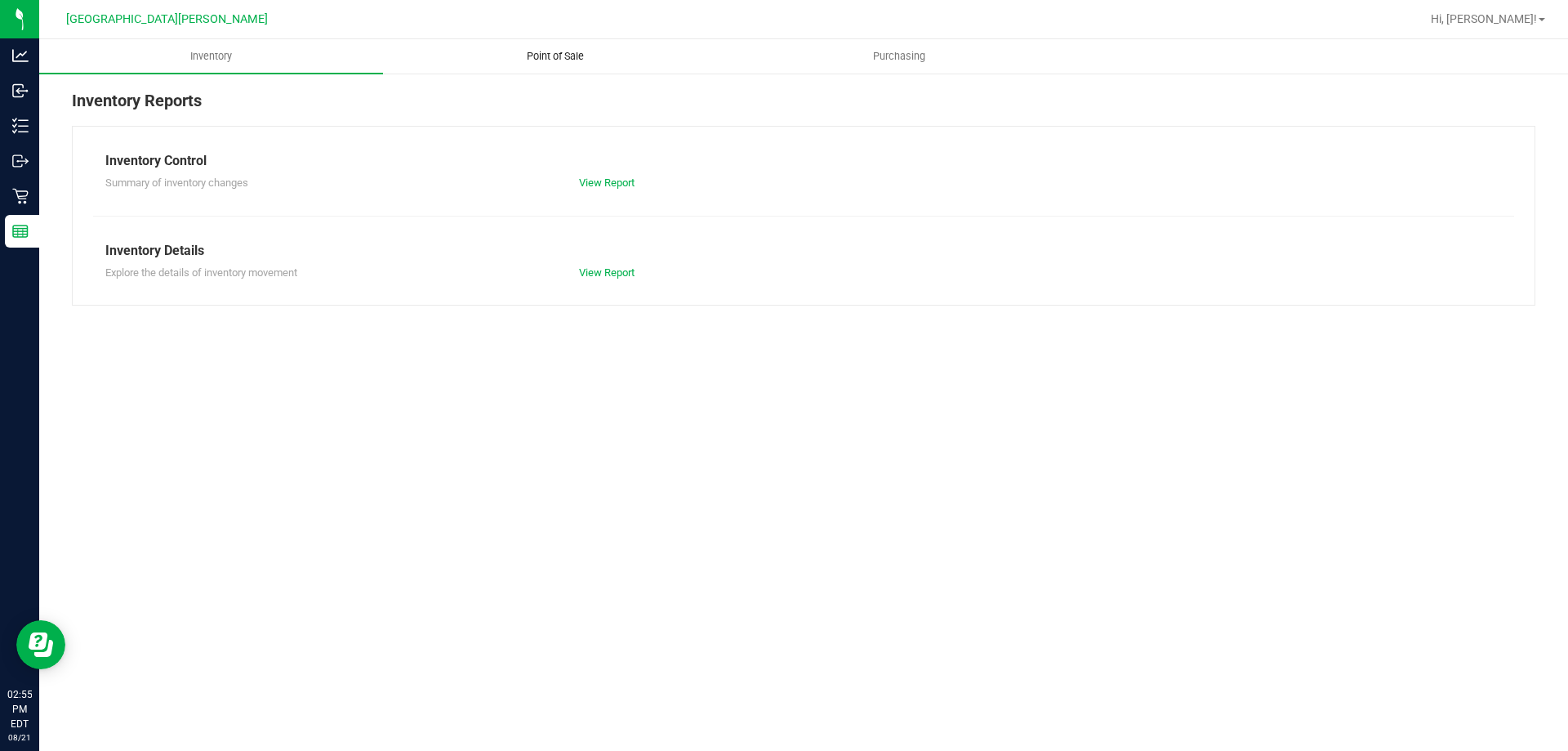
click at [551, 44] on uib-tab-heading "Point of Sale" at bounding box center [555, 56] width 342 height 33
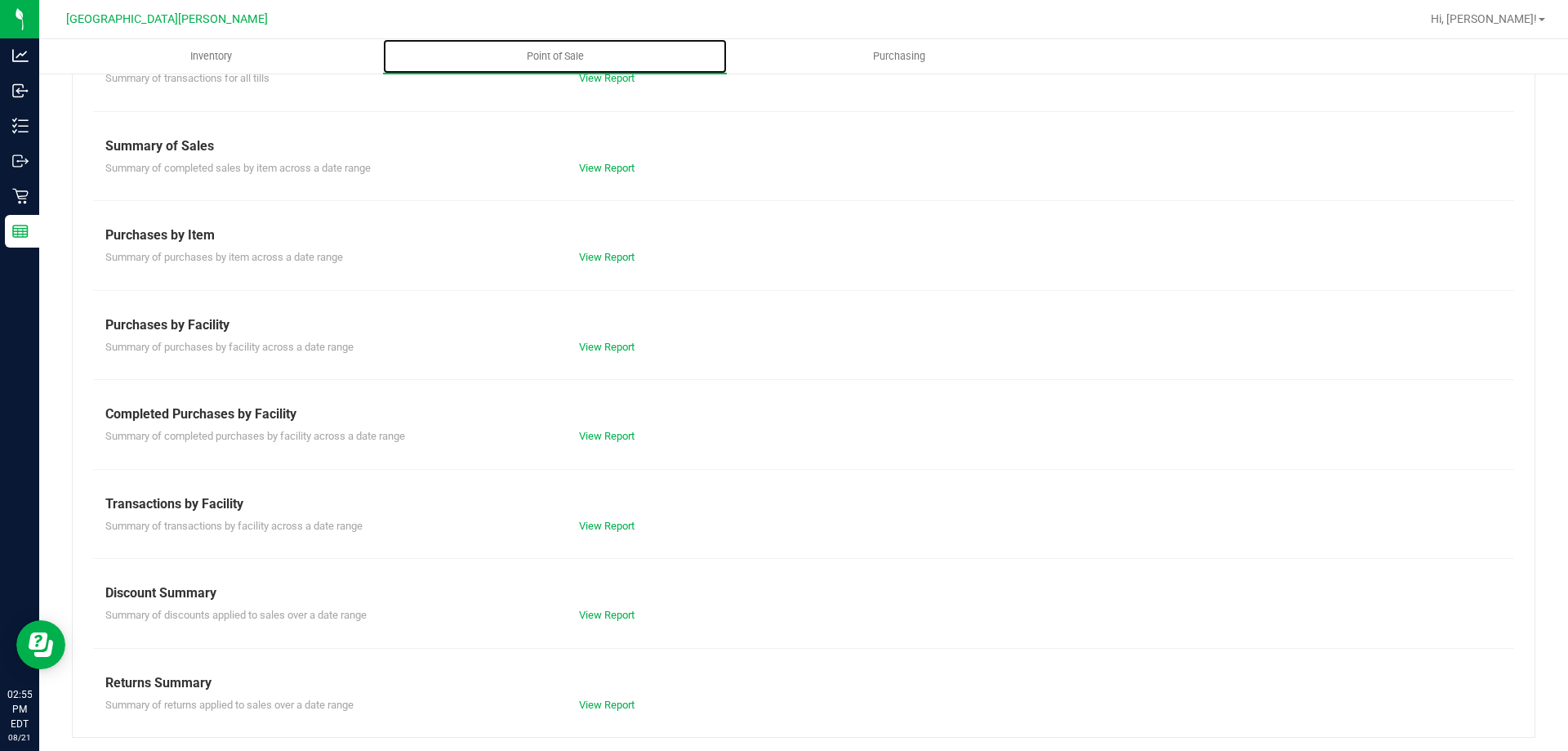
scroll to position [108, 0]
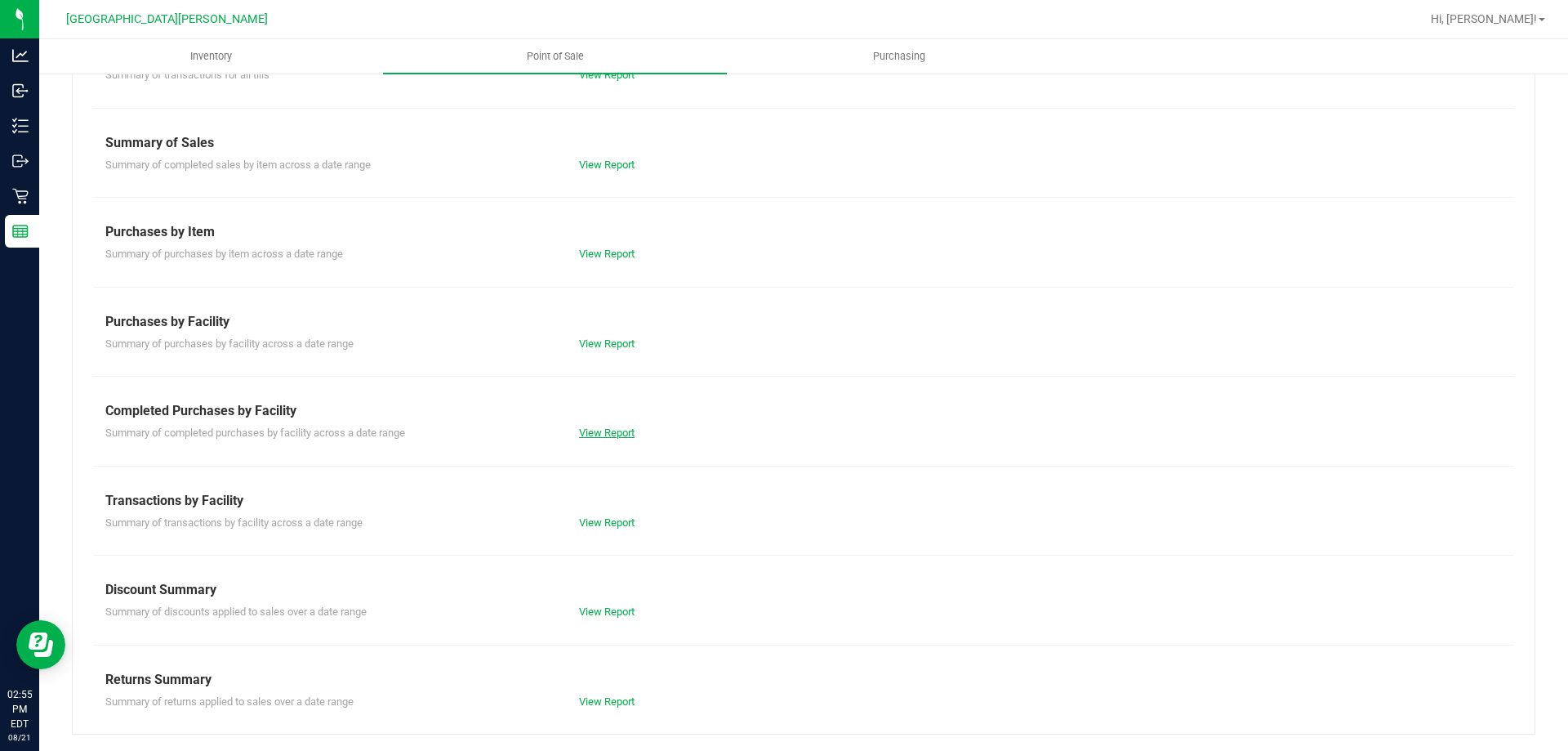
click at [617, 436] on link "View Report" at bounding box center [607, 432] width 56 height 13
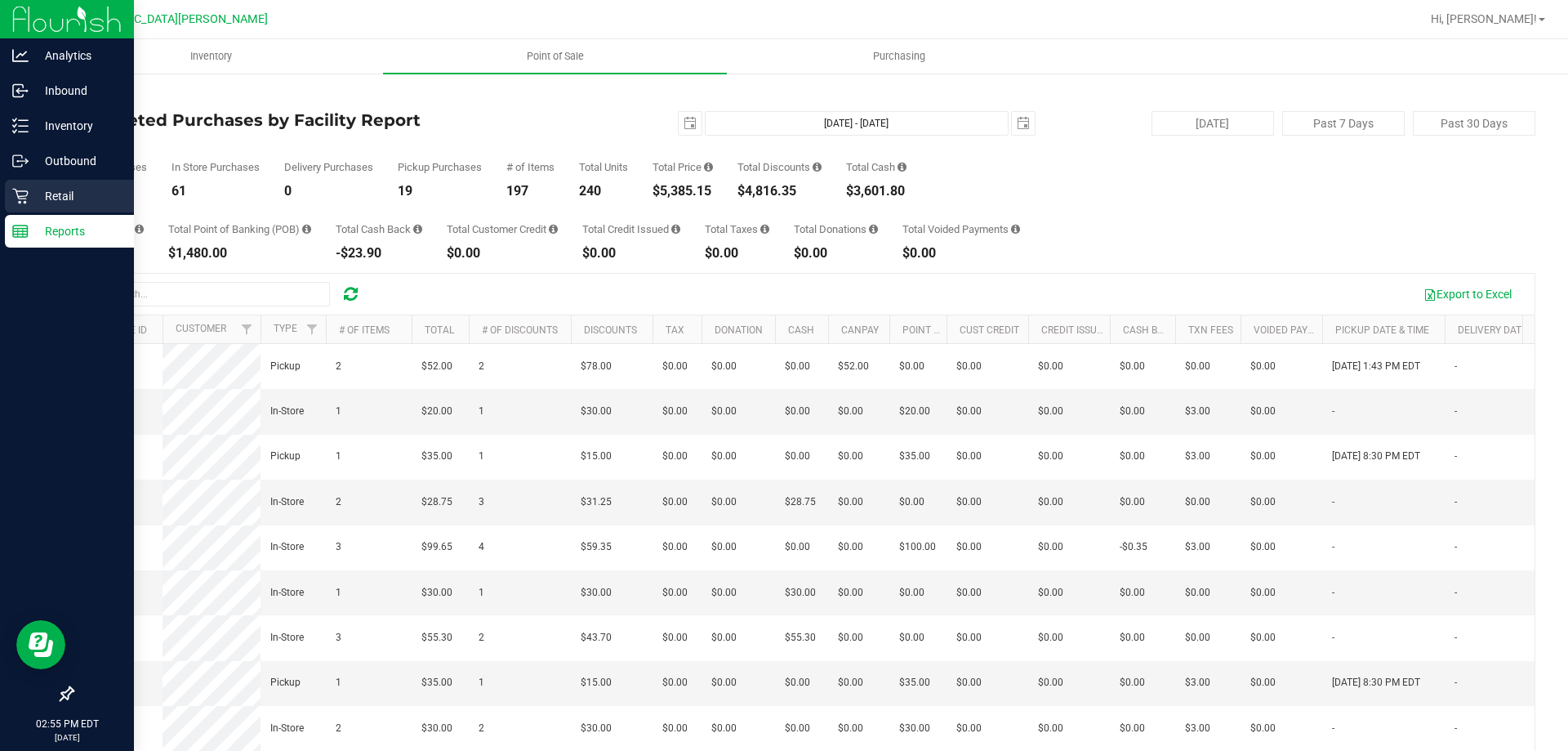
click at [16, 194] on icon at bounding box center [20, 196] width 16 height 16
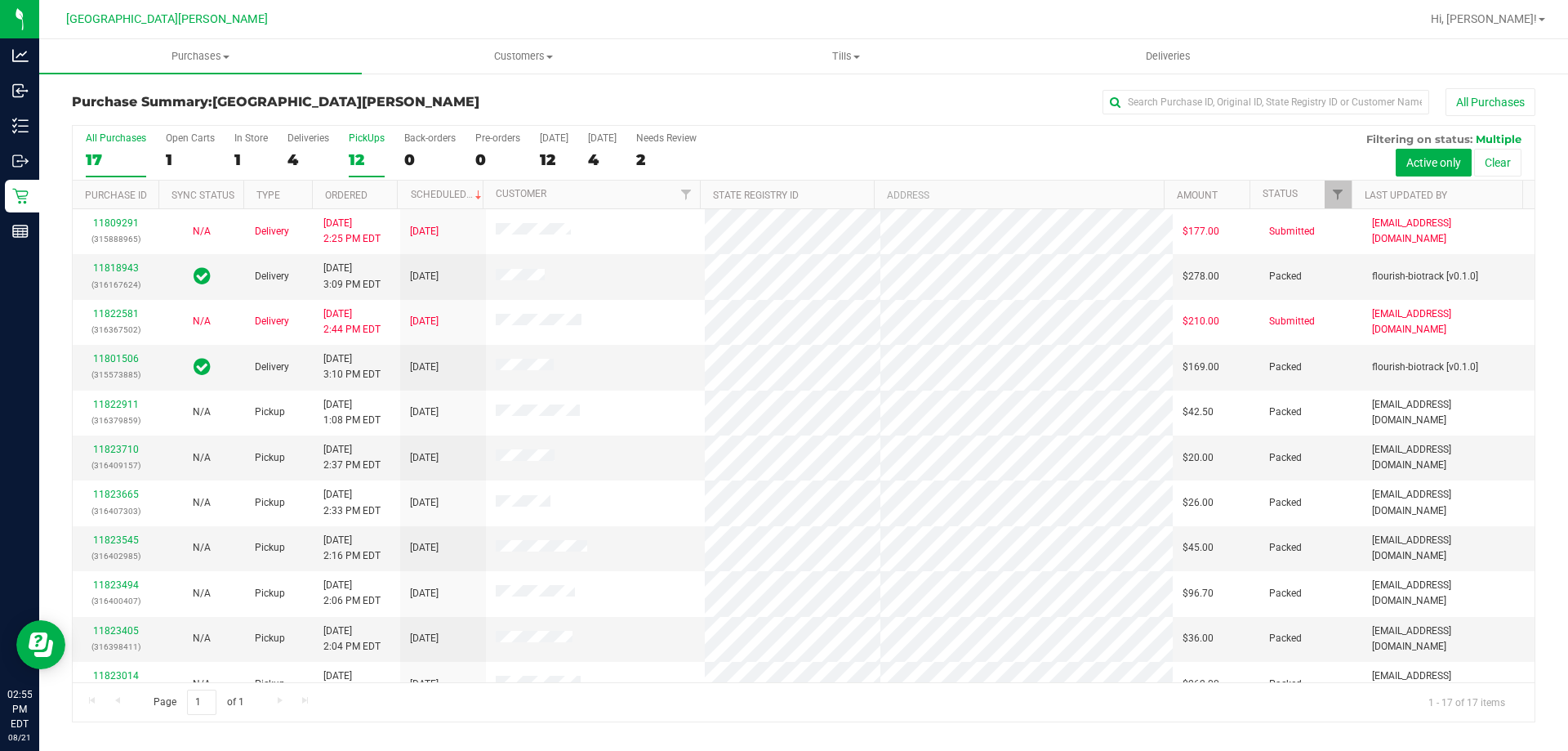
click at [367, 152] on div "12" at bounding box center [366, 159] width 36 height 19
click at [0, 0] on input "PickUps 12" at bounding box center [0, 0] width 0 height 0
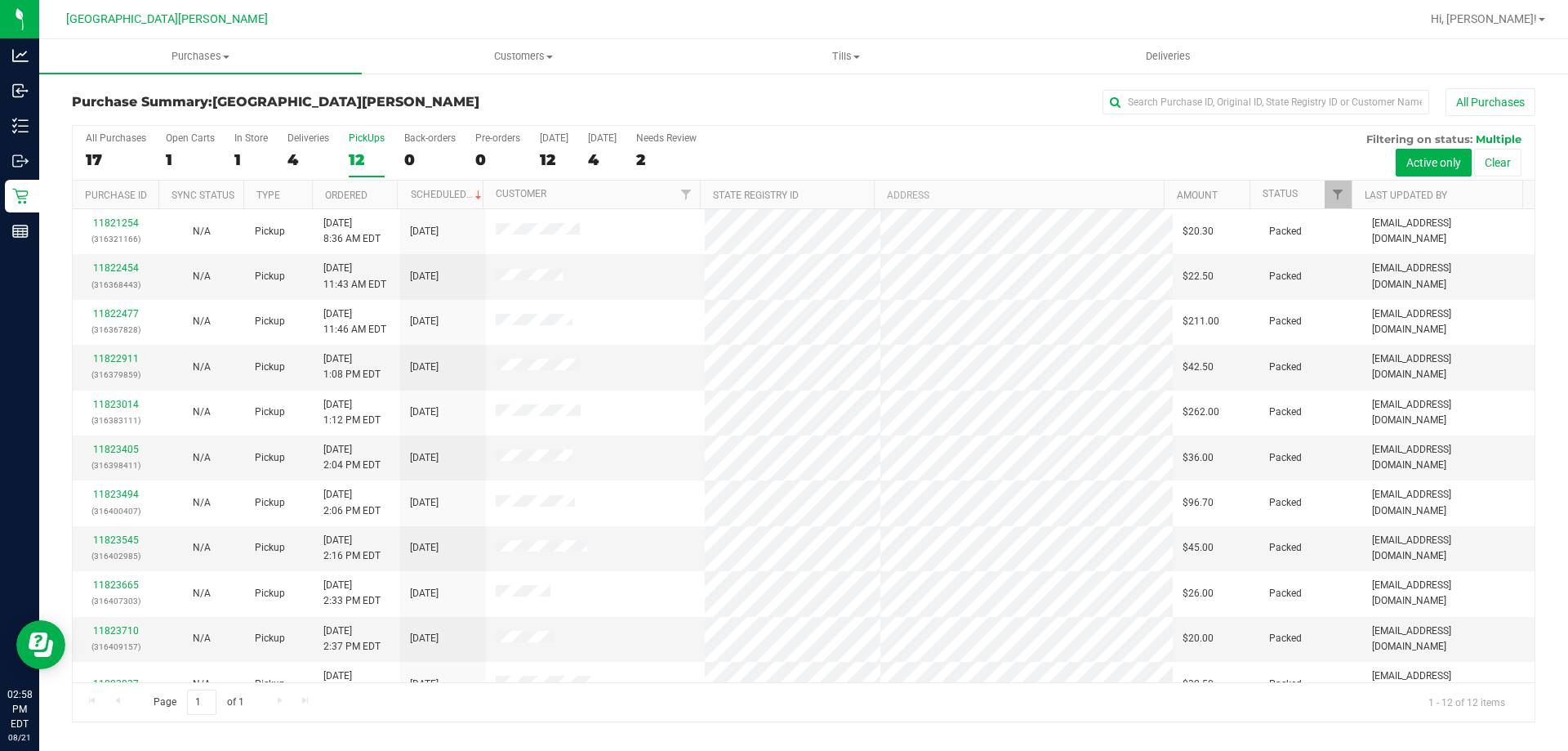
click at [363, 162] on div "12" at bounding box center [366, 159] width 36 height 19
click at [0, 0] on input "PickUps 12" at bounding box center [0, 0] width 0 height 0
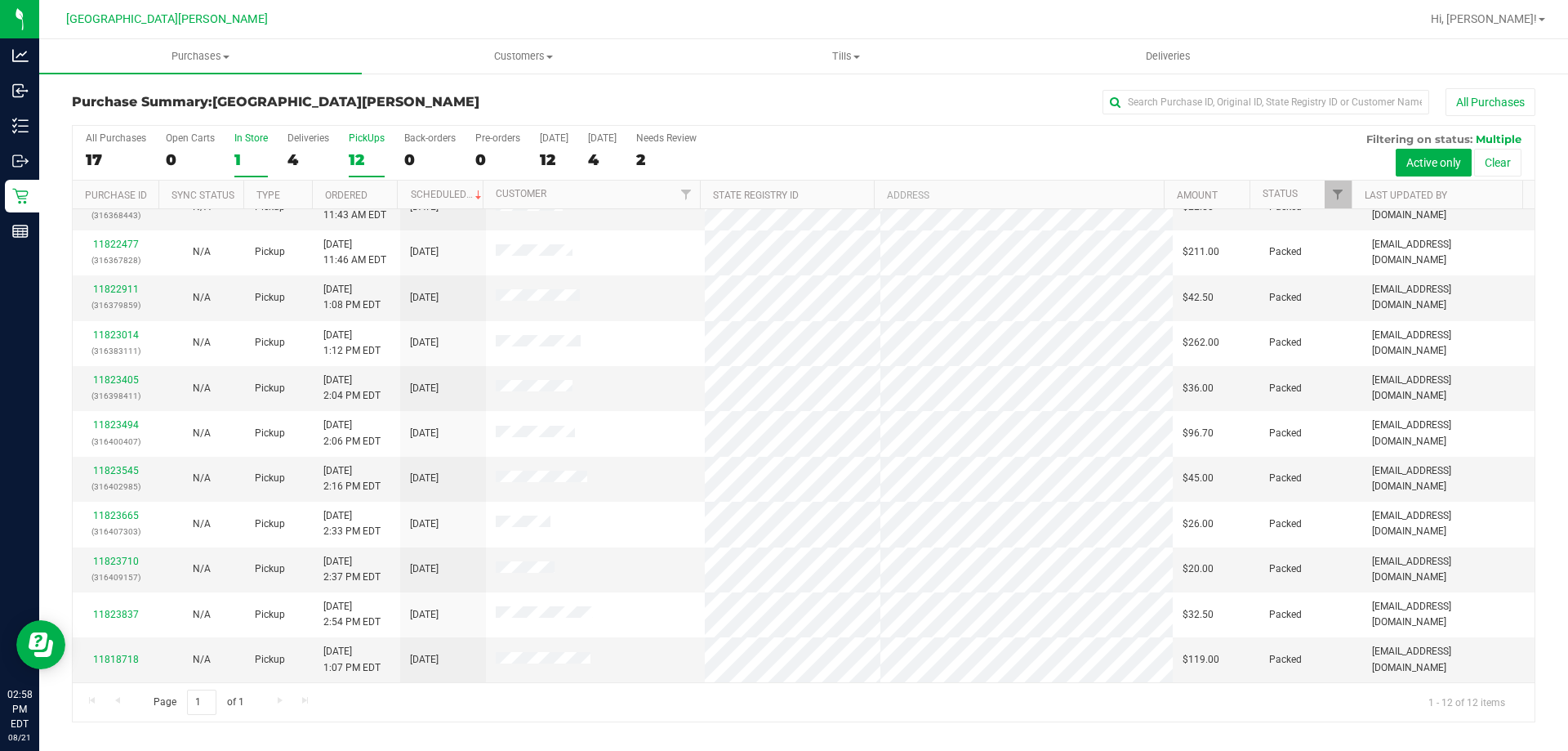
click at [240, 154] on div "1" at bounding box center [251, 159] width 34 height 19
click at [0, 0] on input "In Store 1" at bounding box center [0, 0] width 0 height 0
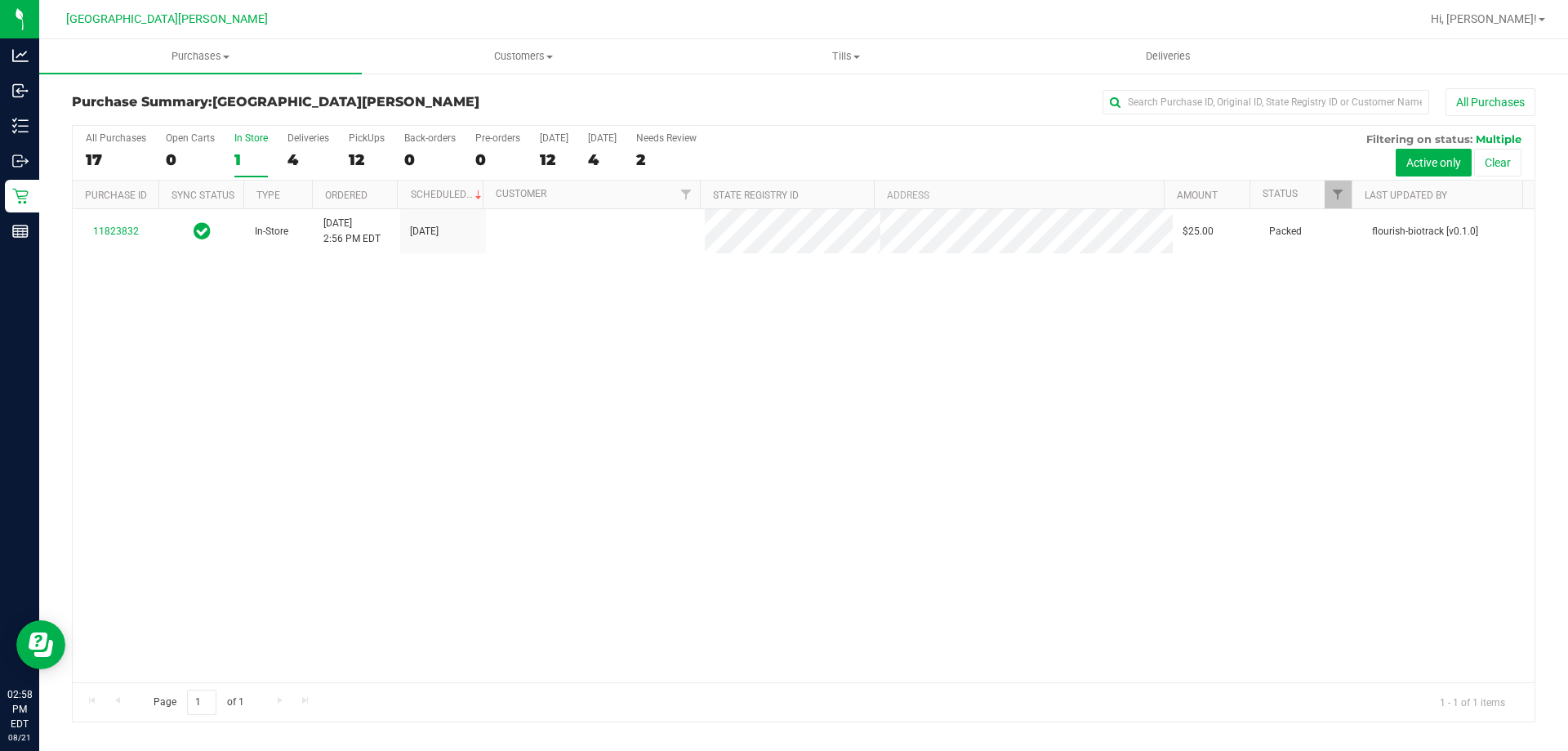
scroll to position [0, 0]
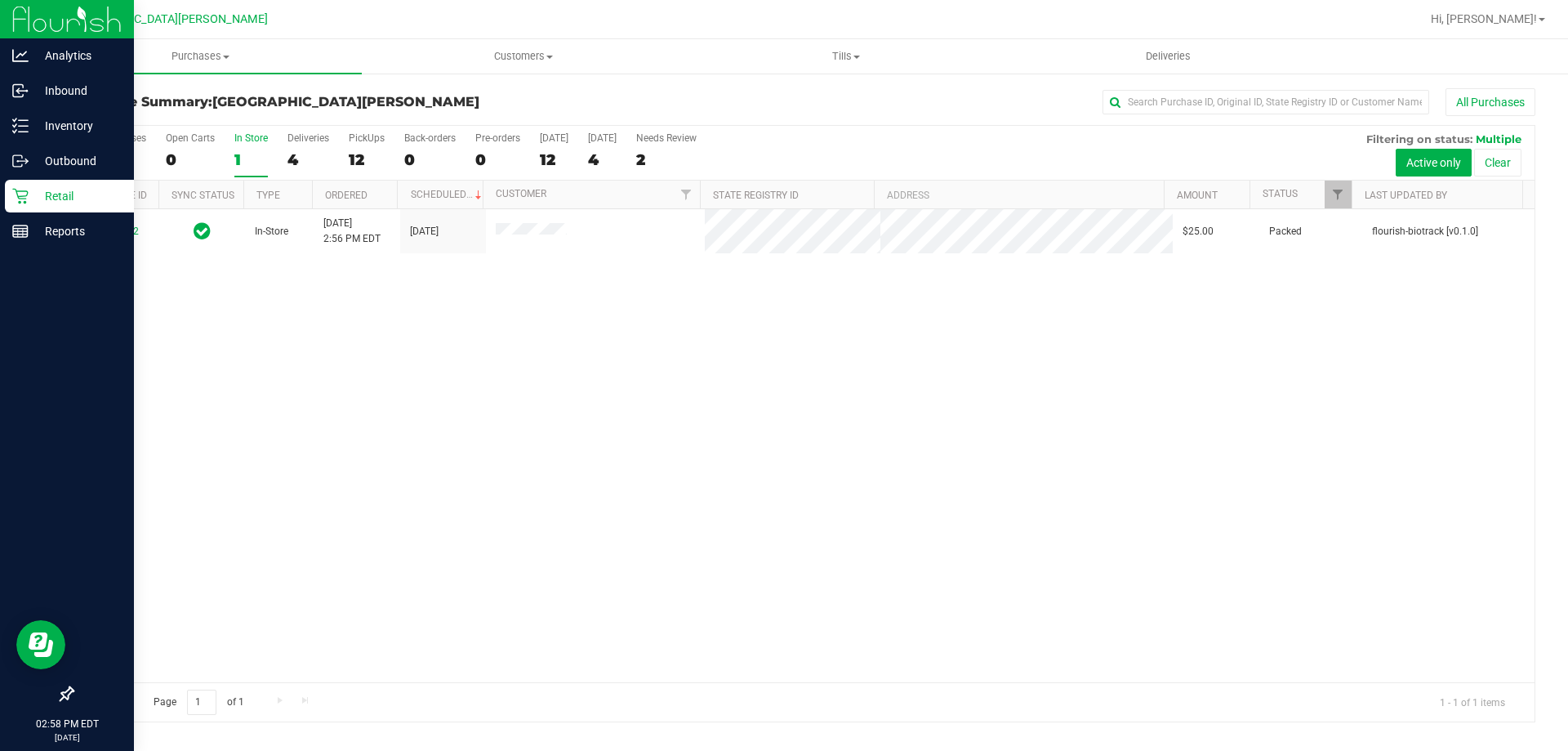
click at [9, 195] on div "Retail" at bounding box center [69, 196] width 129 height 33
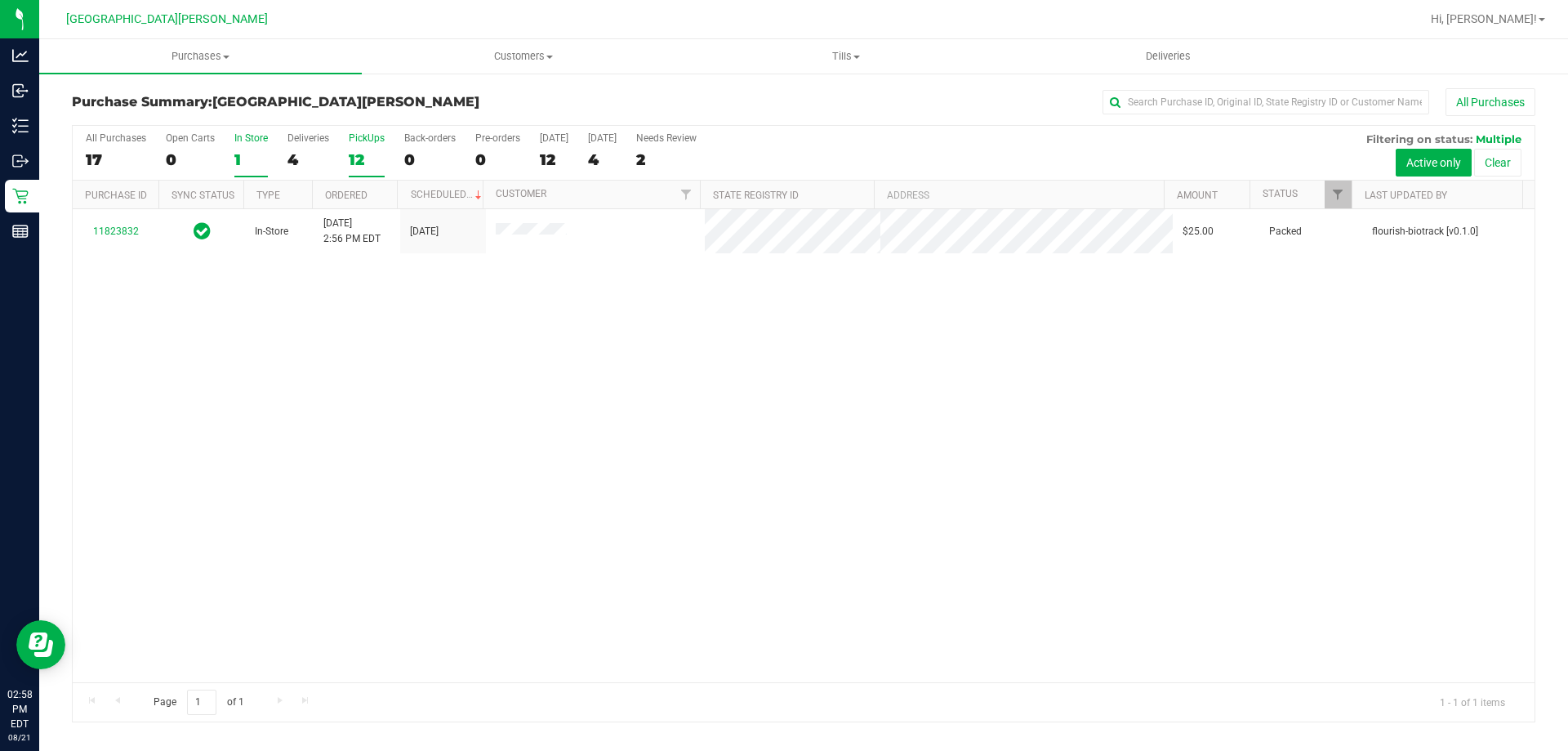
click at [354, 159] on div "12" at bounding box center [366, 159] width 36 height 19
click at [0, 0] on input "PickUps 12" at bounding box center [0, 0] width 0 height 0
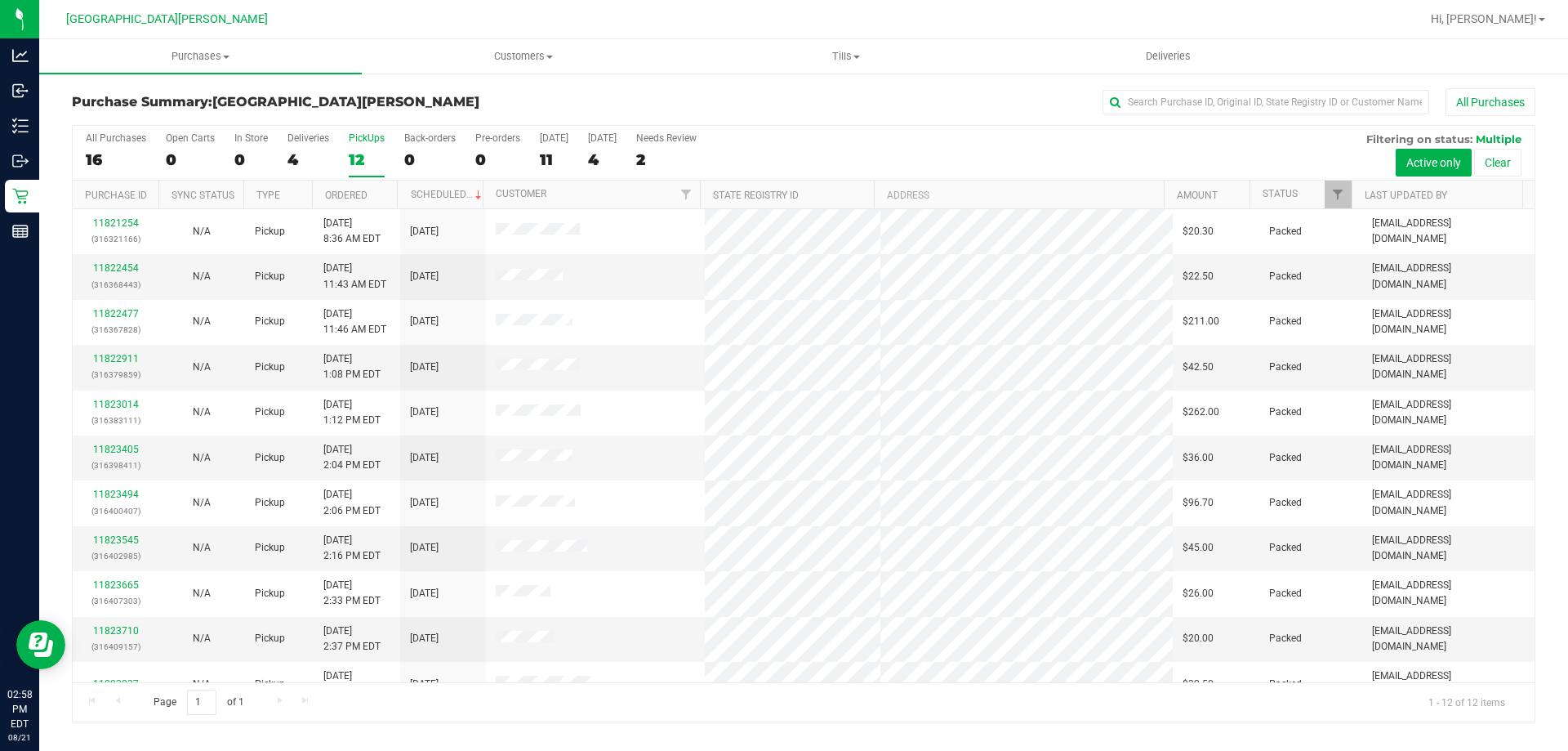
click at [374, 153] on div "12" at bounding box center [366, 159] width 36 height 19
click at [0, 0] on input "PickUps 12" at bounding box center [0, 0] width 0 height 0
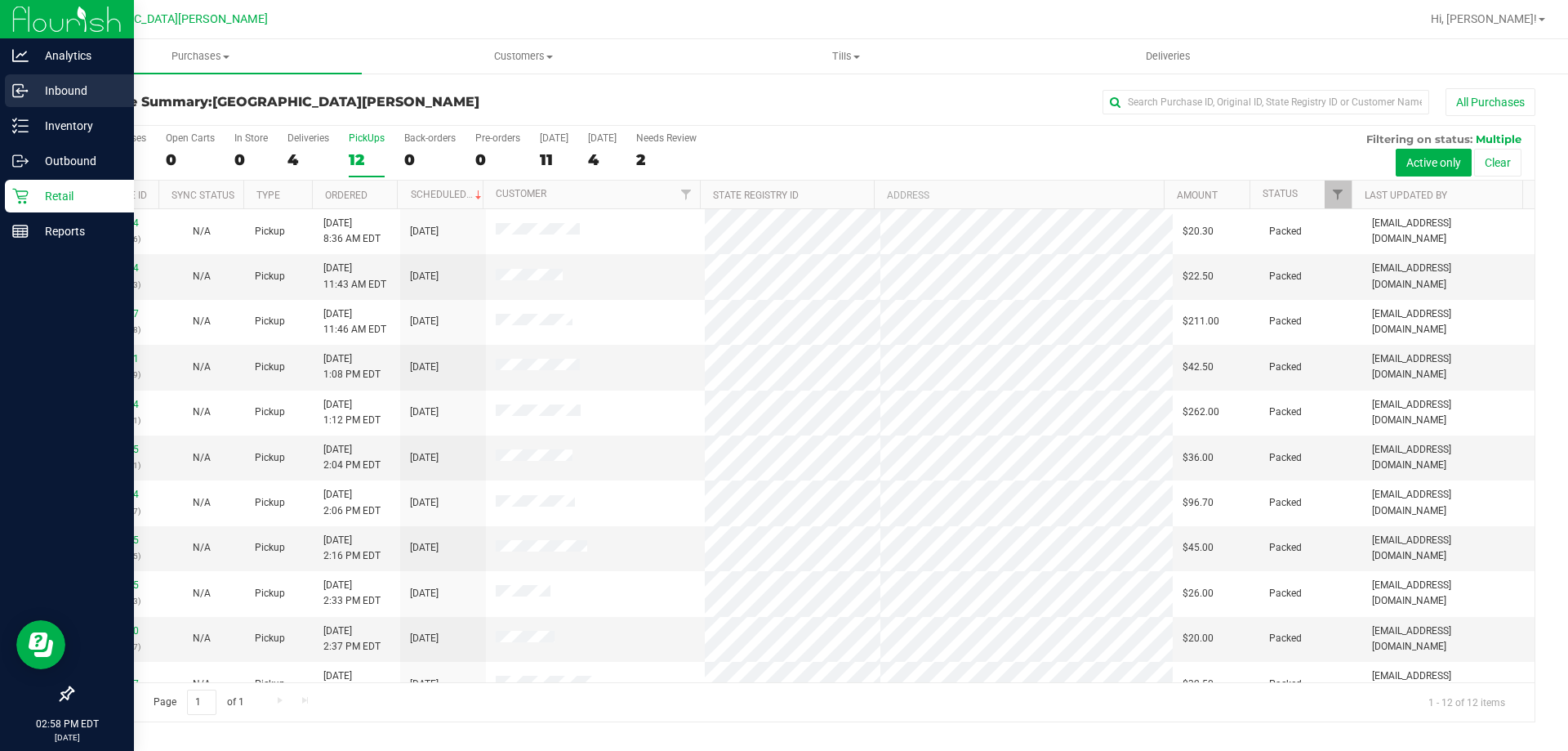
click at [32, 102] on div "Inbound" at bounding box center [69, 90] width 129 height 33
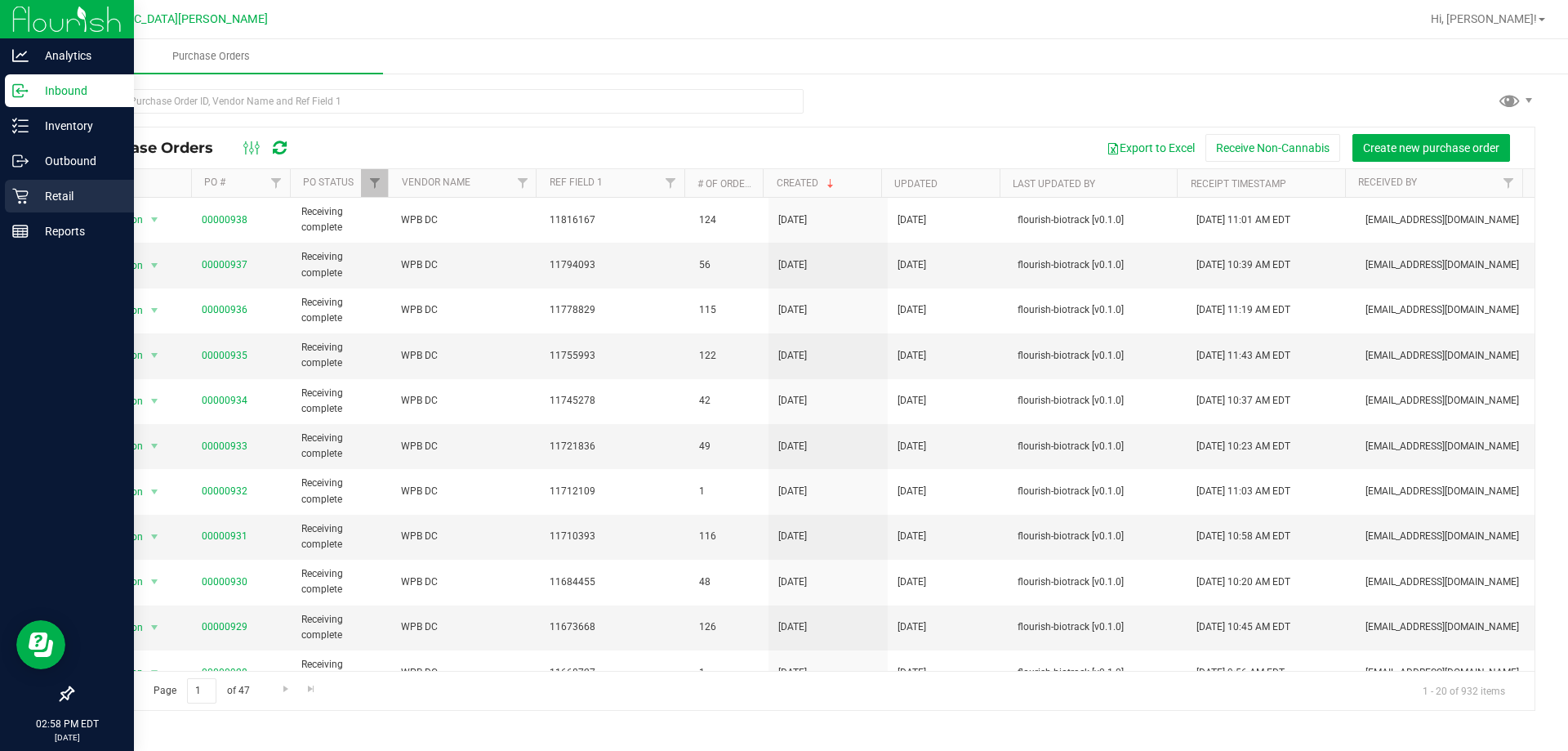
click at [19, 181] on div "Retail" at bounding box center [69, 196] width 129 height 33
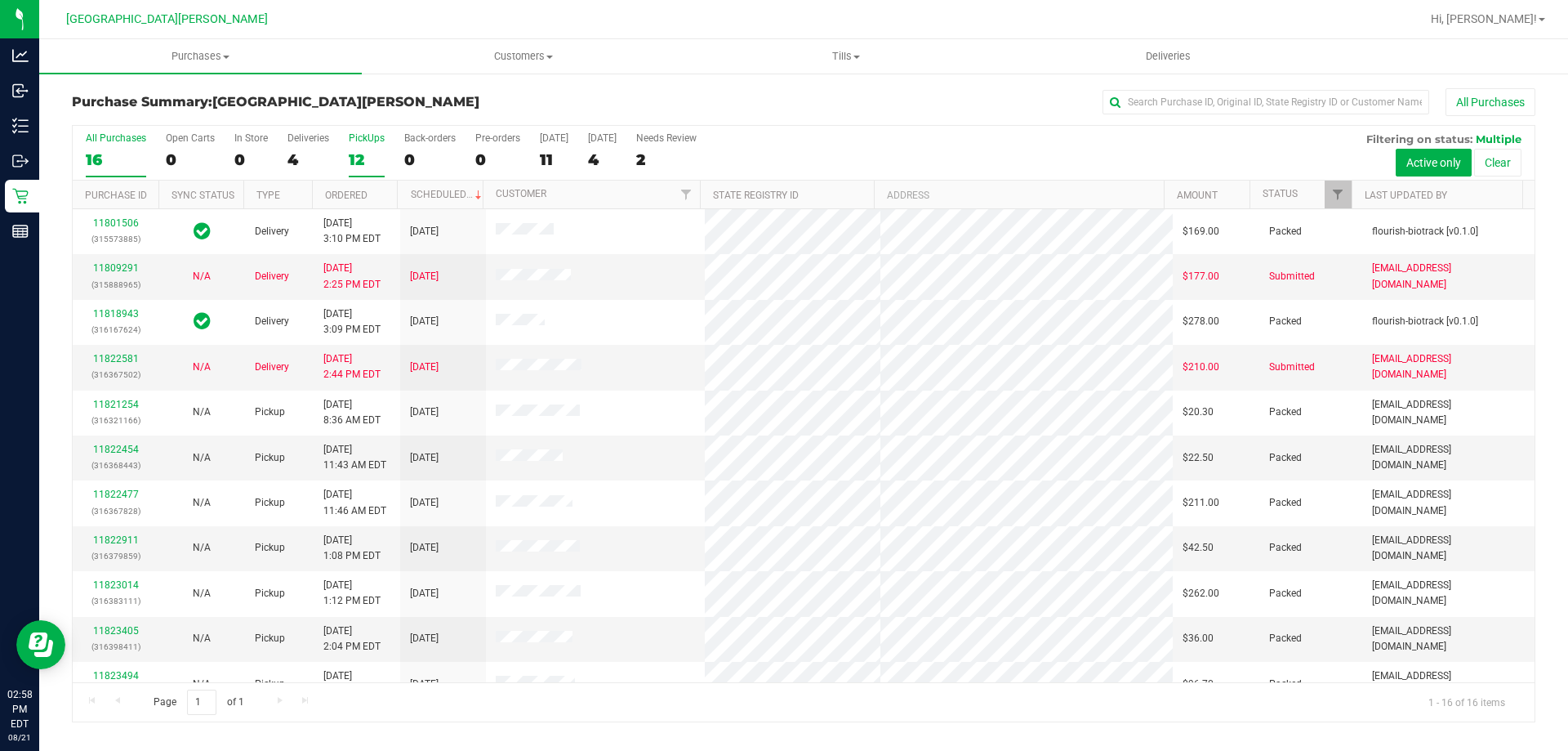
click at [353, 143] on div "PickUps" at bounding box center [366, 138] width 36 height 12
click at [0, 0] on input "PickUps 12" at bounding box center [0, 0] width 0 height 0
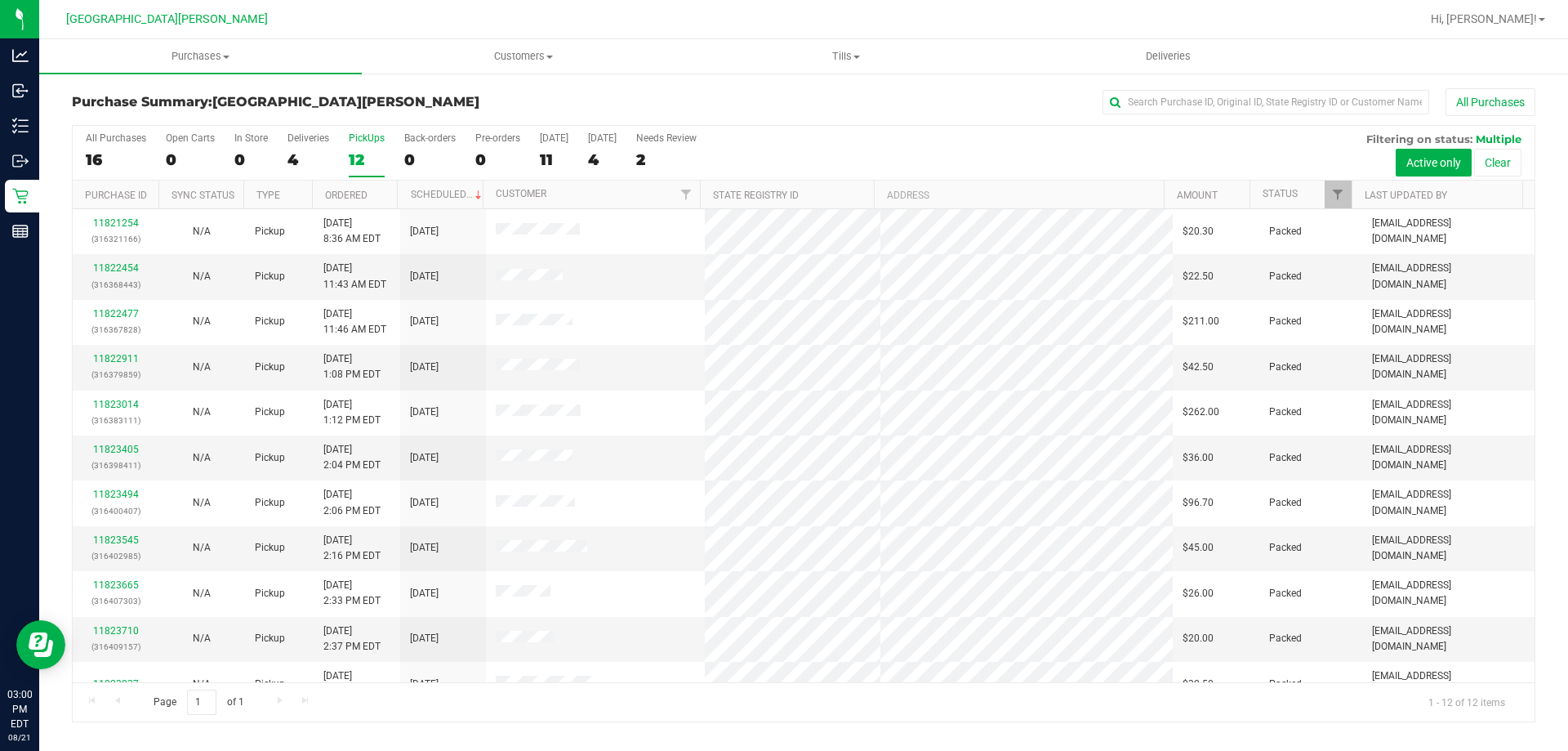
click at [362, 170] on label "PickUps 12" at bounding box center [366, 154] width 36 height 45
click at [0, 0] on input "PickUps 12" at bounding box center [0, 0] width 0 height 0
click at [372, 150] on div "12" at bounding box center [366, 159] width 36 height 19
click at [0, 0] on input "PickUps 12" at bounding box center [0, 0] width 0 height 0
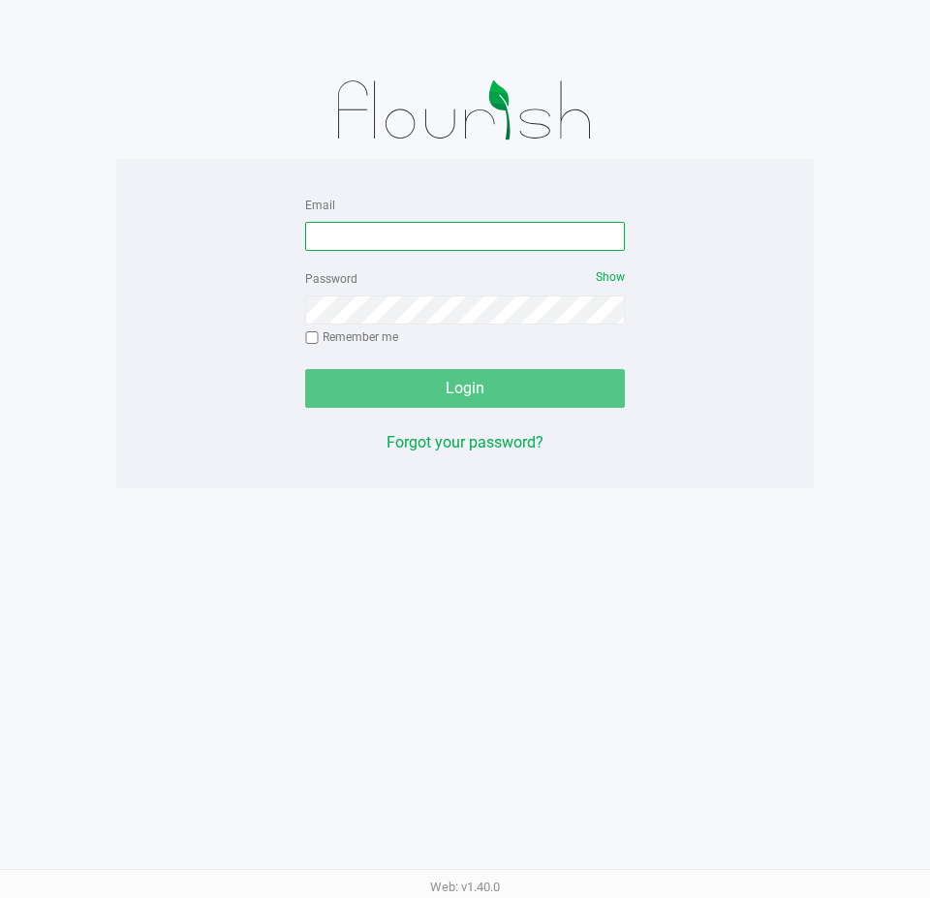
click at [331, 242] on input "Email" at bounding box center [465, 236] width 320 height 29
type input "[PERSON_NAME][EMAIL_ADDRESS][DOMAIN_NAME]"
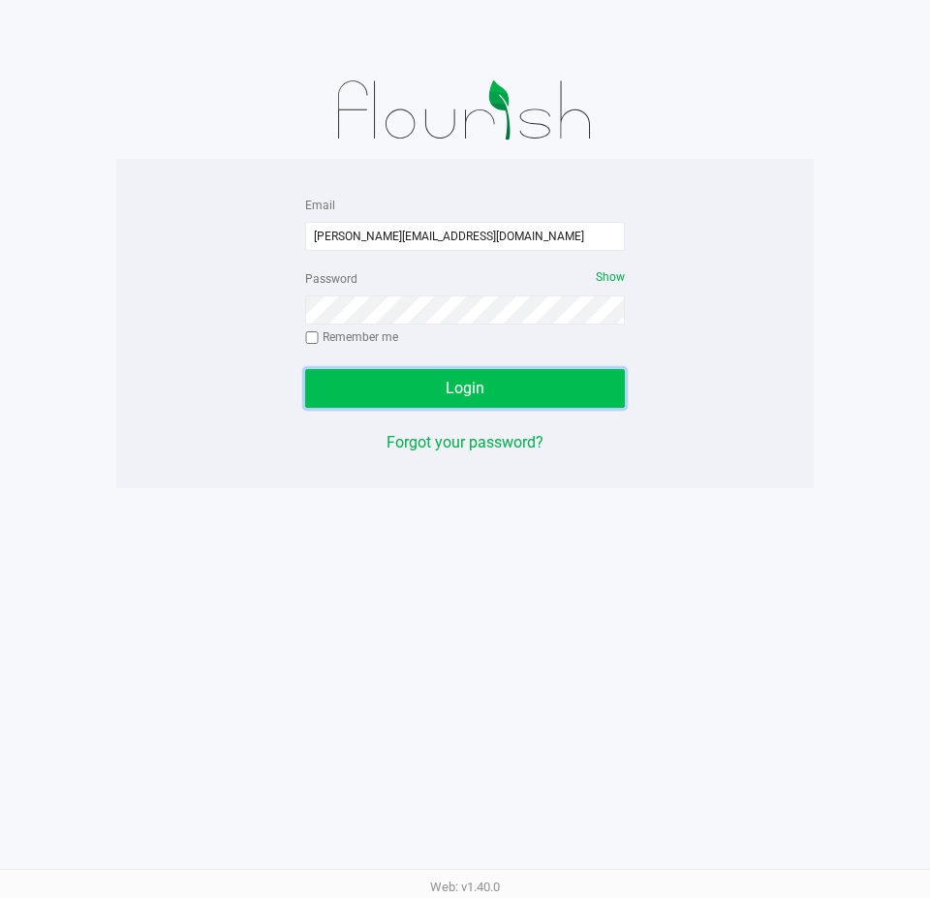
click at [376, 394] on button "Login" at bounding box center [465, 388] width 320 height 39
